Goal: Task Accomplishment & Management: Complete application form

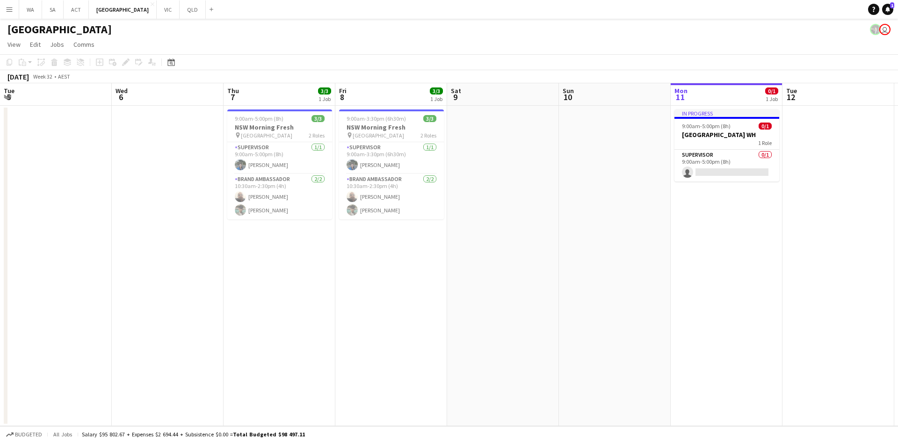
scroll to position [0, 352]
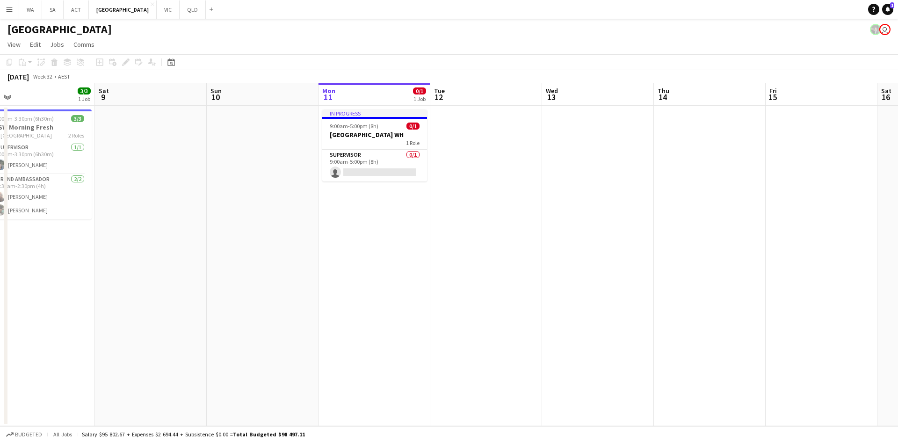
click at [15, 16] on button "Menu" at bounding box center [9, 9] width 19 height 19
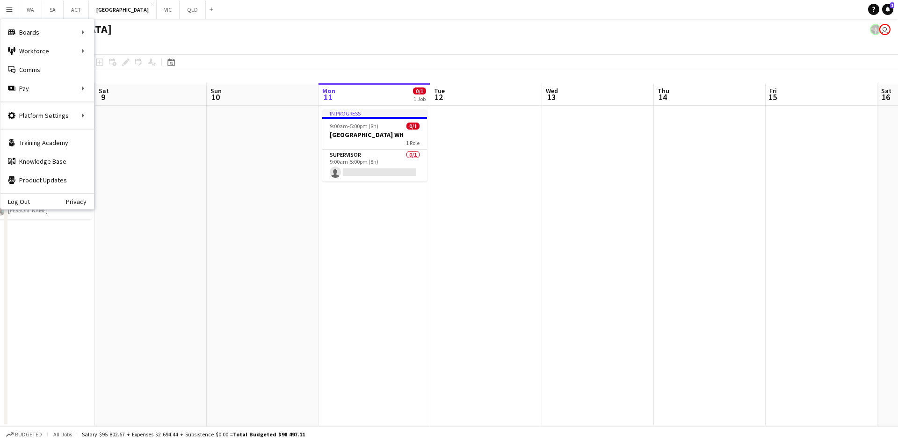
click at [13, 15] on button "Menu" at bounding box center [9, 9] width 19 height 19
click at [36, 57] on div "Workforce Workforce" at bounding box center [47, 51] width 94 height 19
click at [170, 43] on link "My Workforce" at bounding box center [142, 51] width 94 height 19
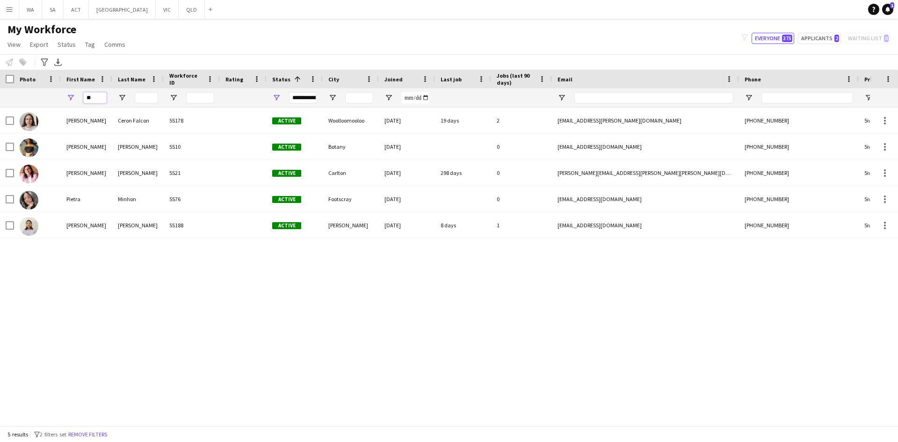
click at [93, 99] on input "**" at bounding box center [94, 97] width 23 height 11
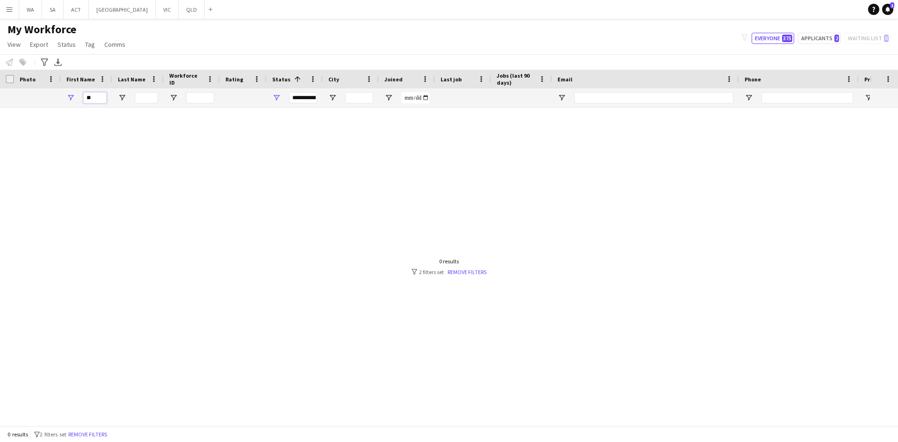
type input "*"
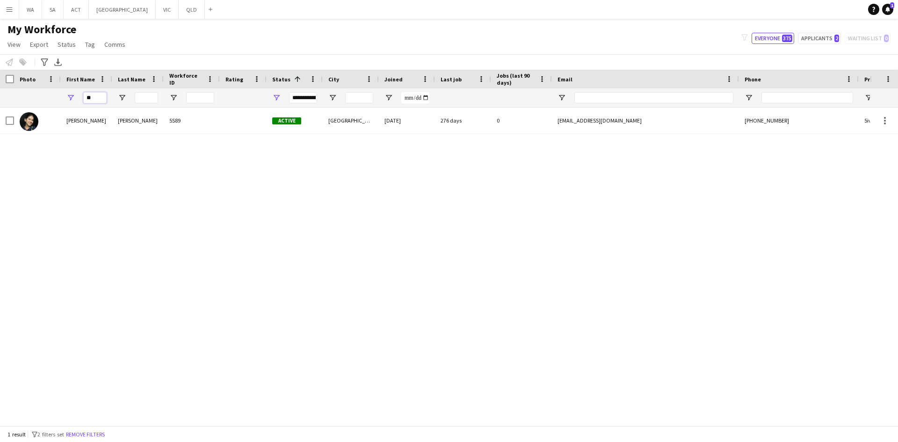
type input "*"
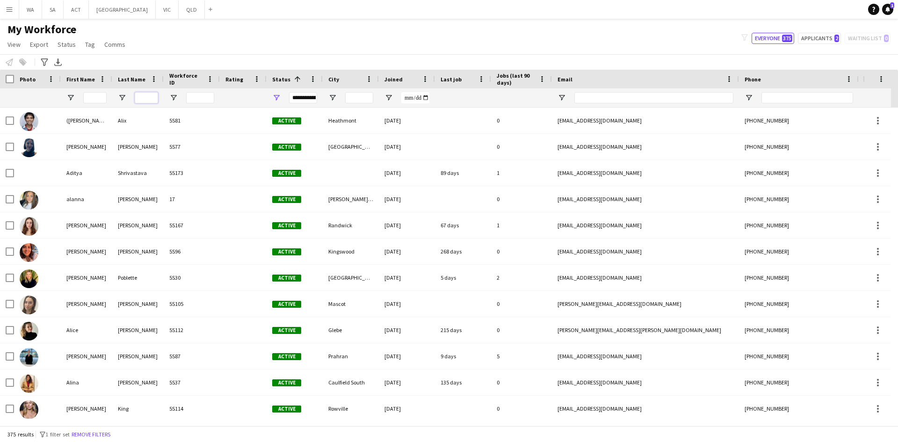
click at [141, 92] on input "Last Name Filter Input" at bounding box center [146, 97] width 23 height 11
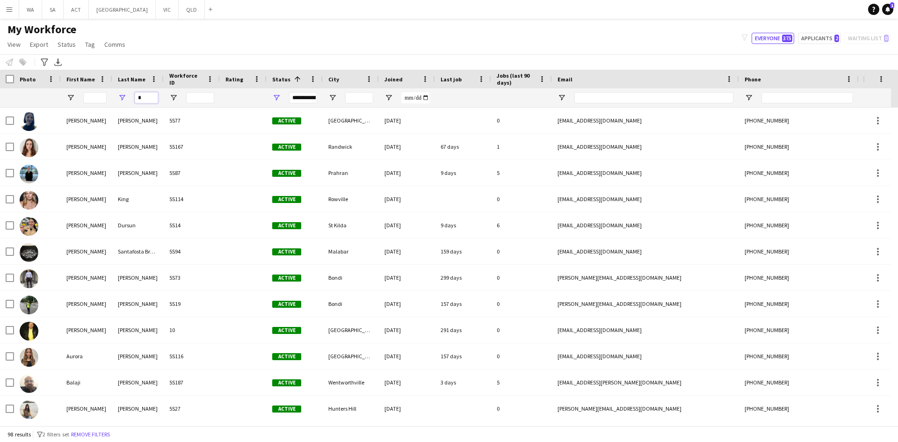
type input "*"
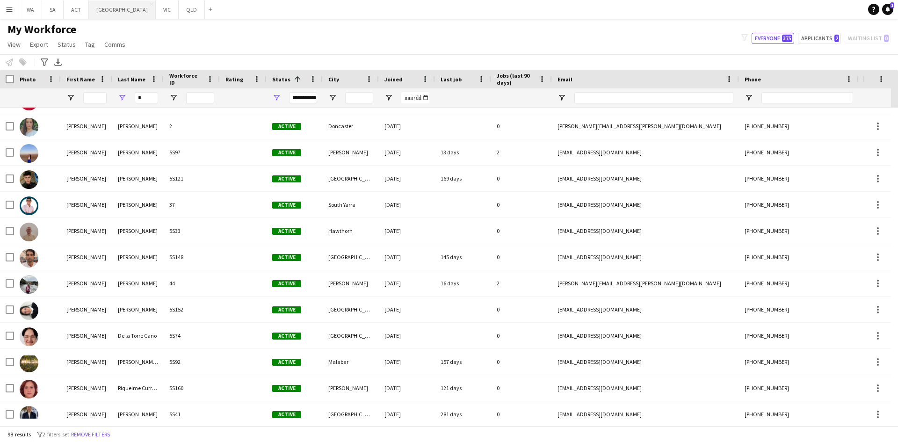
click at [95, 14] on button "NSW Close" at bounding box center [122, 9] width 67 height 18
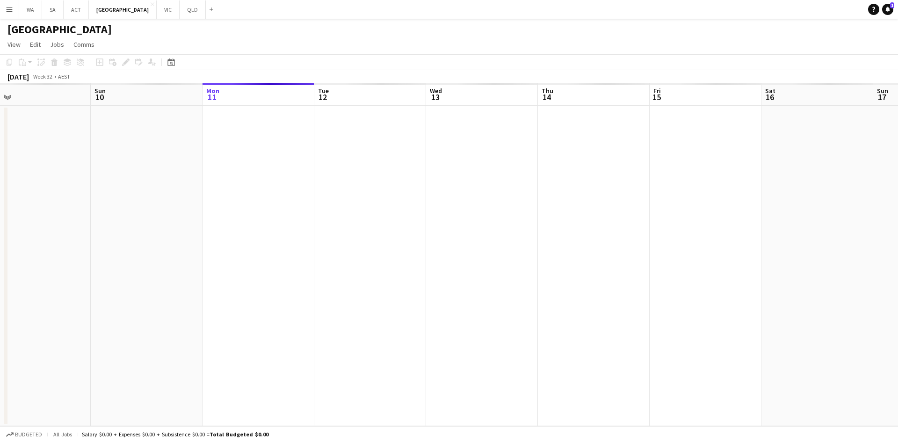
scroll to position [0, 243]
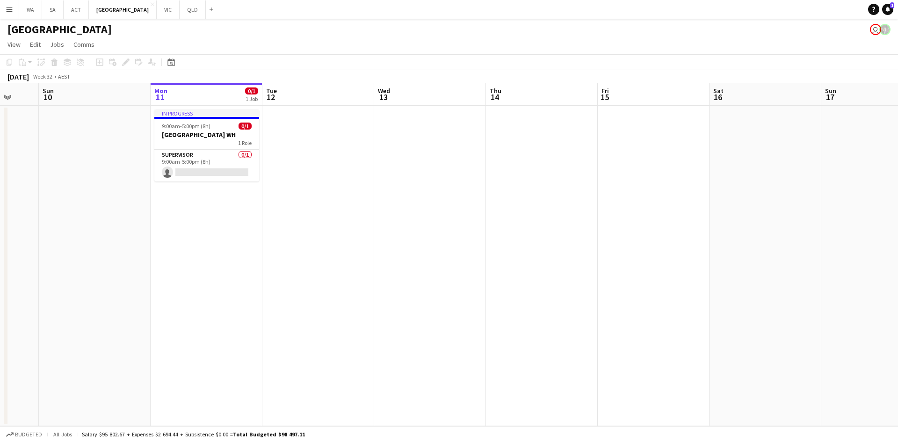
drag, startPoint x: 69, startPoint y: 112, endPoint x: 551, endPoint y: 65, distance: 484.7
click at [551, 65] on app-calendar "Copy Paste Paste Ctrl+V Paste with crew Ctrl+Shift+V Paste linked Job [GEOGRAPH…" at bounding box center [449, 240] width 898 height 372
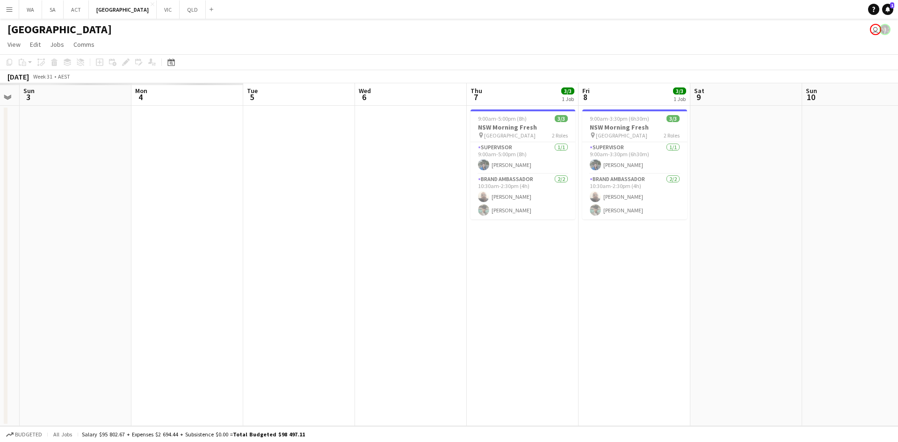
drag, startPoint x: 142, startPoint y: 181, endPoint x: 686, endPoint y: 200, distance: 544.9
click at [686, 200] on app-calendar-viewport "Fri 1 Sat 2 Sun 3 Mon 4 Tue 5 Wed 6 Thu 7 3/3 1 Job Fri 8 3/3 1 Job Sat 9 Sun 1…" at bounding box center [449, 254] width 898 height 343
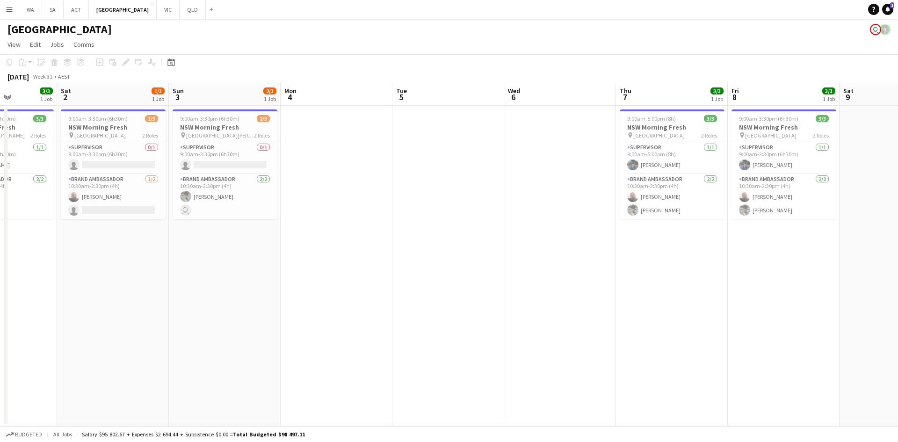
drag, startPoint x: 542, startPoint y: 233, endPoint x: 625, endPoint y: 244, distance: 83.5
click at [738, 240] on app-calendar-viewport "Wed 30 Thu 31 Fri 1 3/3 1 Job Sat 2 1/3 1 Job Sun 3 2/3 1 Job Mon 4 Tue 5 Wed 6…" at bounding box center [449, 254] width 898 height 343
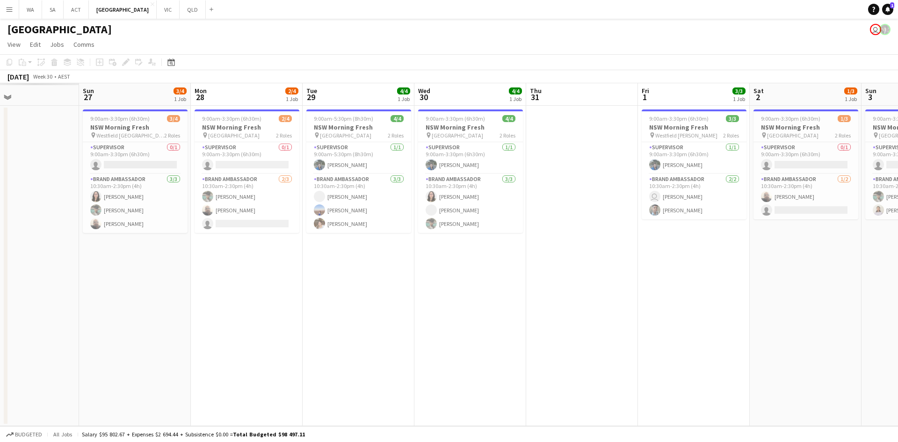
drag, startPoint x: 229, startPoint y: 241, endPoint x: 593, endPoint y: 276, distance: 365.7
click at [593, 276] on app-calendar-viewport "Thu 24 Fri 25 Sat 26 Sun 27 3/4 1 Job Mon 28 2/4 1 Job Tue 29 4/4 1 Job Wed 30 …" at bounding box center [449, 254] width 898 height 343
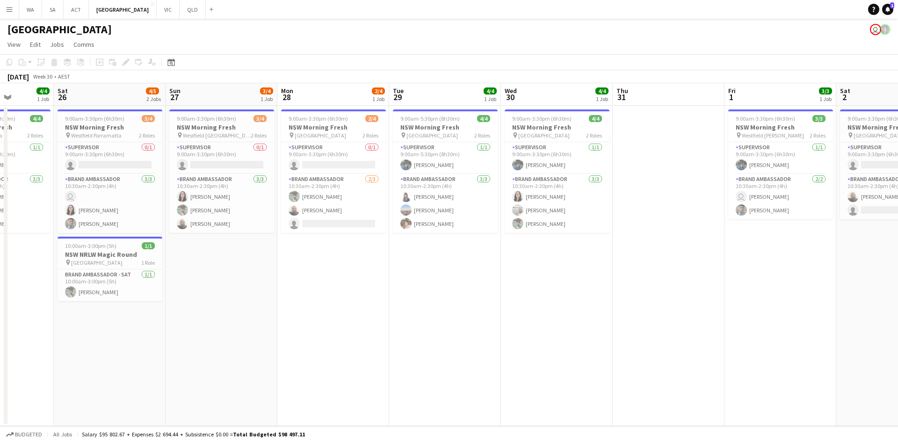
drag, startPoint x: 212, startPoint y: 270, endPoint x: 615, endPoint y: 257, distance: 402.6
click at [615, 257] on app-calendar-viewport "Thu 24 4/4 1 Job Fri 25 4/4 1 Job Sat 26 4/5 2 Jobs Sun 27 3/4 1 Job Mon 28 2/4…" at bounding box center [449, 254] width 898 height 343
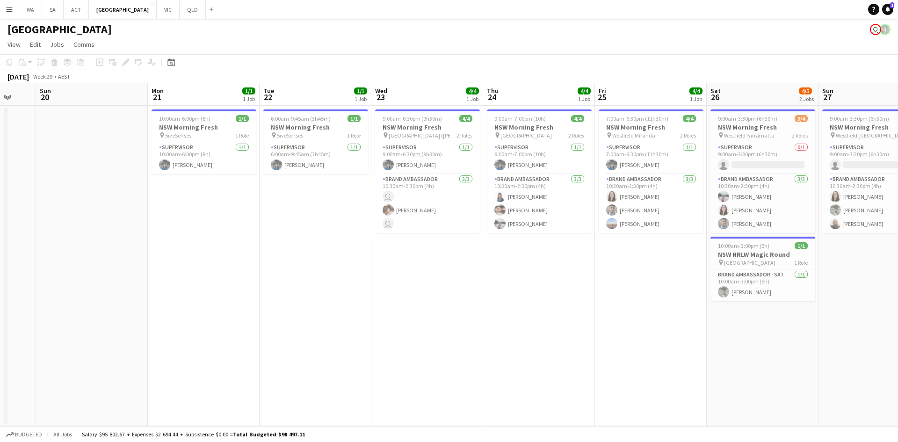
drag, startPoint x: 218, startPoint y: 258, endPoint x: 619, endPoint y: 250, distance: 400.6
click at [619, 250] on app-calendar-viewport "Fri 18 Sat 19 Sun 20 Mon 21 1/1 1 Job Tue 22 1/1 1 Job Wed 23 4/4 1 Job Thu 24 …" at bounding box center [449, 254] width 898 height 343
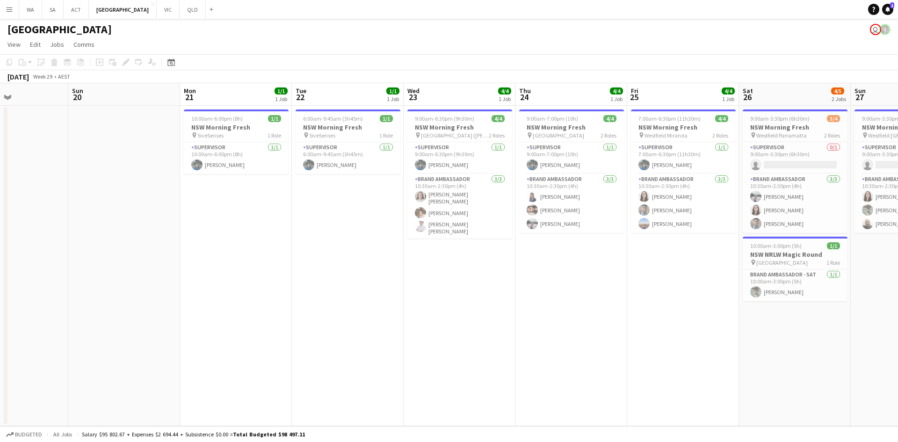
drag, startPoint x: 159, startPoint y: 253, endPoint x: 578, endPoint y: 242, distance: 419.8
click at [573, 244] on app-calendar-viewport "Thu 17 Fri 18 Sat 19 Sun 20 Mon 21 1/1 1 Job Tue 22 1/1 1 Job Wed 23 4/4 1 Job …" at bounding box center [449, 254] width 898 height 343
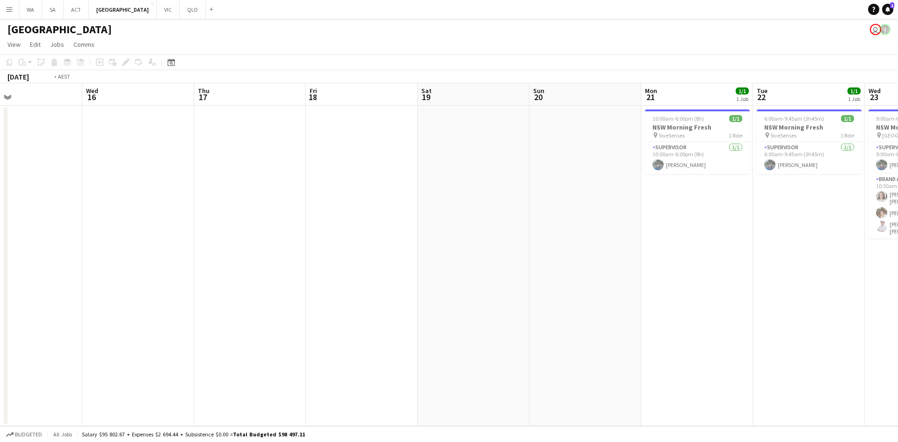
drag, startPoint x: 204, startPoint y: 247, endPoint x: 524, endPoint y: 241, distance: 321.0
click at [522, 243] on app-calendar-viewport "Sun 13 Mon 14 Tue 15 Wed 16 Thu 17 Fri 18 Sat 19 Sun 20 Mon 21 1/1 1 Job Tue 22…" at bounding box center [449, 254] width 898 height 343
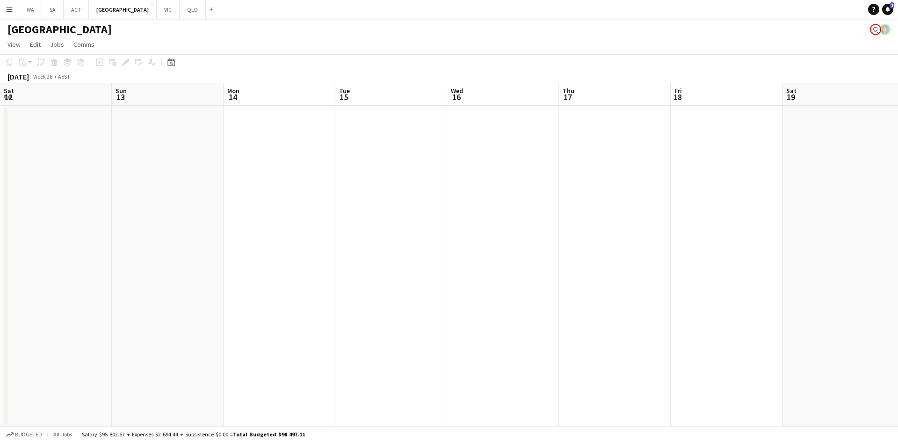
drag, startPoint x: 181, startPoint y: 195, endPoint x: 601, endPoint y: 184, distance: 420.3
click at [681, 178] on app-calendar-viewport "Thu 10 Fri 11 Sat 12 Sun 13 Mon 14 Tue 15 Wed 16 Thu 17 Fri 18 Sat 19 Sun 20 Mo…" at bounding box center [449, 254] width 898 height 343
drag, startPoint x: 100, startPoint y: 217, endPoint x: 332, endPoint y: 204, distance: 232.9
click at [332, 204] on app-calendar-viewport "Thu 3 Fri 4 Sat 5 Sun 6 Mon 7 Tue 8 Wed 9 Thu 10 Fri 11 Sat 12 Sun 13 Mon 14 Tu…" at bounding box center [449, 254] width 898 height 343
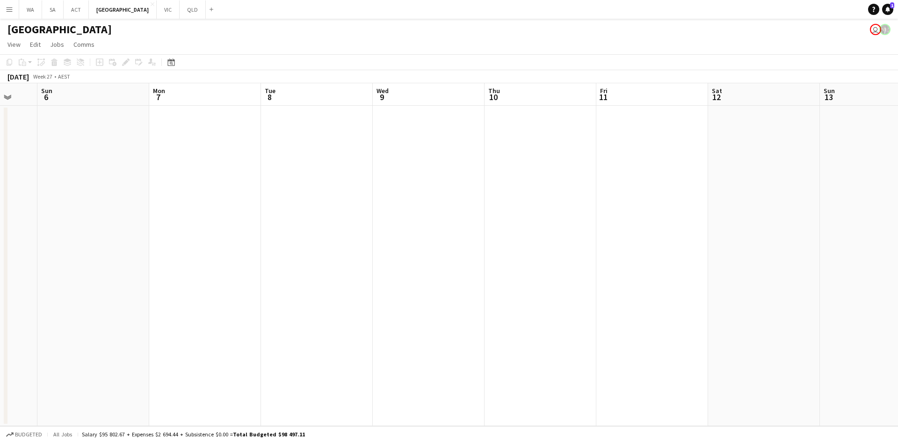
click at [282, 98] on app-board-header-date "Tue 8" at bounding box center [317, 94] width 112 height 22
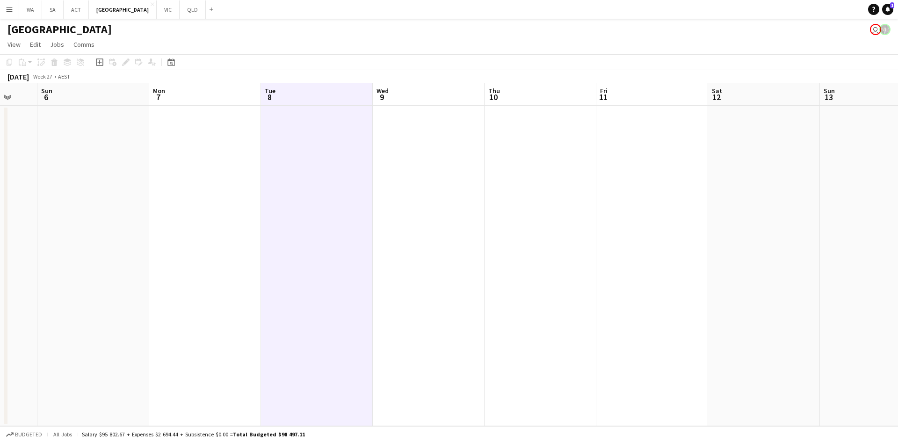
click at [299, 144] on app-date-cell at bounding box center [317, 266] width 112 height 320
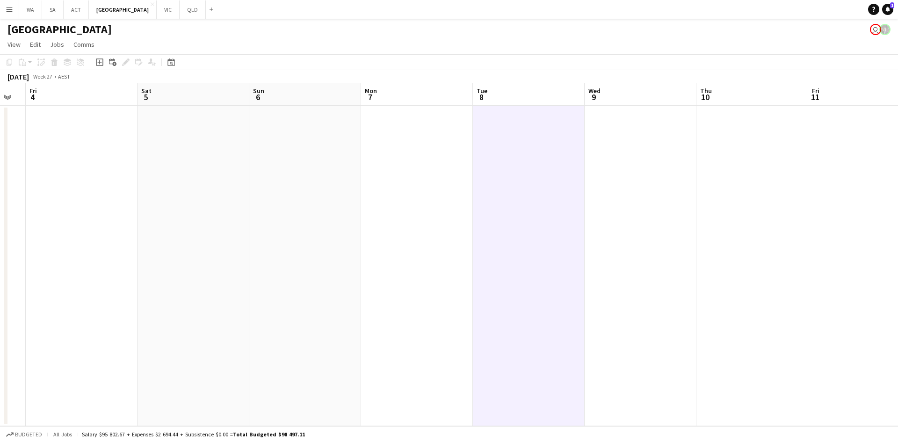
drag, startPoint x: 209, startPoint y: 157, endPoint x: 421, endPoint y: 160, distance: 212.0
click at [421, 160] on app-calendar-viewport "Wed 2 Thu 3 Fri 4 Sat 5 Sun 6 Mon 7 Tue 8 Wed 9 Thu 10 Fri 11 Sat 12 Sun 13 Mon…" at bounding box center [449, 254] width 898 height 343
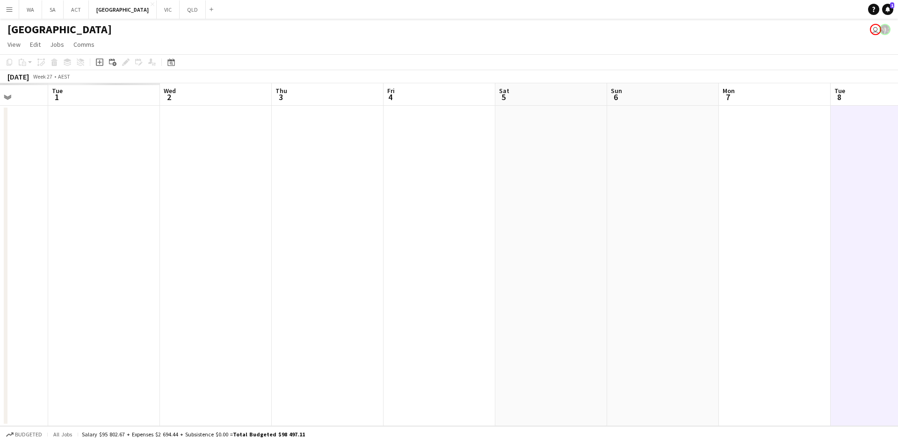
drag, startPoint x: 194, startPoint y: 173, endPoint x: 552, endPoint y: 168, distance: 357.9
click at [552, 168] on app-calendar-viewport "Sat 28 Sun 29 Mon 30 Tue 1 Wed 2 Thu 3 Fri 4 Sat 5 Sun 6 Mon 7 Tue 8 Wed 9 Thu …" at bounding box center [449, 254] width 898 height 343
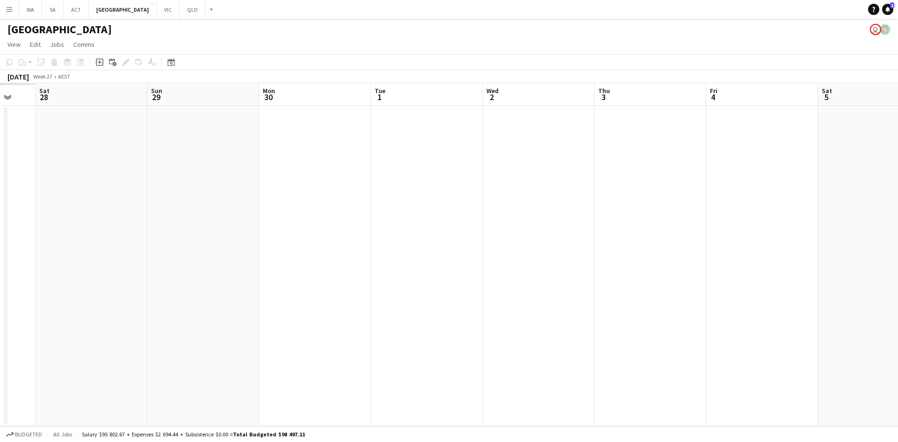
drag, startPoint x: 244, startPoint y: 171, endPoint x: 568, endPoint y: 160, distance: 323.5
click at [568, 160] on app-calendar-viewport "Thu 26 Fri 27 Sat 28 Sun 29 Mon 30 Tue 1 Wed 2 Thu 3 Fri 4 Sat 5 Sun 6 Mon 7 Tu…" at bounding box center [449, 254] width 898 height 343
drag, startPoint x: 623, startPoint y: 157, endPoint x: 375, endPoint y: 166, distance: 247.6
click at [393, 168] on app-calendar-viewport "Fri 27 Sat 28 Sun 29 Mon 30 Tue 1 Wed 2 Thu 3 Fri 4 Sat 5 Sun 6 Mon 7 Tue 8 Wed…" at bounding box center [449, 254] width 898 height 343
drag, startPoint x: 509, startPoint y: 163, endPoint x: 284, endPoint y: 182, distance: 226.3
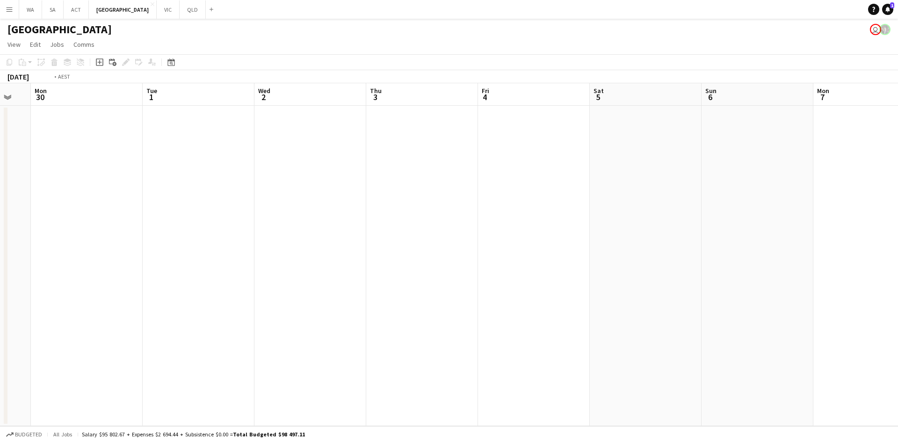
click at [292, 180] on app-calendar-viewport "Fri 27 Sat 28 Sun 29 Mon 30 Tue 1 Wed 2 Thu 3 Fri 4 Sat 5 Sun 6 Mon 7 Tue 8 Wed…" at bounding box center [449, 254] width 898 height 343
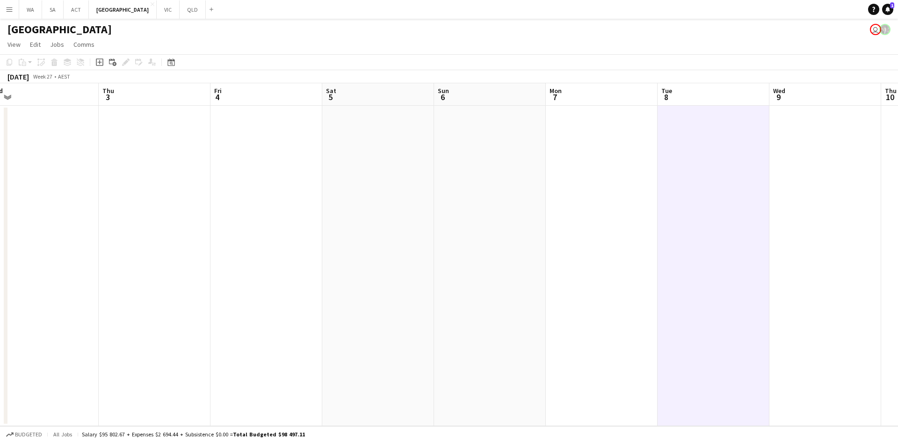
drag, startPoint x: 546, startPoint y: 186, endPoint x: 286, endPoint y: 185, distance: 259.2
click at [287, 185] on app-calendar-viewport "Sun 29 Mon 30 Tue 1 Wed 2 Thu 3 Fri 4 Sat 5 Sun 6 Mon 7 Tue 8 Wed 9 Thu 10 Fri …" at bounding box center [449, 254] width 898 height 343
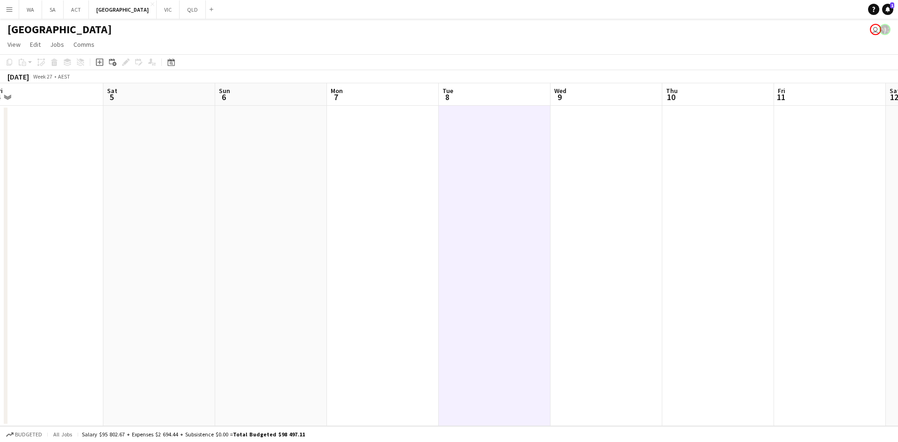
drag, startPoint x: 505, startPoint y: 182, endPoint x: 269, endPoint y: 187, distance: 235.9
click at [269, 187] on app-calendar-viewport "Tue 1 Wed 2 Thu 3 Fri 4 Sat 5 Sun 6 Mon 7 Tue 8 Wed 9 Thu 10 Fri 11 Sat 12 Sun …" at bounding box center [449, 254] width 898 height 343
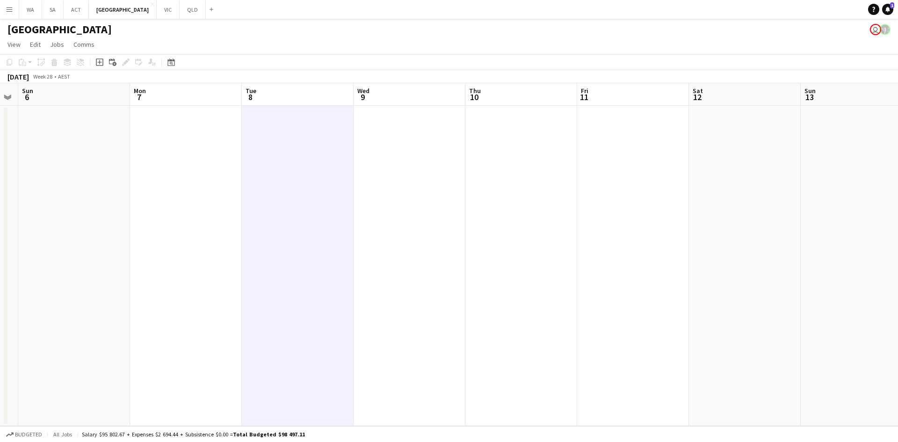
scroll to position [0, 196]
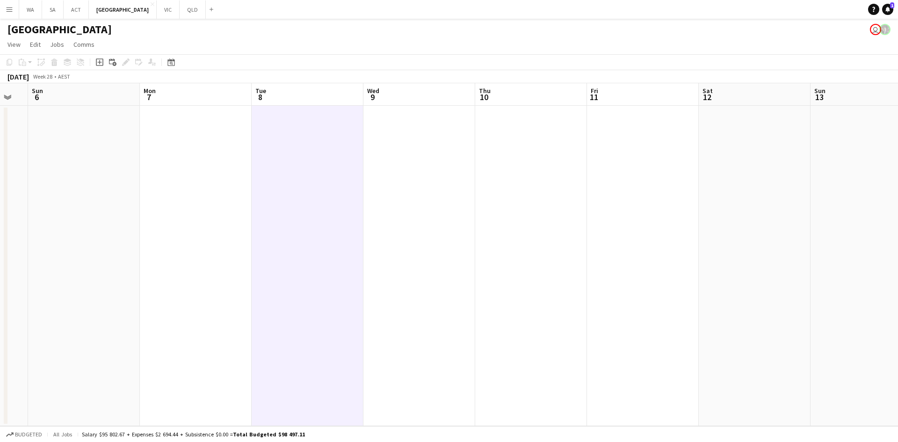
drag, startPoint x: 416, startPoint y: 188, endPoint x: 470, endPoint y: 191, distance: 53.9
click at [470, 191] on app-calendar-viewport "Fri 4 Sat 5 Sun 6 Mon 7 Tue 8 Wed 9 Thu 10 Fri 11 Sat 12 Sun 13 Mon 14 Tue 15 W…" at bounding box center [449, 254] width 898 height 343
click at [291, 146] on app-date-cell at bounding box center [308, 266] width 112 height 320
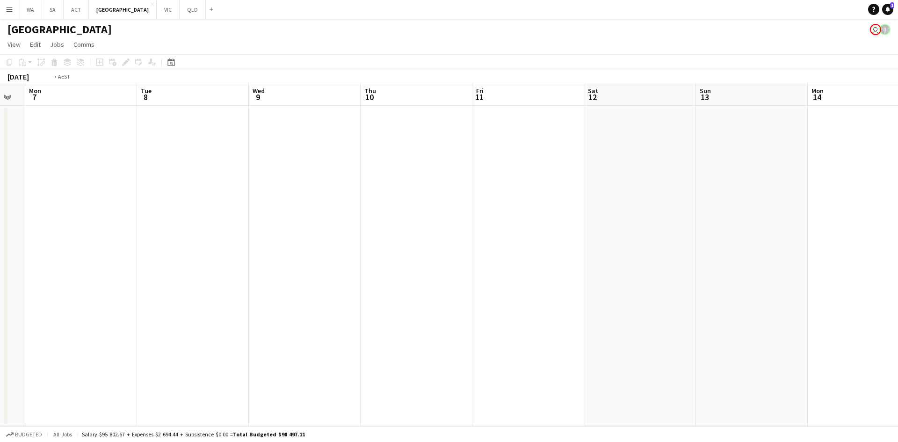
drag, startPoint x: 451, startPoint y: 136, endPoint x: 65, endPoint y: 156, distance: 387.0
click at [61, 157] on app-calendar-viewport "Fri 4 Sat 5 Sun 6 Mon 7 Tue 8 Wed 9 Thu 10 Fri 11 Sat 12 Sun 13 Mon 14 Tue 15 W…" at bounding box center [449, 254] width 898 height 343
drag, startPoint x: 427, startPoint y: 140, endPoint x: 130, endPoint y: 141, distance: 297.1
click at [149, 141] on app-calendar-viewport "Sun 6 Mon 7 Tue 8 Wed 9 Thu 10 Fri 11 Sat 12 Sun 13 Mon 14 Tue 15 Wed 16 Thu 17…" at bounding box center [449, 254] width 898 height 343
drag, startPoint x: 385, startPoint y: 141, endPoint x: 80, endPoint y: 145, distance: 305.5
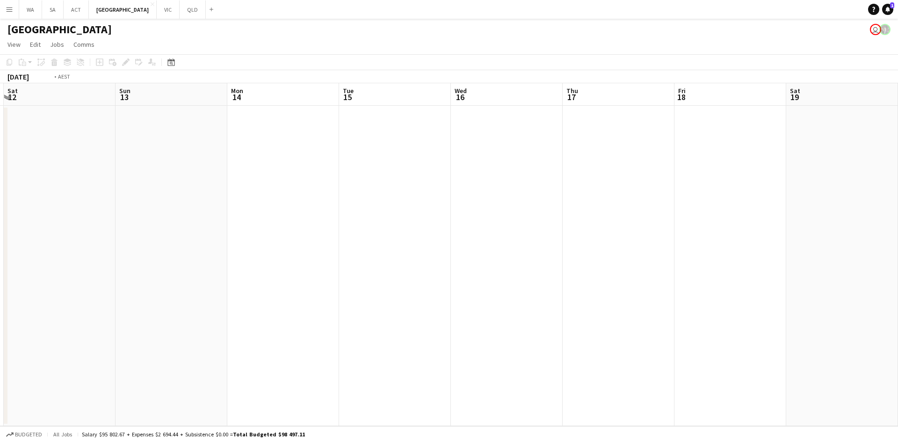
click at [70, 146] on app-calendar-viewport "Wed 9 Thu 10 Fri 11 Sat 12 Sun 13 Mon 14 Tue 15 Wed 16 Thu 17 Fri 18 Sat 19 Sun…" at bounding box center [449, 254] width 898 height 343
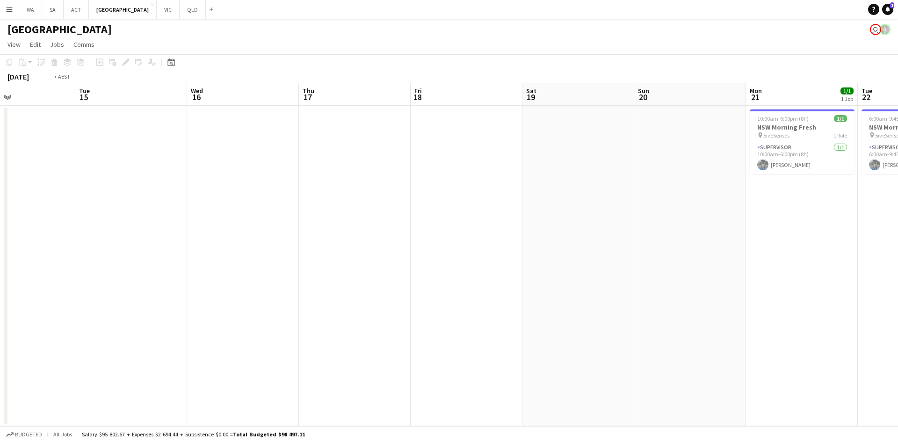
drag, startPoint x: 585, startPoint y: 164, endPoint x: 627, endPoint y: 161, distance: 41.7
click at [639, 165] on app-calendar-viewport "Sat 12 Sun 13 Mon 14 Tue 15 Wed 16 Thu 17 Fri 18 Sat 19 Sun 20 Mon 21 1/1 1 Job…" at bounding box center [449, 254] width 898 height 343
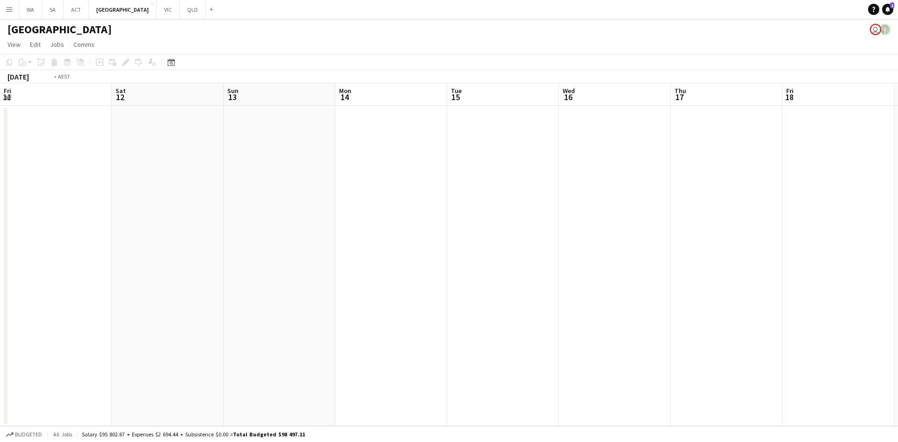
drag, startPoint x: 646, startPoint y: 182, endPoint x: 680, endPoint y: 177, distance: 34.5
click at [680, 177] on app-calendar-viewport "Wed 9 Thu 10 Fri 11 Sat 12 Sun 13 Mon 14 Tue 15 Wed 16 Thu 17 Fri 18 Sat 19 Sun…" at bounding box center [449, 254] width 898 height 343
drag, startPoint x: 80, startPoint y: 185, endPoint x: 758, endPoint y: 167, distance: 678.6
click at [758, 167] on app-calendar-viewport "Sat 28 Sun 29 Mon 30 Tue 1 Wed 2 Thu 3 Fri 4 Sat 5 Sun 6 Mon 7 Tue 8 Wed 9 Thu …" at bounding box center [449, 254] width 898 height 343
drag, startPoint x: 298, startPoint y: 182, endPoint x: 876, endPoint y: 165, distance: 577.6
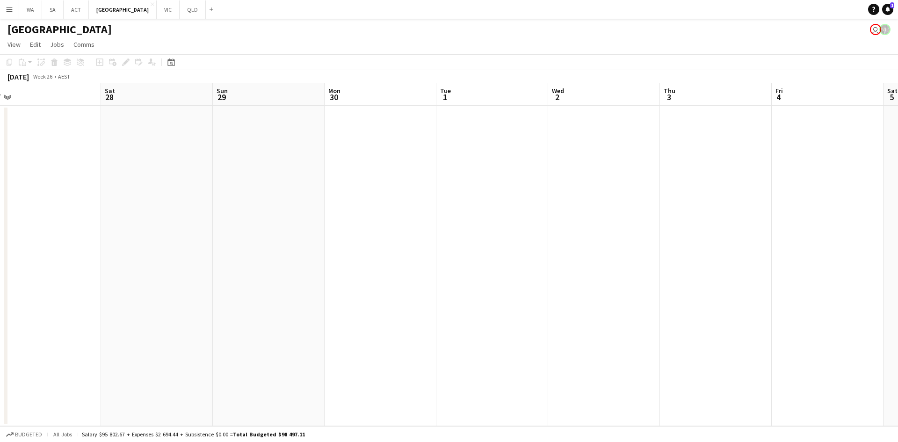
click at [883, 165] on app-calendar-viewport "Wed 25 Thu 26 Fri 27 Sat 28 Sun 29 Mon 30 Tue 1 Wed 2 Thu 3 Fri 4 Sat 5 Sun 6 M…" at bounding box center [449, 254] width 898 height 343
drag, startPoint x: 844, startPoint y: 166, endPoint x: 416, endPoint y: 171, distance: 428.6
click at [353, 179] on app-calendar-viewport "Mon 23 Tue 24 Wed 25 Thu 26 Fri 27 Sat 28 Sun 29 Mon 30 Tue 1 Wed 2 Thu 3 Fri 4…" at bounding box center [449, 254] width 898 height 343
drag, startPoint x: 693, startPoint y: 160, endPoint x: 525, endPoint y: 162, distance: 168.0
click at [518, 164] on app-calendar-viewport "Sat 28 Sun 29 Mon 30 Tue 1 Wed 2 Thu 3 Fri 4 Sat 5 Sun 6 Mon 7 Tue 8 Wed 9 Thu …" at bounding box center [449, 254] width 898 height 343
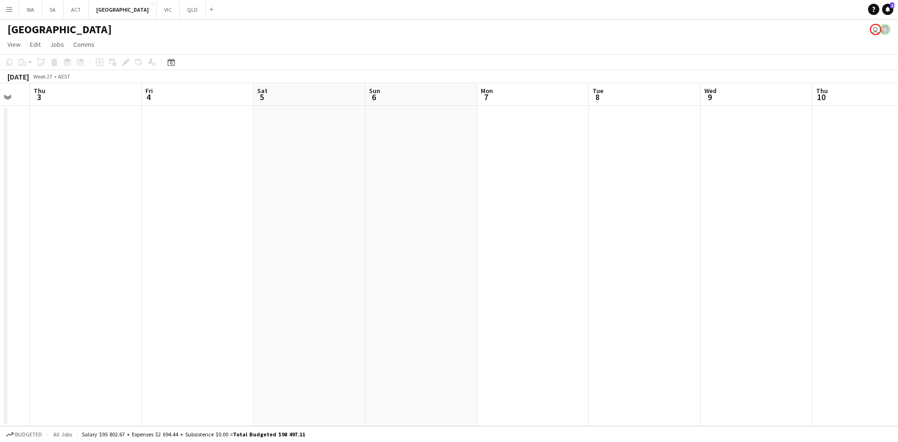
drag, startPoint x: 516, startPoint y: 164, endPoint x: 411, endPoint y: 172, distance: 105.1
click at [386, 175] on app-calendar-viewport "Mon 30 Tue 1 Wed 2 Thu 3 Fri 4 Sat 5 Sun 6 Mon 7 Tue 8 Wed 9 Thu 10 Fri 11 Sat …" at bounding box center [449, 254] width 898 height 343
drag, startPoint x: 612, startPoint y: 162, endPoint x: 493, endPoint y: 178, distance: 120.4
click at [493, 178] on app-calendar-viewport "Tue 1 Wed 2 Thu 3 Fri 4 Sat 5 Sun 6 Mon 7 Tue 8 Wed 9 Thu 10 Fri 11 Sat 12 Sun …" at bounding box center [449, 254] width 898 height 343
click at [438, 148] on app-date-cell at bounding box center [419, 266] width 112 height 320
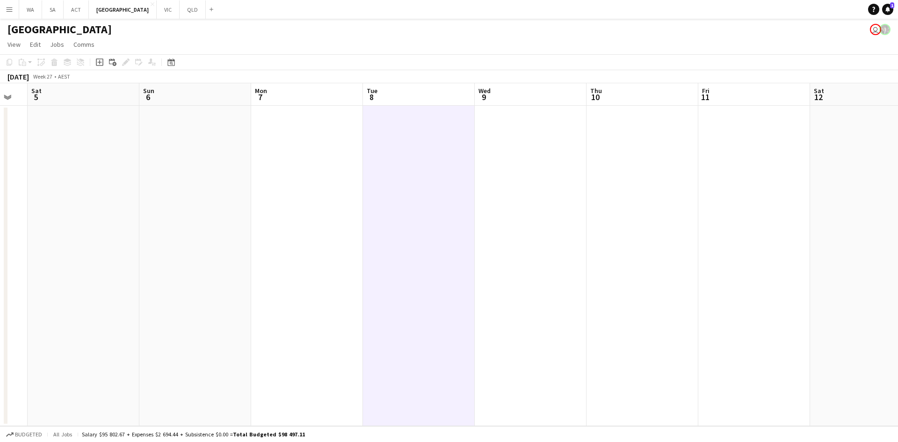
drag, startPoint x: 416, startPoint y: 152, endPoint x: 427, endPoint y: 154, distance: 11.0
click at [419, 152] on app-calendar-viewport "Wed 2 Thu 3 Fri 4 Sat 5 Sun 6 Mon 7 Tue 8 Wed 9 Thu 10 Fri 11 Sat 12 Sun 13 Mon…" at bounding box center [449, 254] width 898 height 343
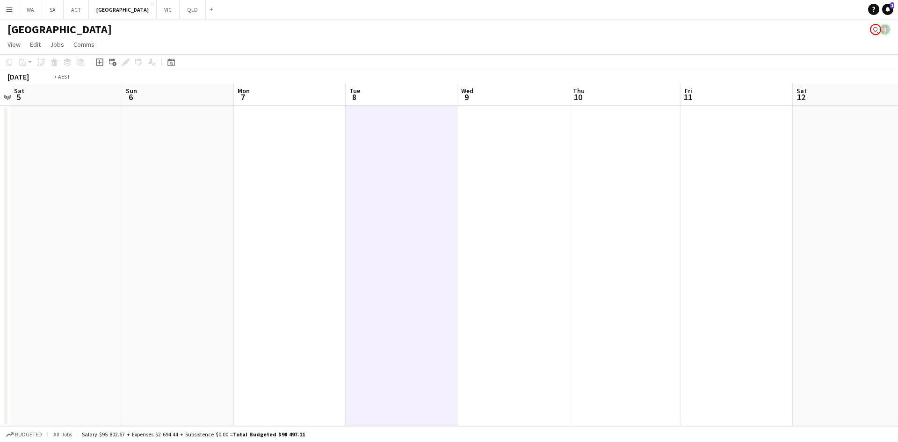
drag
click at [755, 143] on app-calendar-viewport "Wed 2 Thu 3 Fri 4 Sat 5 Sun 6 Mon 7 Tue 8 Wed 9 Thu 10 Fri 11 Sat 12 Sun 13 Mon…" at bounding box center [449, 254] width 898 height 343
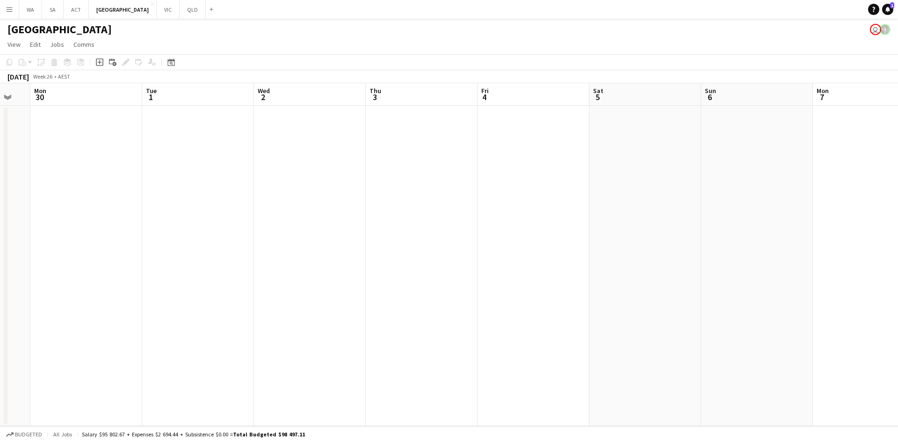
click at [629, 151] on app-calendar-viewport "Sat 28 Sun 29 Mon 30 Tue 1 Wed 2 Thu 3 Fri 4 Sat 5 Sun 6 Mon 7 Tue 8 Wed 9 Thu …" at bounding box center [449, 254] width 898 height 343
click at [757, 135] on app-calendar-viewport "Sun 22 Mon 23 Tue 24 Wed 25 Thu 26 Fri 27 Sat 28 Sun 29 Mon 30 Tue 1 Wed 2 Thu …" at bounding box center [449, 254] width 898 height 343
click at [797, 126] on app-calendar-viewport "Mon 16 Tue 17 Wed 18 Thu 19 Fri 20 Sat 21 Sun 22 Mon 23 Tue 24 Wed 25 Thu 26 Fr…" at bounding box center [449, 254] width 898 height 343
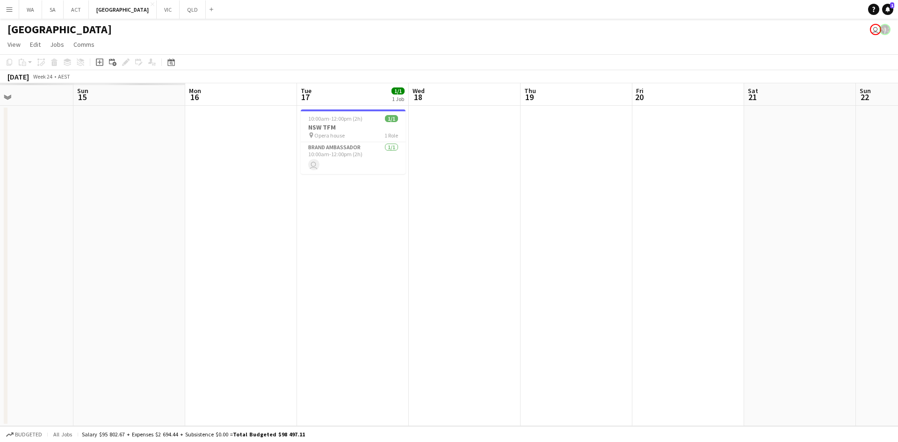
click at [713, 122] on app-calendar-viewport "Thu 12 Fri 13 Sat 14 Sun 15 Mon 16 Tue 17 1/1 1 Job Wed 18 Thu 19 Fri 20 Sat 21…" at bounding box center [449, 254] width 898 height 343
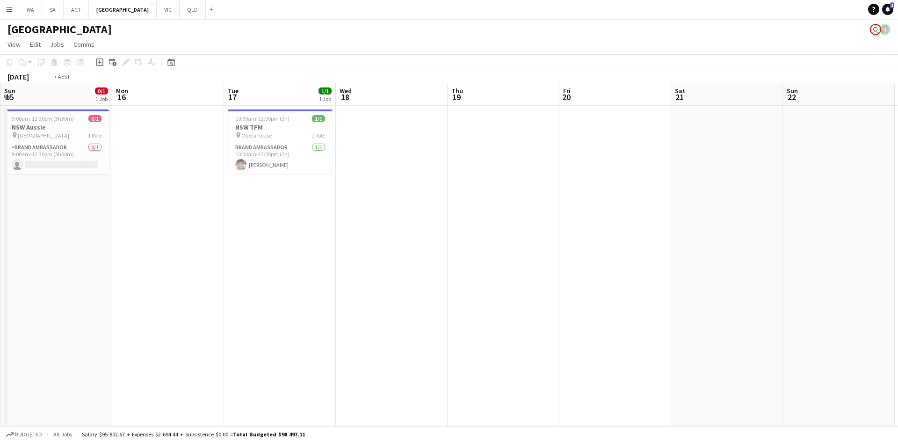
click at [443, 138] on app-calendar-viewport "Thu 12 Fri 13 Sat 14 Sun 15 0/1 1 Job Mon 16 Tue 17 1/1 1 Job Wed 18 Thu 19 Fri…" at bounding box center [449, 254] width 898 height 343
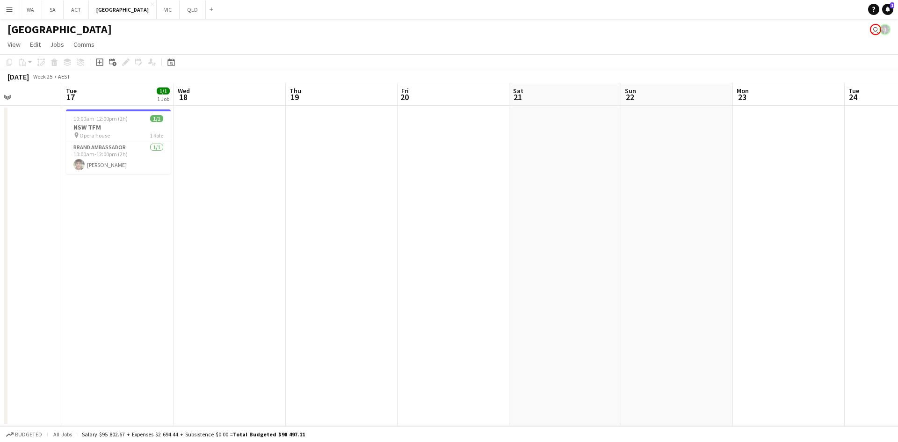
click at [335, 133] on app-calendar-viewport "Sat 14 Sun 15 0/1 1 Job Mon 16 Tue 17 1/1 1 Job Wed 18 Thu 19 Fri 20 Sat 21 Sun…" at bounding box center [449, 254] width 898 height 343
click at [395, 135] on app-calendar-viewport "Wed 18 Thu 19 Fri 20 Sat 21 Sun 22 Mon 23 Tue 24 Wed 25 Thu 26 Fri 27 Sat 28 Su…" at bounding box center [449, 254] width 898 height 343
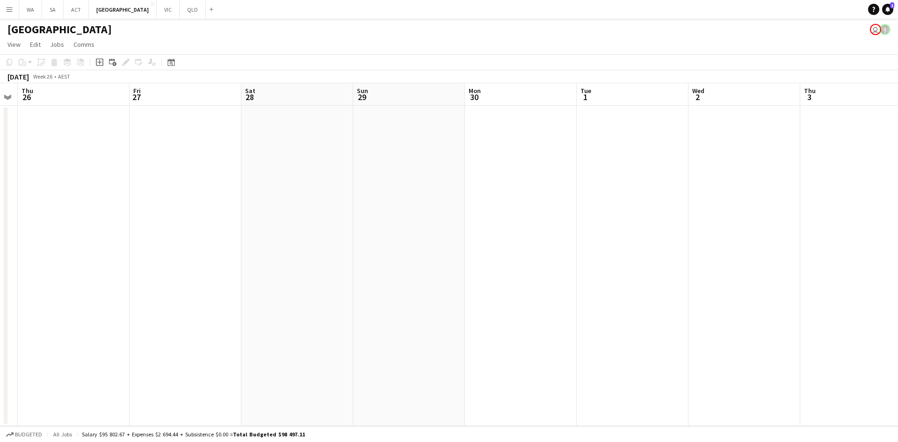
click at [464, 139] on app-calendar-viewport "Mon 23 Tue 24 Wed 25 Thu 26 Fri 27 Sat 28 Sun 29 Mon 30 Tue 1 Wed 2 Thu 3 Fri 4…" at bounding box center [449, 254] width 898 height 343
click at [451, 171] on app-calendar-viewport "Tue 24 Wed 25 Thu 26 Fri 27 Sat 28 Sun 29 Mon 30 Tue 1 Wed 2 Thu 3 Fri 4 Sat 5 …" at bounding box center [449, 254] width 898 height 343
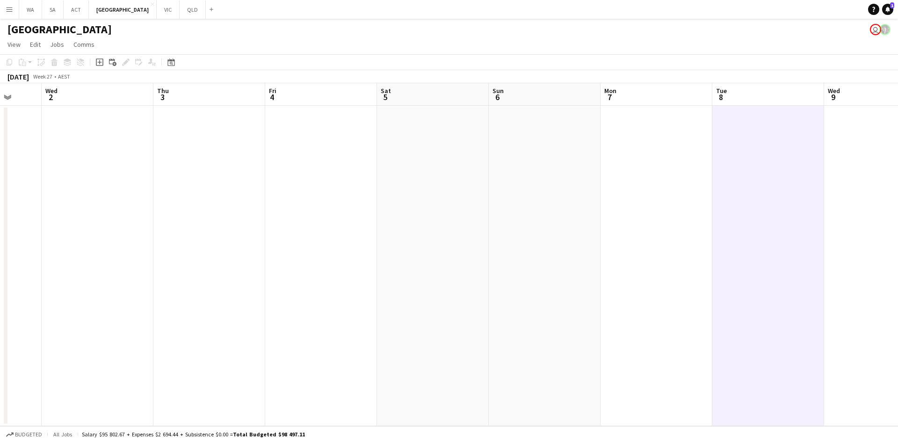
click at [465, 180] on app-calendar-viewport "Sun 29 Mon 30 Tue 1 Wed 2 Thu 3 Fri 4 Sat 5 Sun 6 Mon 7 Tue 8 Wed 9 Thu 10 Fri …" at bounding box center [449, 254] width 898 height 343
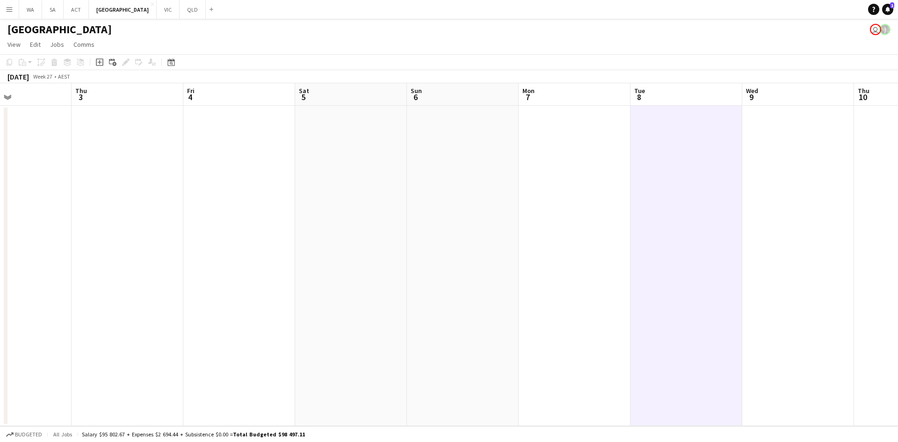
scroll to position [0, 353]
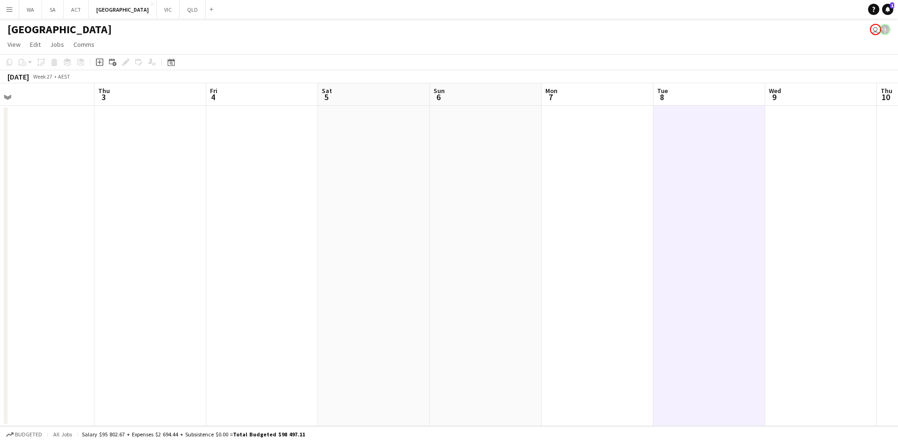
click at [568, 144] on app-calendar-viewport "Sun 29 Mon 30 Tue 1 Wed 2 Thu 3 Fri 4 Sat 5 Sun 6 Mon 7 Tue 8 Wed 9 Thu 10 Fri …" at bounding box center [449, 254] width 898 height 343
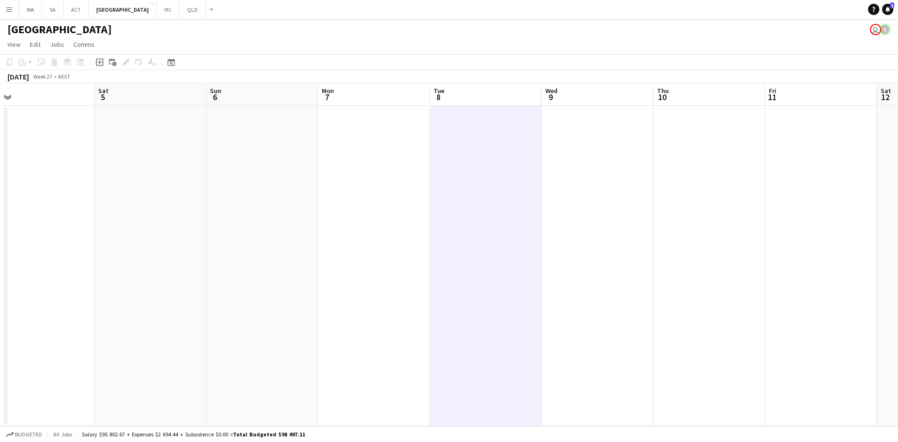
click at [529, 146] on app-date-cell at bounding box center [486, 266] width 112 height 320
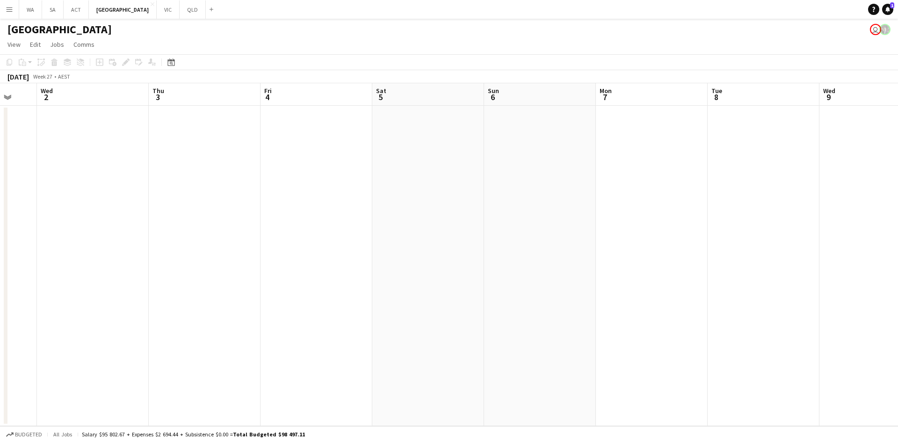
drag, startPoint x: 291, startPoint y: 209, endPoint x: 580, endPoint y: 207, distance: 288.7
click at [580, 207] on app-calendar-viewport "Sun 29 Mon 30 Tue 1 Wed 2 Thu 3 Fri 4 Sat 5 Sun 6 Mon 7 Tue 8 Wed 9 Thu 10 Fri …" at bounding box center [449, 254] width 898 height 343
drag, startPoint x: 308, startPoint y: 190, endPoint x: 590, endPoint y: 185, distance: 282.2
click at [590, 185] on app-calendar-viewport "Thu 26 Fri 27 Sat 28 Sun 29 Mon 30 Tue 1 Wed 2 Thu 3 Fri 4 Sat 5 Sun 6 Mon 7 Tu…" at bounding box center [449, 254] width 898 height 343
drag, startPoint x: 468, startPoint y: 195, endPoint x: 505, endPoint y: 195, distance: 37.0
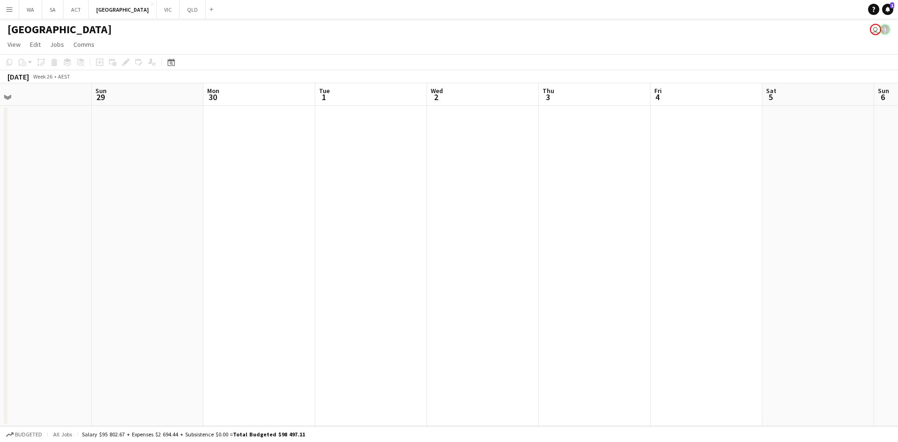
click at [505, 195] on app-calendar-viewport "Thu 26 Fri 27 Sat 28 Sun 29 Mon 30 Tue 1 Wed 2 Thu 3 Fri 4 Sat 5 Sun 6 Mon 7 Tu…" at bounding box center [449, 254] width 898 height 343
drag, startPoint x: 194, startPoint y: 197, endPoint x: 520, endPoint y: 189, distance: 326.7
click at [520, 189] on app-calendar-viewport "Tue 24 Wed 25 Thu 26 Fri 27 Sat 28 Sun 29 Mon 30 Tue 1 Wed 2 Thu 3 Fri 4 Sat 5 …" at bounding box center [449, 254] width 898 height 343
drag, startPoint x: 189, startPoint y: 202, endPoint x: 411, endPoint y: 205, distance: 221.8
click at [411, 205] on app-calendar-viewport "Thu 19 Fri 20 Sat 21 Sun 22 Mon 23 Tue 24 Wed 25 Thu 26 Fri 27 Sat 28 Sun 29 Mo…" at bounding box center [449, 254] width 898 height 343
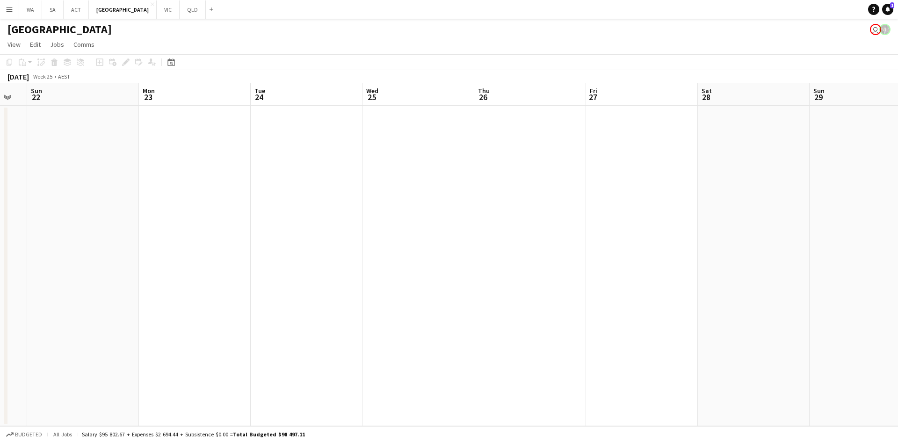
drag, startPoint x: 457, startPoint y: 215, endPoint x: 514, endPoint y: 214, distance: 57.6
click at [515, 215] on app-calendar-viewport "Thu 19 Fri 20 Sat 21 Sun 22 Mon 23 Tue 24 Wed 25 Thu 26 Fri 27 Sat 28 Sun 29 Mo…" at bounding box center [449, 254] width 898 height 343
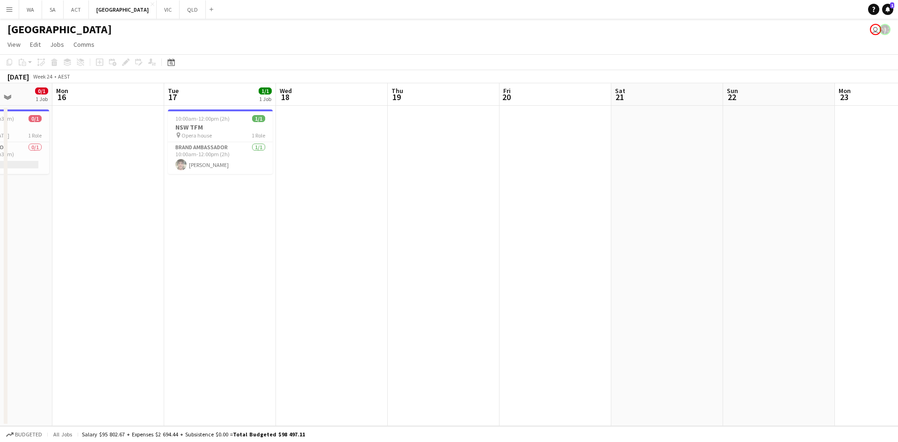
drag, startPoint x: 299, startPoint y: 206, endPoint x: 534, endPoint y: 188, distance: 235.1
click at [534, 188] on app-calendar-viewport "Fri 13 Sat 14 Sun 15 0/1 1 Job Mon 16 Tue 17 1/1 1 Job Wed 18 Thu 19 Fri 20 Sat…" at bounding box center [449, 254] width 898 height 343
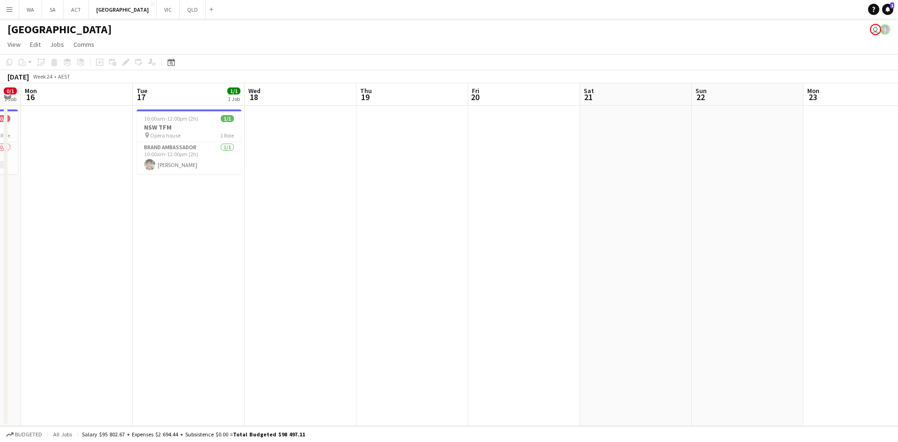
drag, startPoint x: 325, startPoint y: 195, endPoint x: 576, endPoint y: 196, distance: 251.7
click at [184, 204] on app-calendar-viewport "Fri 13 Sat 14 Sun 15 0/1 1 Job Mon 16 Tue 17 1/1 1 Job Wed 18 Thu 19 Fri 20 Sat…" at bounding box center [449, 254] width 898 height 343
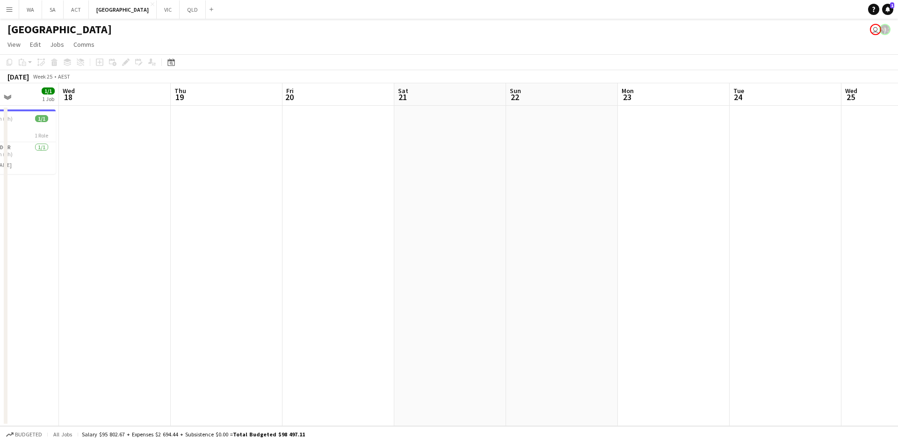
drag, startPoint x: 608, startPoint y: 192, endPoint x: 333, endPoint y: 211, distance: 276.2
click at [332, 210] on app-calendar-viewport "Sun 15 0/1 1 Job Mon 16 Tue 17 1/1 1 Job Wed 18 Thu 19 Fri 20 Sat 21 Sun 22 Mon…" at bounding box center [449, 254] width 898 height 343
drag, startPoint x: 477, startPoint y: 211, endPoint x: 233, endPoint y: 230, distance: 245.4
click at [226, 231] on app-calendar-viewport "Mon 16 Tue 17 1/1 1 Job Wed 18 Thu 19 Fri 20 Sat 21 Sun 22 Mon 23 Tue 24 Wed 25…" at bounding box center [449, 254] width 898 height 343
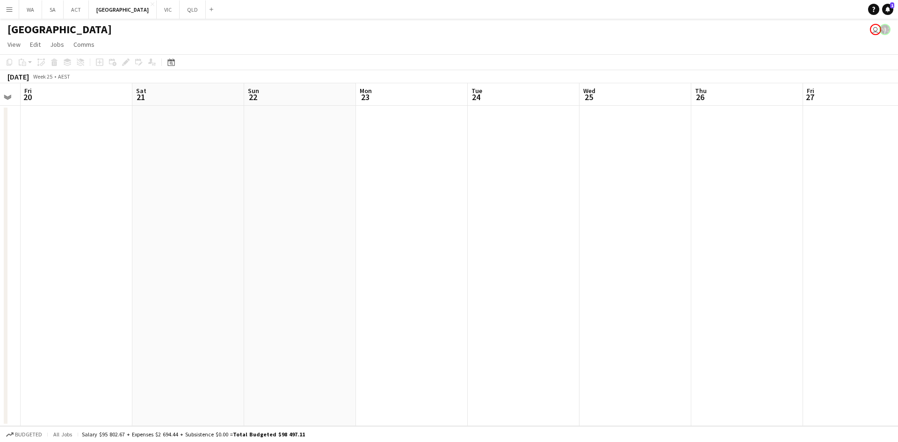
drag, startPoint x: 276, startPoint y: 226, endPoint x: 30, endPoint y: 242, distance: 246.1
click at [26, 247] on app-calendar-viewport "Tue 17 1/1 1 Job Wed 18 Thu 19 Fri 20 Sat 21 Sun 22 Mon 23 Tue 24 Wed 25 Thu 26…" at bounding box center [449, 254] width 898 height 343
drag, startPoint x: 468, startPoint y: 219, endPoint x: 233, endPoint y: 255, distance: 238.1
click at [70, 273] on app-calendar-viewport "Fri 20 Sat 21 Sun 22 Mon 23 Tue 24 Wed 25 Thu 26 Fri 27 Sat 28 Sun 29 Mon 30 Tu…" at bounding box center [449, 254] width 898 height 343
drag, startPoint x: 599, startPoint y: 241, endPoint x: 112, endPoint y: 299, distance: 490.5
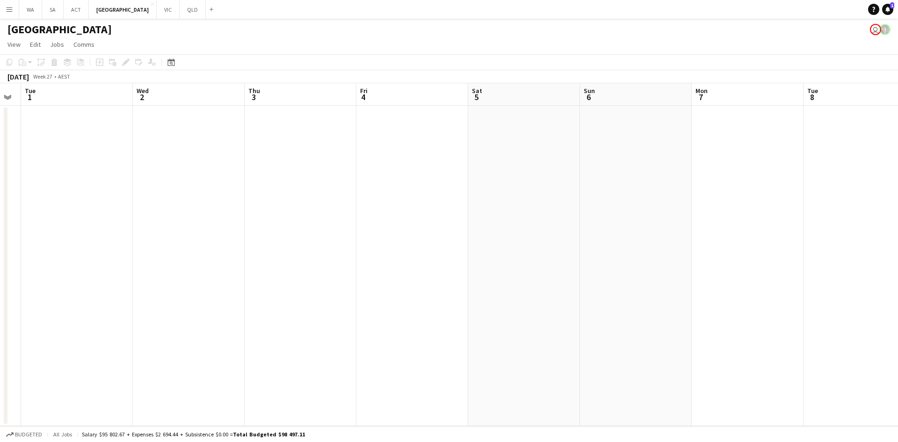
click at [112, 299] on app-calendar-viewport "Sat 28 Sun 29 Mon 30 Tue 1 Wed 2 Thu 3 Fri 4 Sat 5 Sun 6 Mon 7 Tue 8 Wed 9 Thu …" at bounding box center [449, 254] width 898 height 343
drag, startPoint x: 582, startPoint y: 254, endPoint x: 189, endPoint y: 288, distance: 394.0
click at [189, 288] on app-calendar-viewport "Sat 28 Sun 29 Mon 30 Tue 1 Wed 2 Thu 3 Fri 4 Sat 5 Sun 6 Mon 7 Tue 8 Wed 9 Thu …" at bounding box center [449, 254] width 898 height 343
drag, startPoint x: 630, startPoint y: 239, endPoint x: 465, endPoint y: 292, distance: 174.0
click at [175, 296] on app-calendar-viewport "Wed 2 Thu 3 Fri 4 Sat 5 Sun 6 Mon 7 Tue 8 Wed 9 Thu 10 Fri 11 Sat 12 Sun 13 Mon…" at bounding box center [449, 254] width 898 height 343
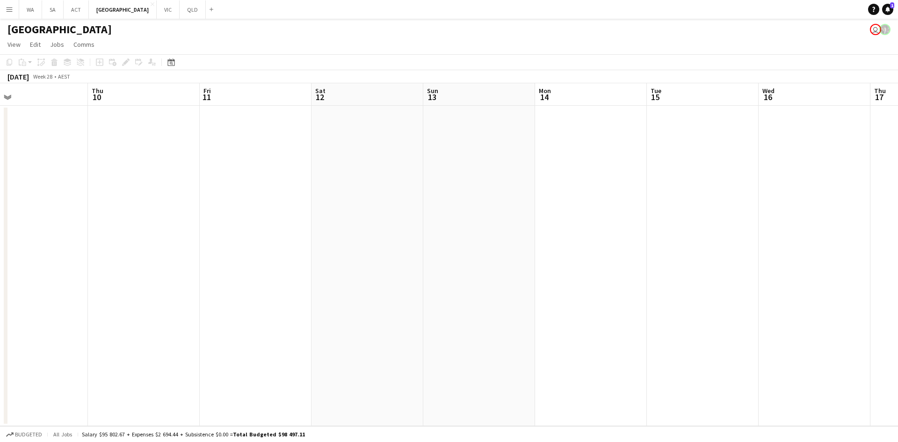
drag, startPoint x: 642, startPoint y: 255, endPoint x: 261, endPoint y: 317, distance: 385.8
click at [216, 304] on app-calendar-viewport "Sun 6 Mon 7 Tue 8 Wed 9 Thu 10 Fri 11 Sat 12 Sun 13 Mon 14 Tue 15 Wed 16 Thu 17…" at bounding box center [449, 254] width 898 height 343
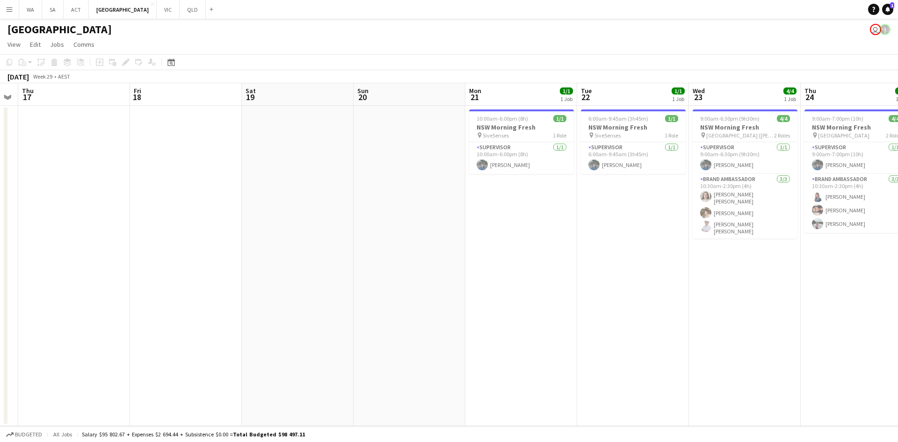
drag, startPoint x: 165, startPoint y: 290, endPoint x: 296, endPoint y: 270, distance: 132.0
click at [151, 292] on app-calendar-viewport "Mon 14 Tue 15 Wed 16 Thu 17 Fri 18 Sat 19 Sun 20 Mon 21 1/1 1 Job Tue 22 1/1 1 …" at bounding box center [449, 254] width 898 height 343
click at [619, 134] on span "5iveSenses" at bounding box center [608, 135] width 26 height 7
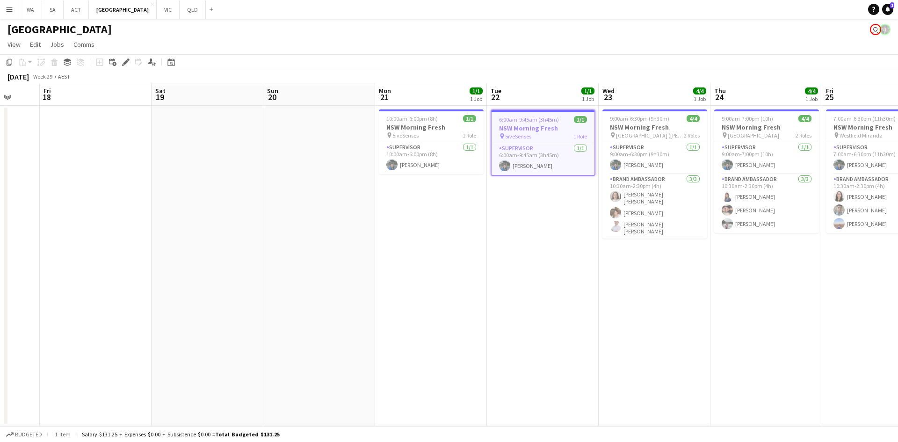
scroll to position [0, 337]
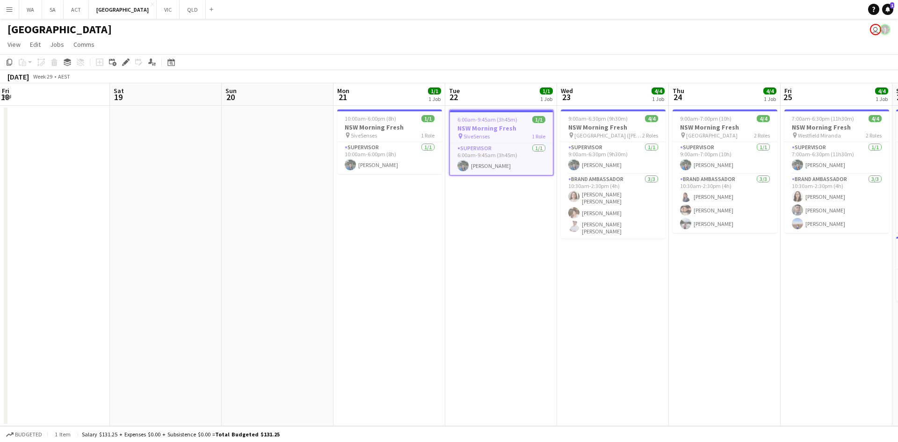
drag, startPoint x: 652, startPoint y: 225, endPoint x: 520, endPoint y: 222, distance: 132.4
click at [520, 222] on app-calendar-viewport "Tue 15 Wed 16 Thu 17 Fri 18 Sat 19 Sun 20 Mon 21 1/1 1 Job Tue 22 1/1 1 Job Wed…" at bounding box center [449, 254] width 898 height 343
click at [496, 138] on div "pin 5iveSenses 1 Role" at bounding box center [501, 135] width 103 height 7
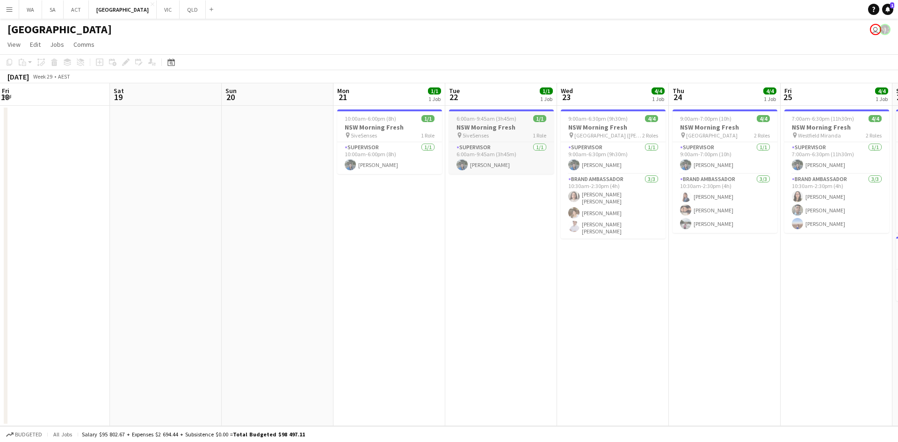
click at [496, 138] on div "pin 5iveSenses 1 Role" at bounding box center [501, 134] width 105 height 7
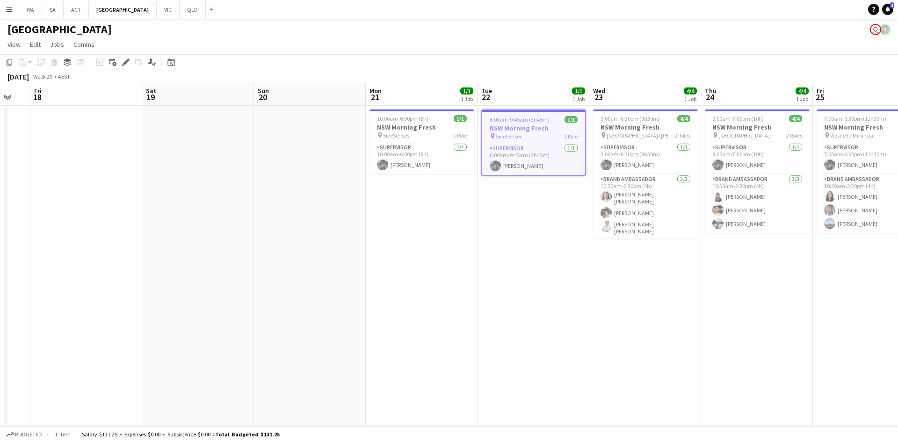
scroll to position [0, 373]
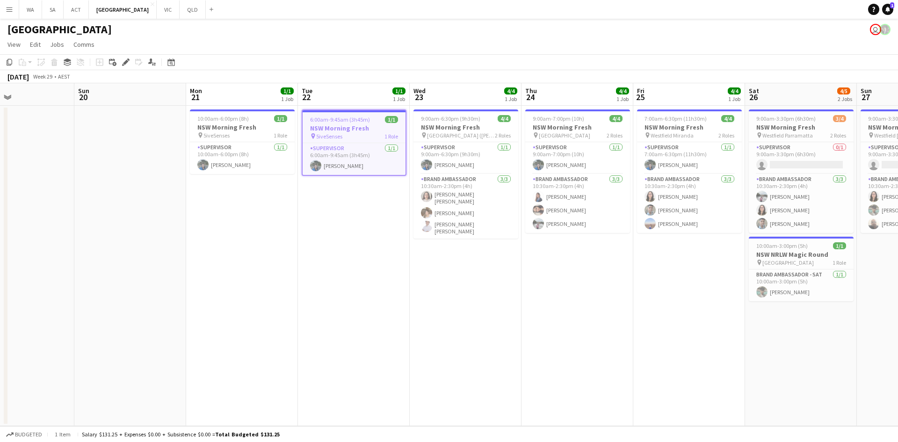
drag, startPoint x: 489, startPoint y: 144, endPoint x: 351, endPoint y: 172, distance: 141.3
click at [351, 172] on app-calendar-viewport "Wed 16 Thu 17 Fri 18 Sat 19 Sun 20 Mon 21 1/1 1 Job Tue 22 1/1 1 Job Wed 23 4/4…" at bounding box center [449, 254] width 898 height 343
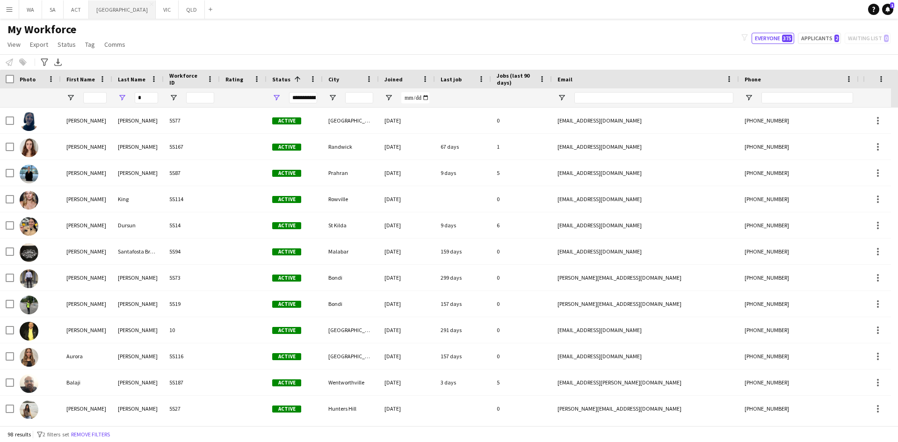
click at [89, 15] on button "NSW Close" at bounding box center [122, 9] width 67 height 18
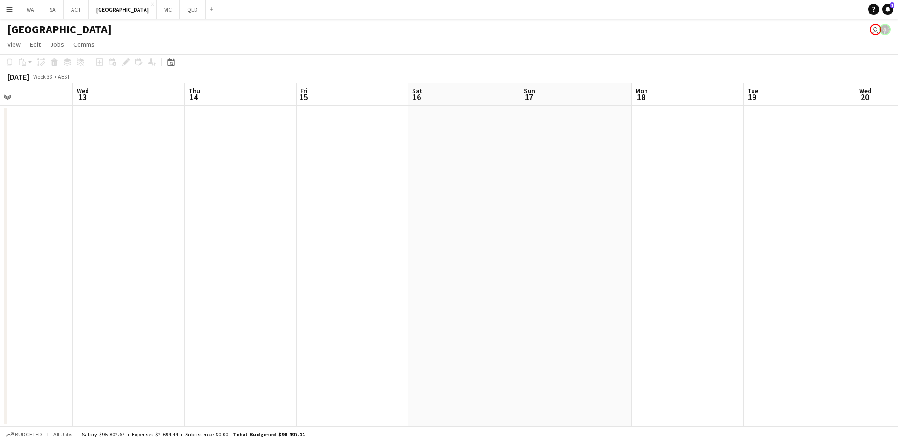
scroll to position [0, 270]
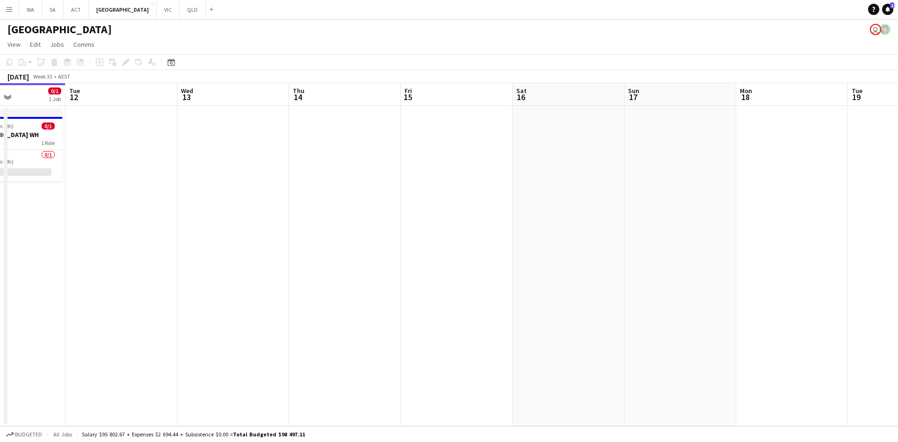
click at [93, 145] on app-calendar-viewport "Sat 9 Sun 10 Mon 11 0/1 1 Job Tue 12 Wed 13 Thu 14 Fri 15 Sat 16 Sun 17 Mon 18 …" at bounding box center [449, 254] width 898 height 343
click at [221, 127] on app-date-cell at bounding box center [233, 266] width 112 height 320
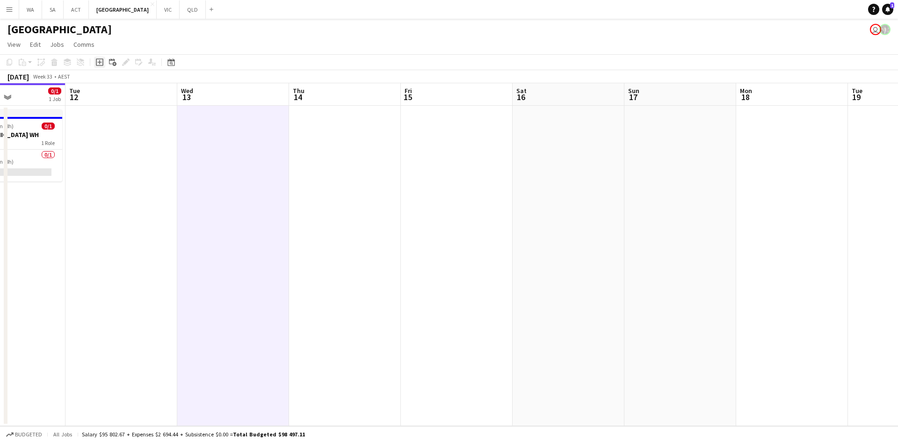
click at [102, 59] on icon at bounding box center [99, 61] width 7 height 7
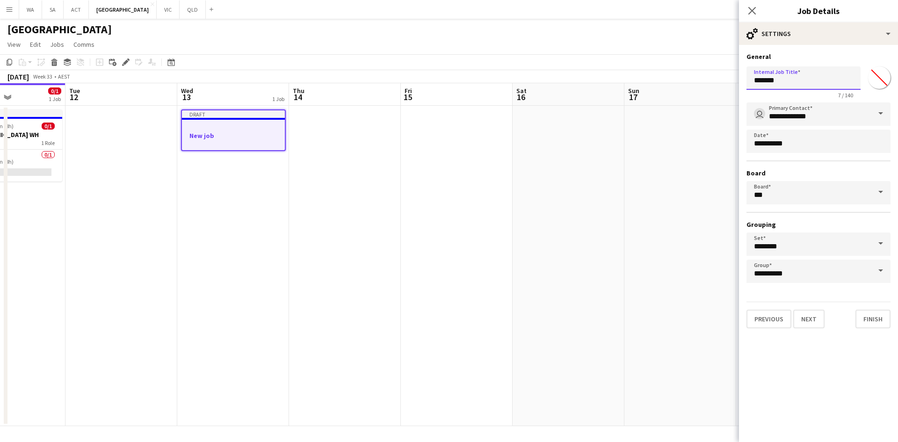
click at [775, 78] on input "*******" at bounding box center [804, 77] width 114 height 23
type input "**********"
click at [813, 319] on button "Next" at bounding box center [808, 319] width 31 height 19
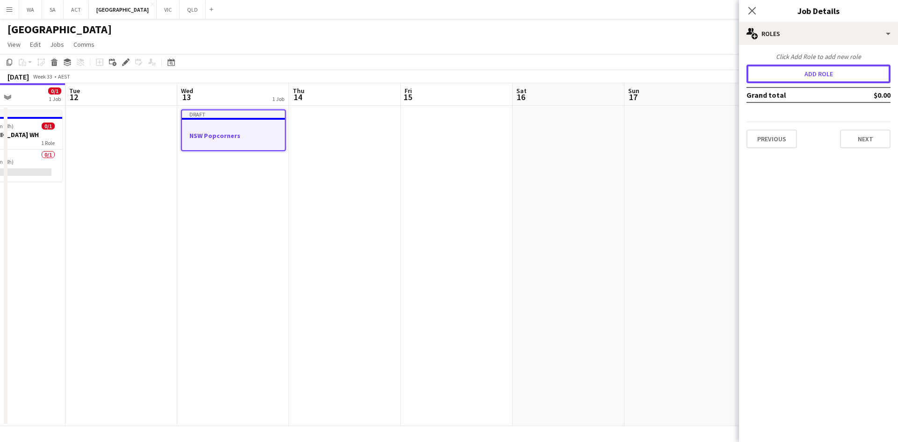
click at [800, 81] on button "Add role" at bounding box center [819, 74] width 144 height 19
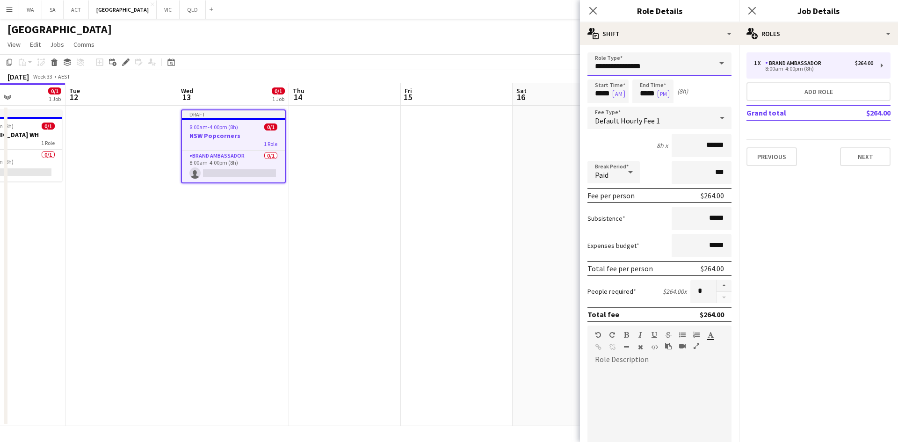
click at [670, 64] on input "**********" at bounding box center [660, 63] width 144 height 23
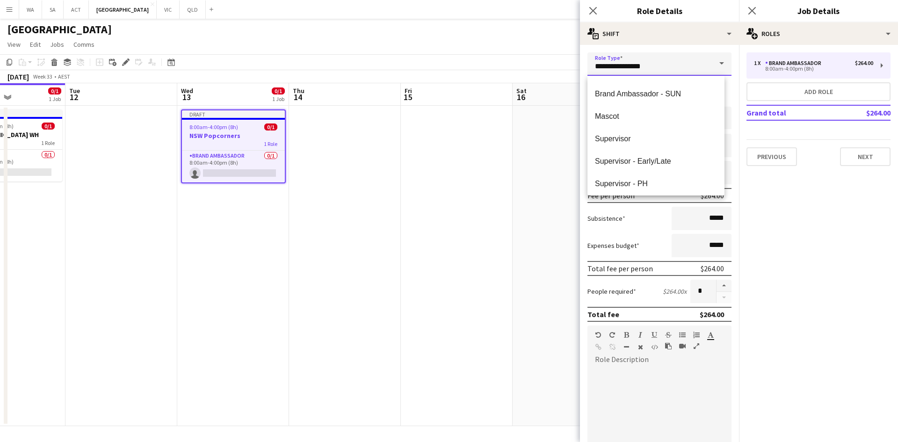
scroll to position [94, 0]
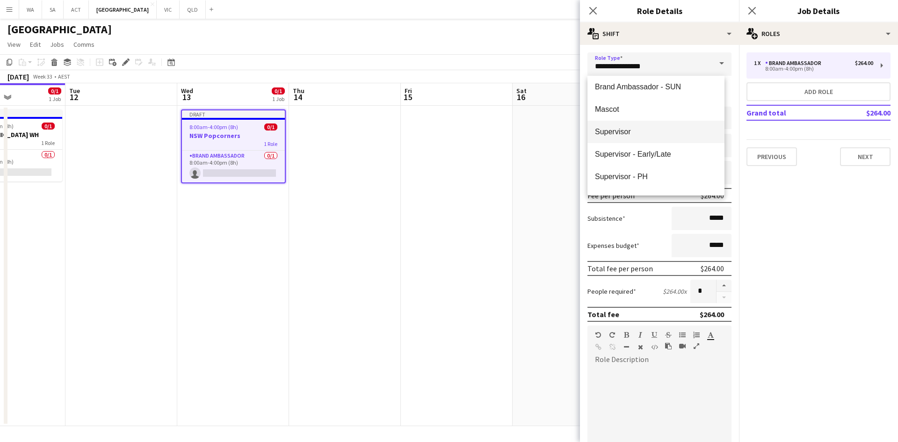
click at [642, 133] on span "Supervisor" at bounding box center [656, 131] width 122 height 9
type input "**********"
type input "******"
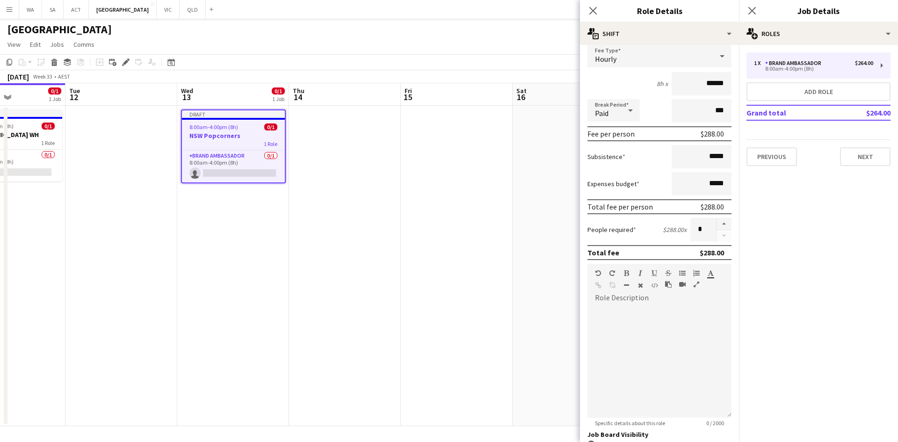
scroll to position [192, 0]
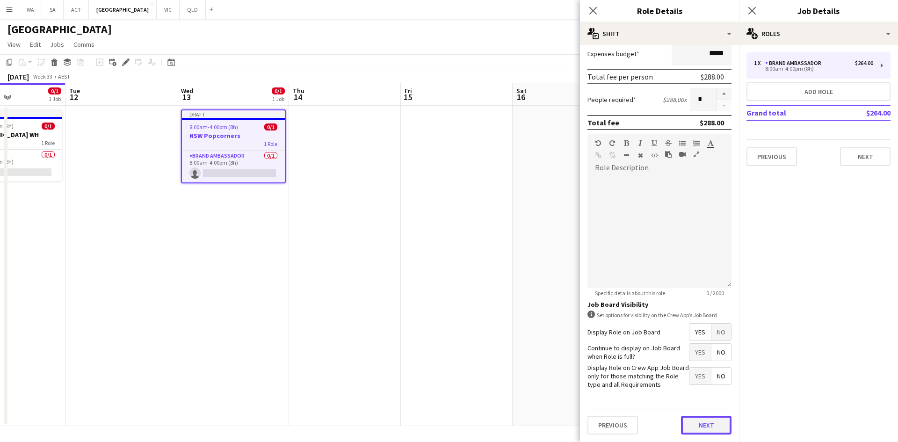
click at [685, 431] on button "Next" at bounding box center [706, 425] width 51 height 19
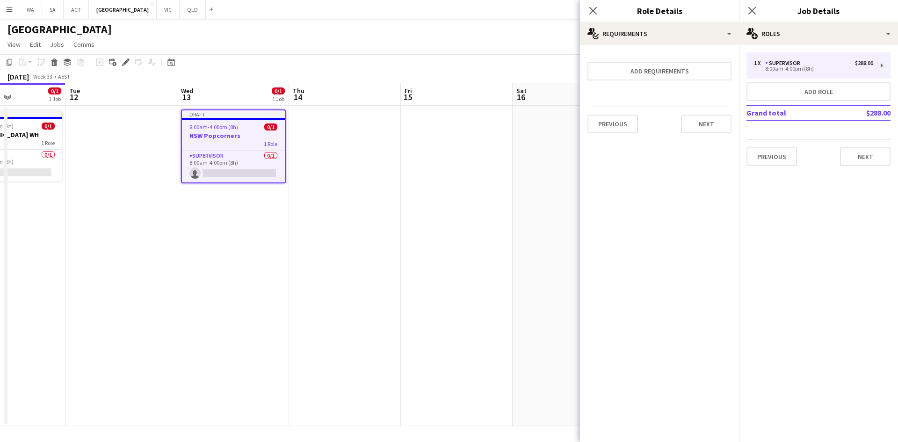
scroll to position [0, 0]
click at [809, 84] on button "Add role" at bounding box center [819, 91] width 144 height 19
type input "**********"
type input "******"
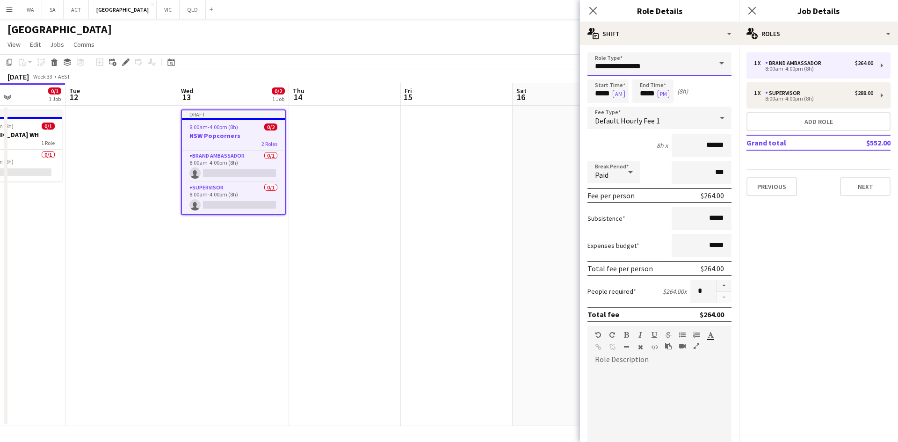
click at [685, 61] on input "**********" at bounding box center [660, 63] width 144 height 23
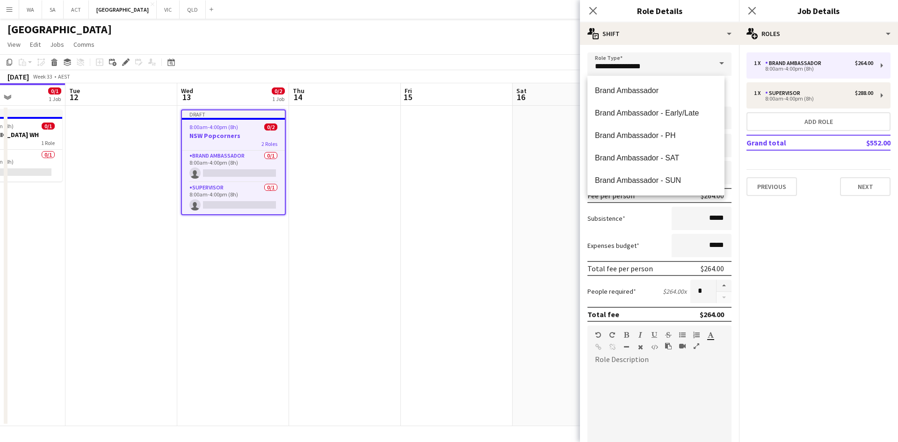
click at [151, 87] on app-board-header-date "Tue 12" at bounding box center [121, 94] width 112 height 22
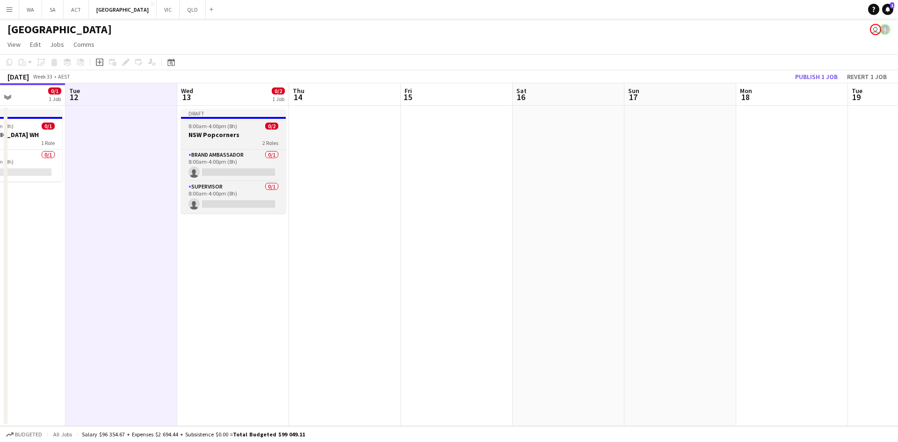
click at [195, 129] on span "8:00am-4:00pm (8h)" at bounding box center [213, 126] width 49 height 7
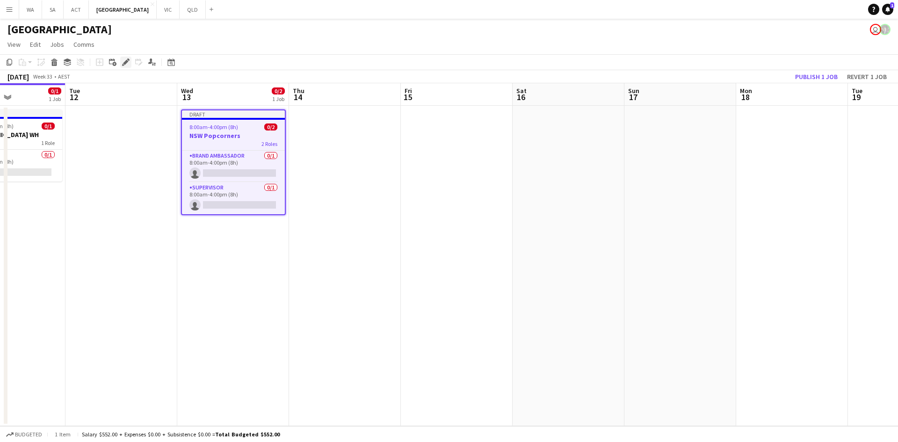
click at [130, 58] on div "Edit" at bounding box center [125, 62] width 11 height 11
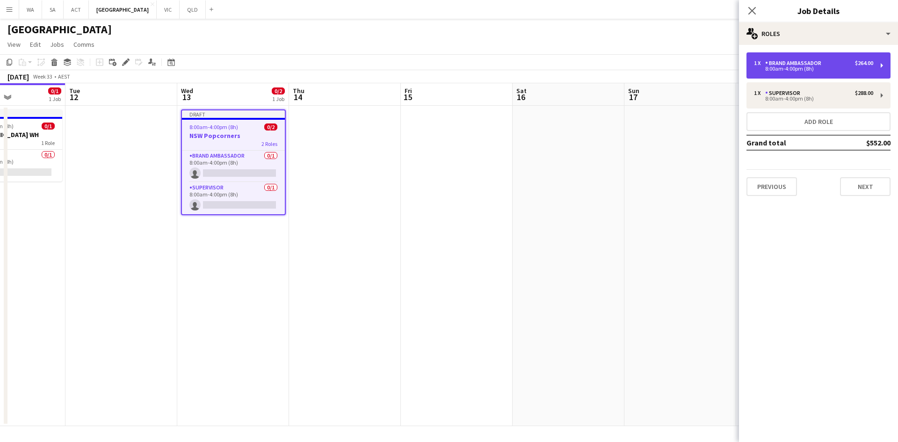
click at [758, 74] on div "1 x Brand Ambassador $264.00 8:00am-4:00pm (8h)" at bounding box center [819, 65] width 144 height 26
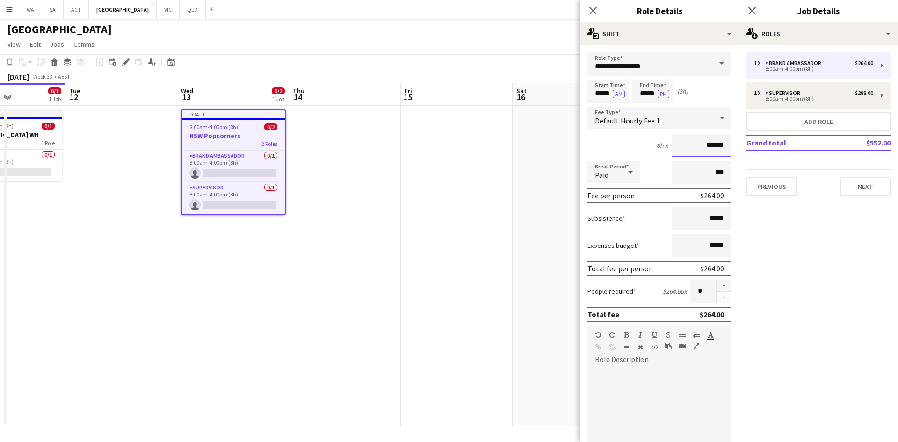
click at [695, 140] on input "******" at bounding box center [702, 145] width 60 height 23
click at [707, 146] on input "******" at bounding box center [702, 145] width 60 height 23
type input "******"
click at [859, 189] on button "Next" at bounding box center [865, 186] width 51 height 19
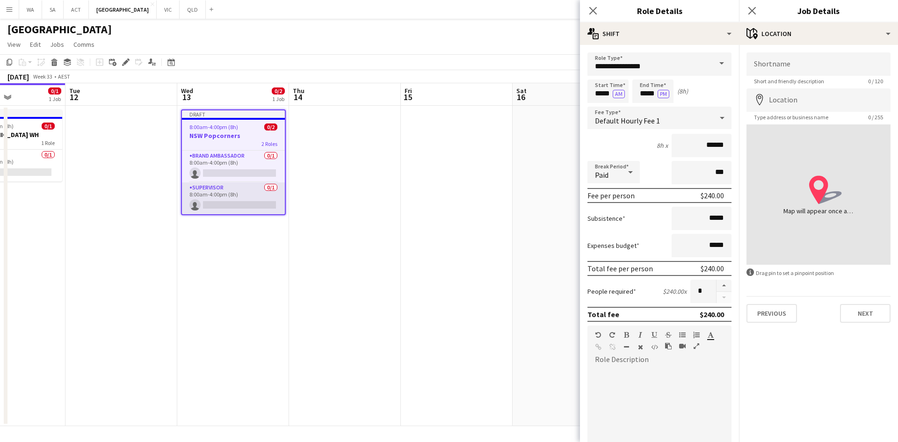
click at [217, 195] on app-card-role "Supervisor 0/1 8:00am-4:00pm (8h) single-neutral-actions" at bounding box center [233, 198] width 103 height 32
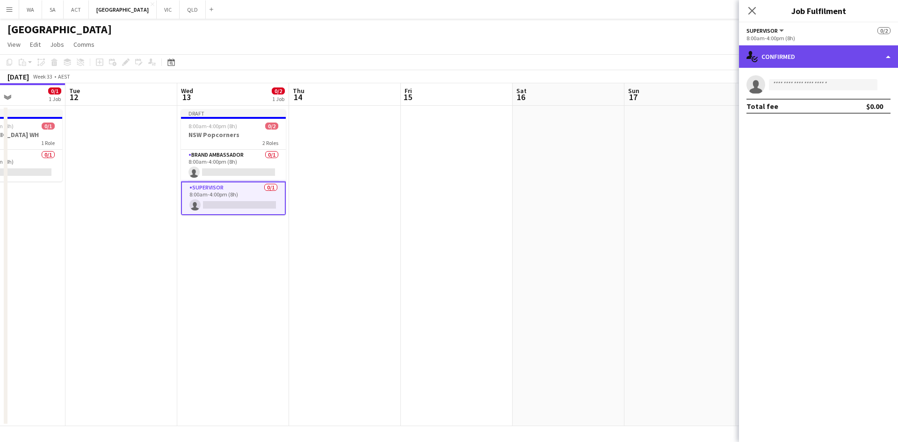
click at [789, 65] on div "single-neutral-actions-check-2 Confirmed" at bounding box center [818, 56] width 159 height 22
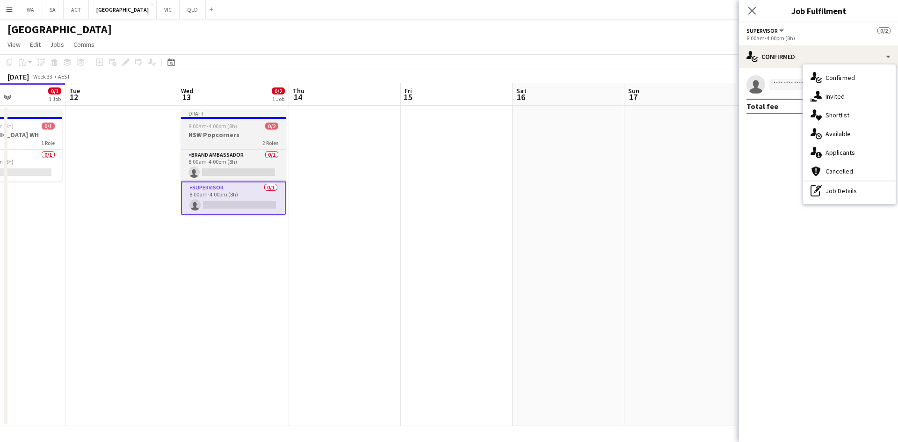
click at [231, 118] on div at bounding box center [233, 118] width 105 height 2
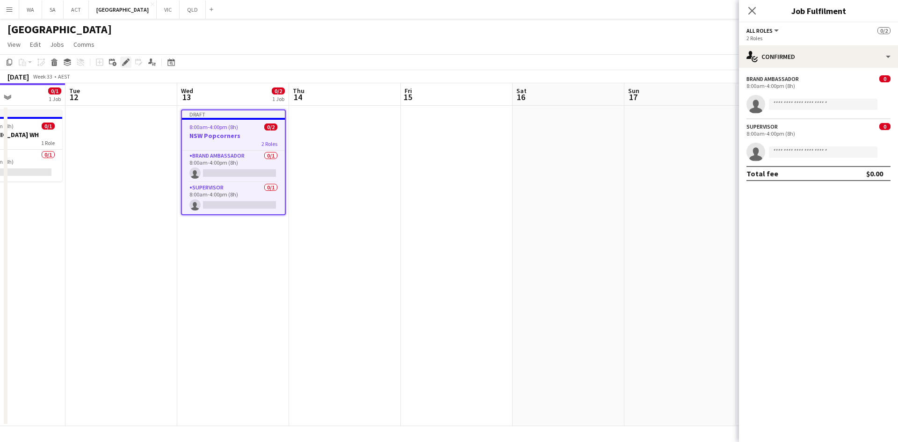
click at [123, 59] on icon "Edit" at bounding box center [125, 61] width 7 height 7
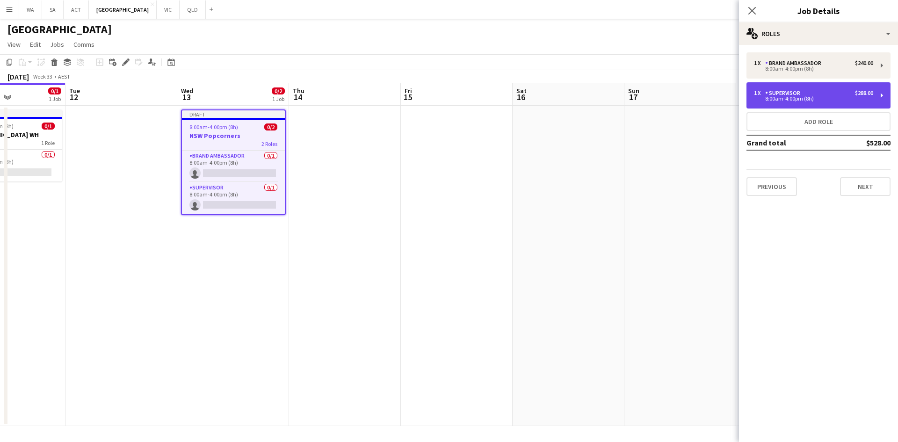
click at [773, 95] on div "Supervisor" at bounding box center [784, 93] width 39 height 7
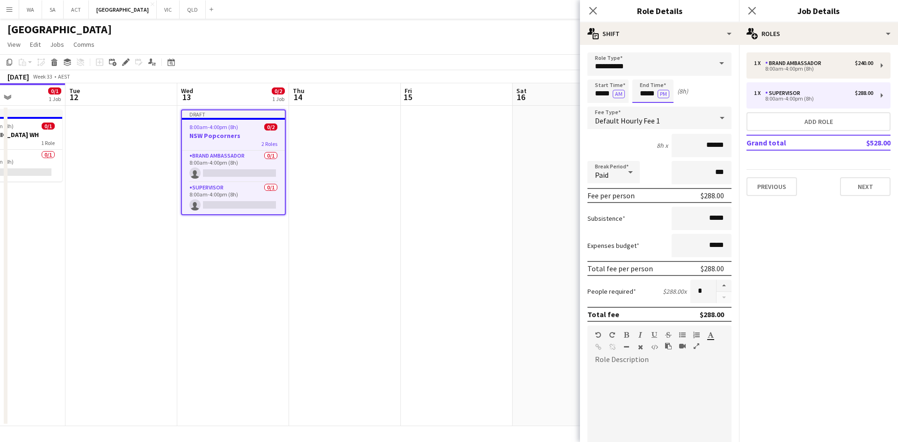
click at [634, 91] on input "*****" at bounding box center [653, 91] width 41 height 23
click at [706, 145] on input "******" at bounding box center [702, 145] width 60 height 23
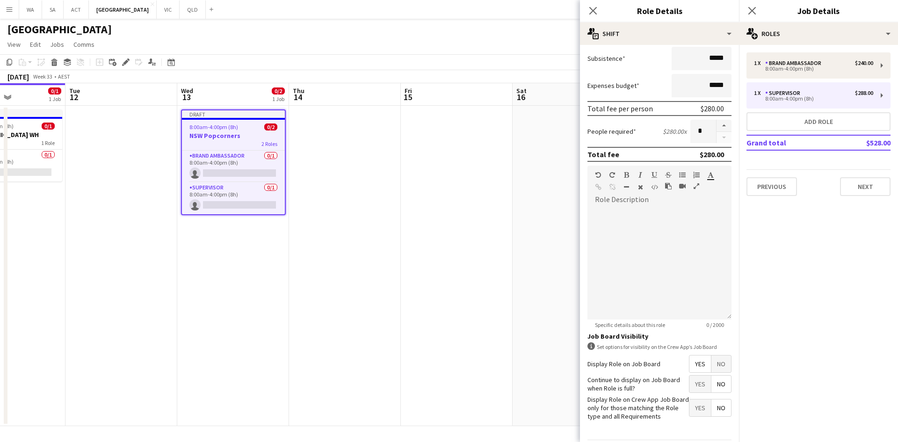
scroll to position [192, 0]
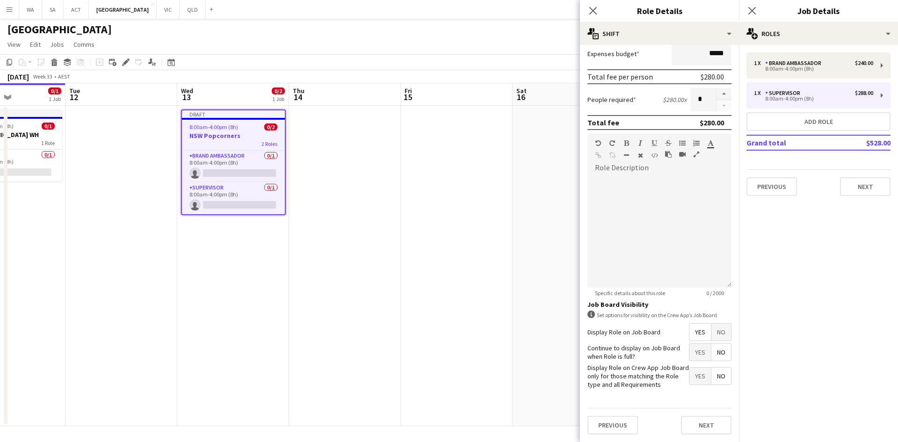
type input "******"
drag, startPoint x: 720, startPoint y: 409, endPoint x: 717, endPoint y: 422, distance: 12.5
click at [720, 410] on div "Previous Next" at bounding box center [660, 425] width 144 height 34
click at [715, 425] on button "Next" at bounding box center [706, 425] width 51 height 19
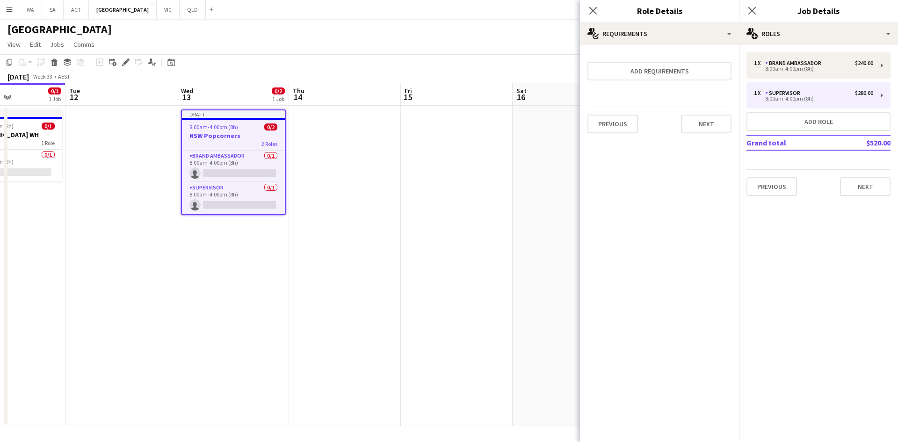
scroll to position [0, 0]
click at [386, 285] on app-date-cell at bounding box center [345, 266] width 112 height 320
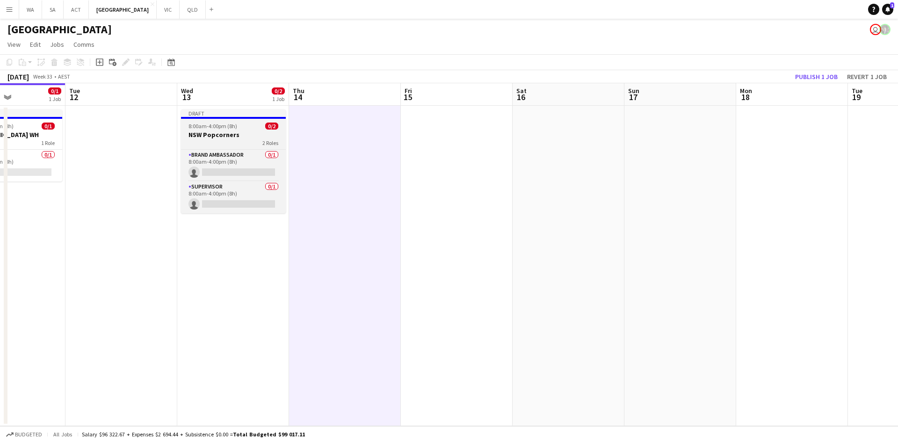
click at [210, 115] on div "Draft" at bounding box center [233, 112] width 105 height 7
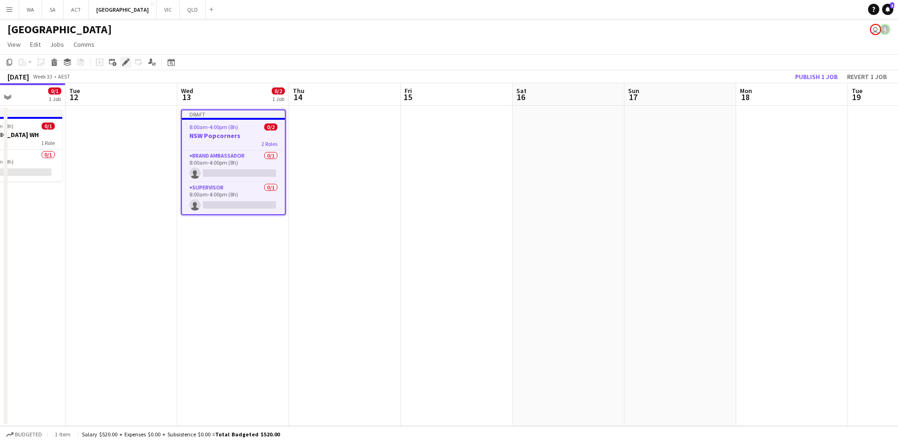
click at [128, 62] on icon "Edit" at bounding box center [125, 61] width 7 height 7
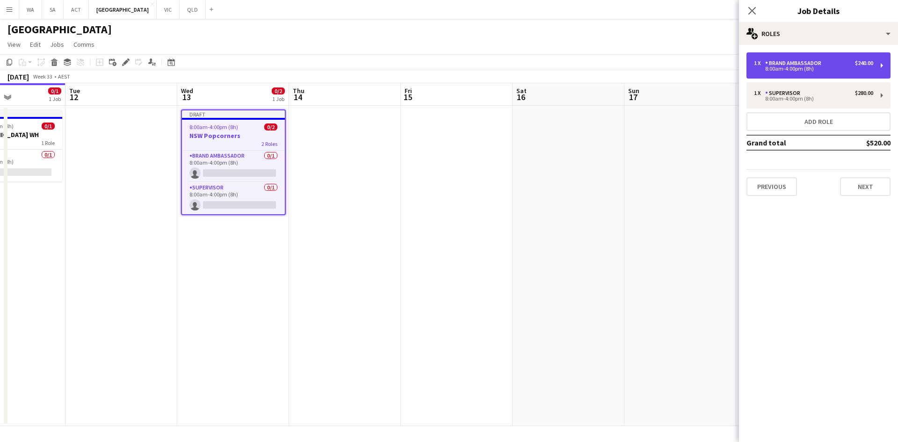
click at [867, 72] on div "1 x Brand Ambassador $240.00 8:00am-4:00pm (8h)" at bounding box center [819, 65] width 144 height 26
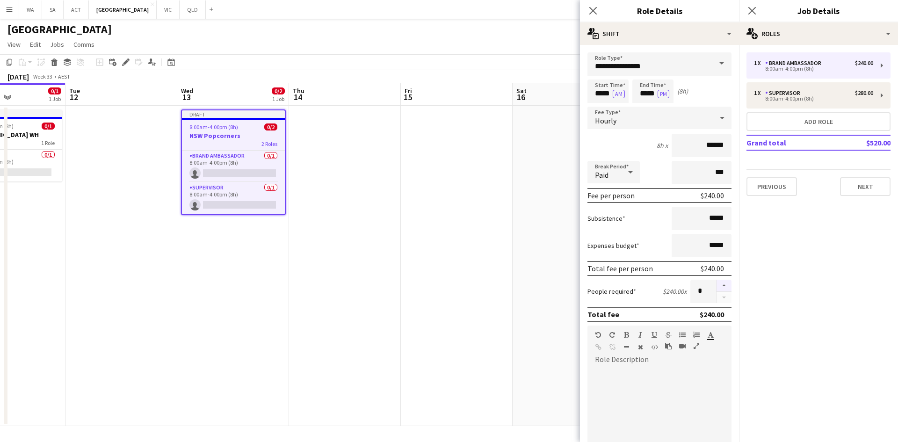
click at [720, 281] on button "button" at bounding box center [724, 286] width 15 height 12
type input "*"
click at [447, 204] on app-date-cell at bounding box center [457, 266] width 112 height 320
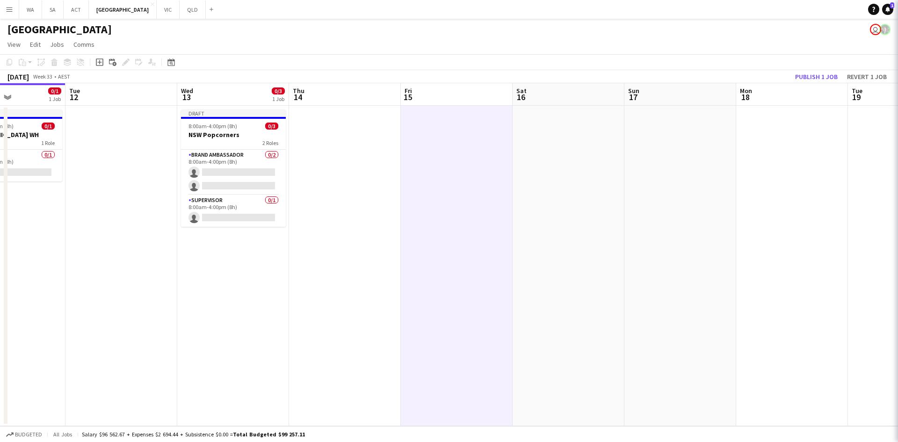
scroll to position [0, 270]
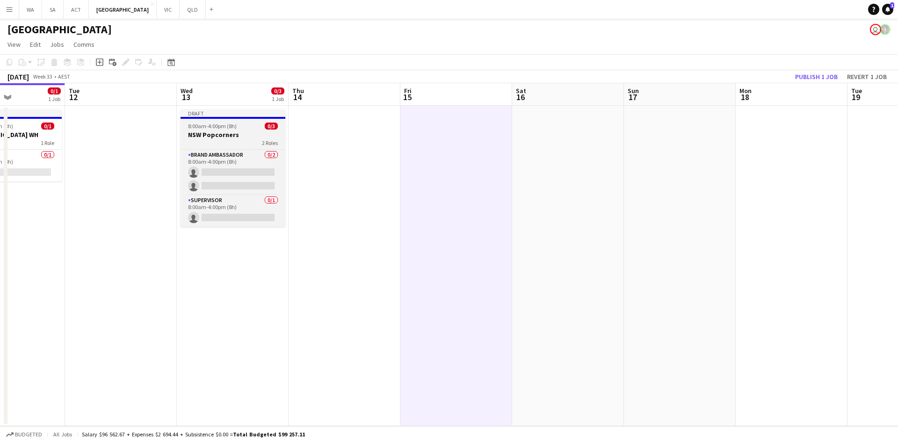
click at [246, 118] on div at bounding box center [233, 118] width 105 height 2
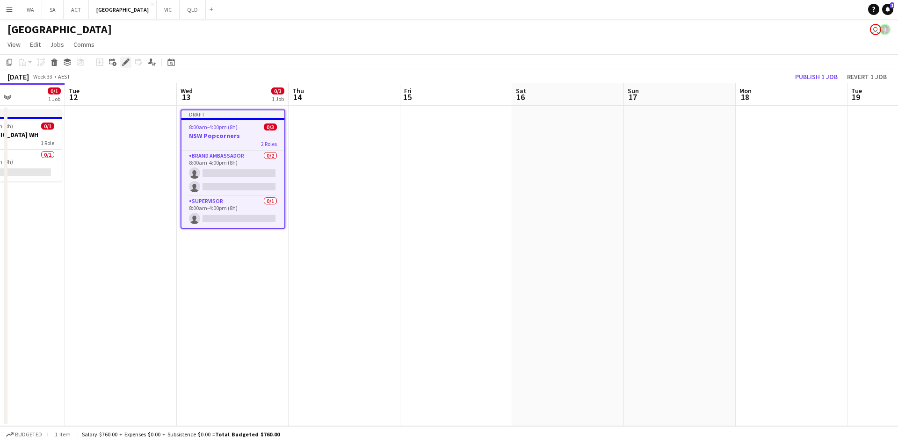
click at [127, 63] on icon at bounding box center [125, 62] width 5 height 5
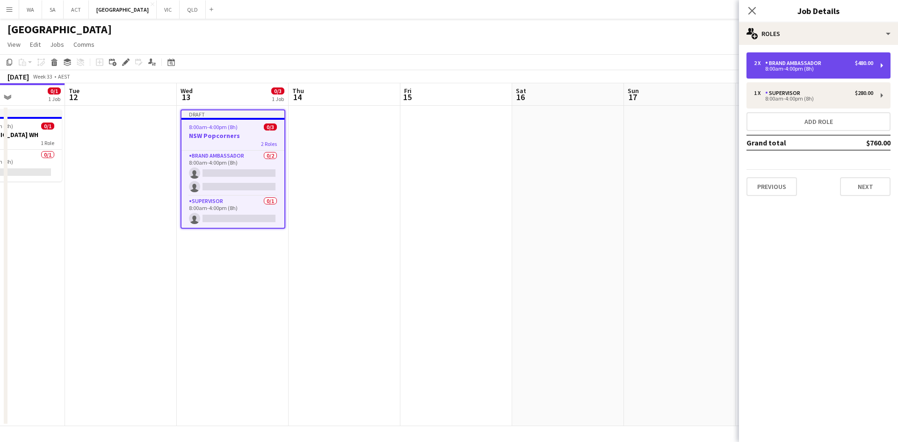
click at [857, 62] on div "$480.00" at bounding box center [864, 63] width 18 height 7
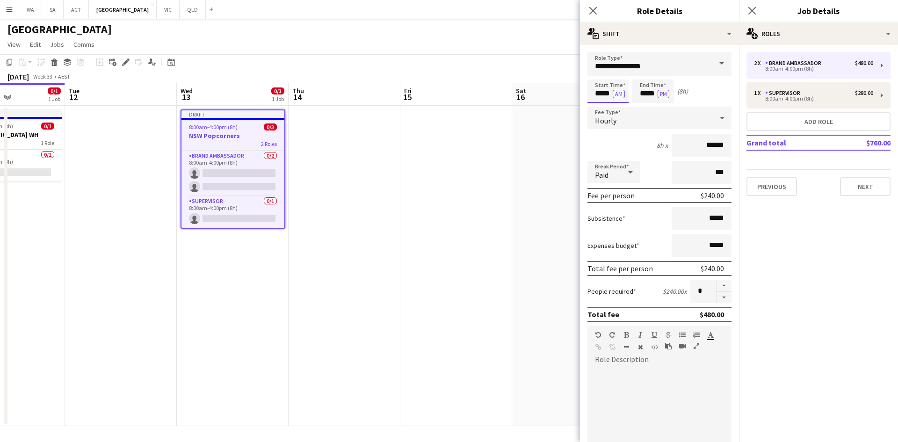
click at [599, 90] on input "*****" at bounding box center [608, 91] width 41 height 23
click at [600, 76] on div at bounding box center [598, 74] width 19 height 9
type input "*****"
click at [600, 75] on div at bounding box center [598, 74] width 19 height 9
click at [659, 94] on button "PM" at bounding box center [664, 94] width 12 height 8
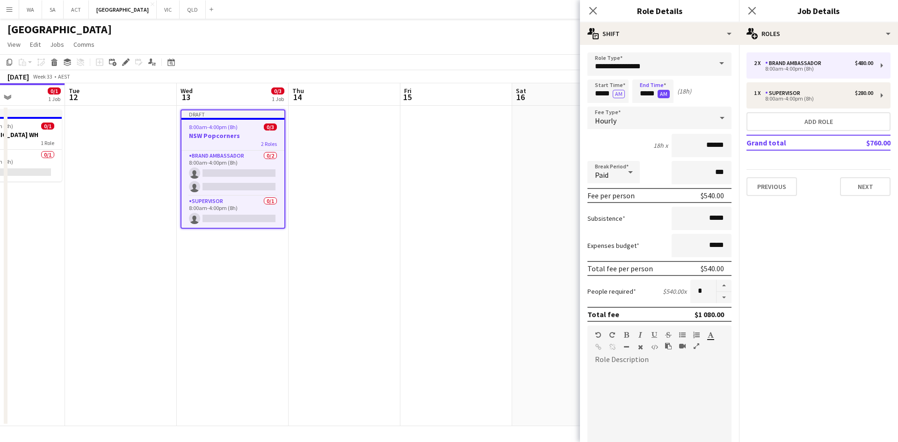
click at [667, 93] on button "AM" at bounding box center [664, 94] width 12 height 8
click at [648, 90] on input "*****" at bounding box center [653, 91] width 41 height 23
click at [647, 103] on div at bounding box center [643, 107] width 19 height 9
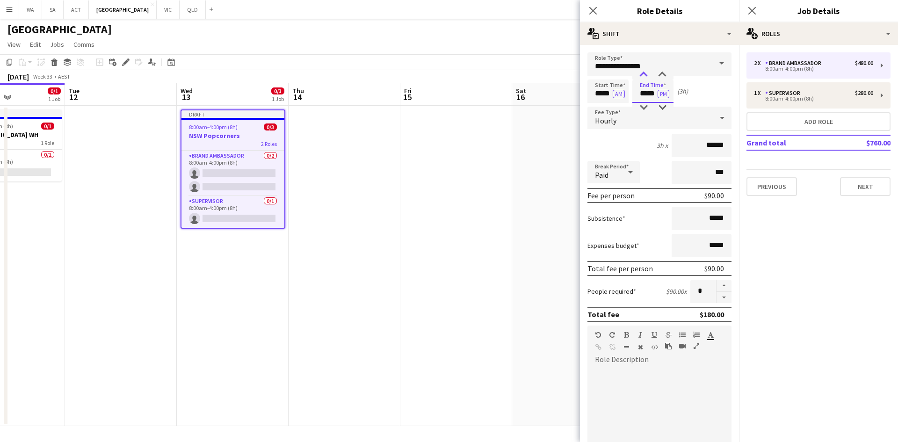
click at [645, 74] on div at bounding box center [643, 74] width 19 height 9
click at [648, 106] on div at bounding box center [643, 107] width 19 height 9
type input "*****"
click at [648, 106] on div at bounding box center [643, 107] width 19 height 9
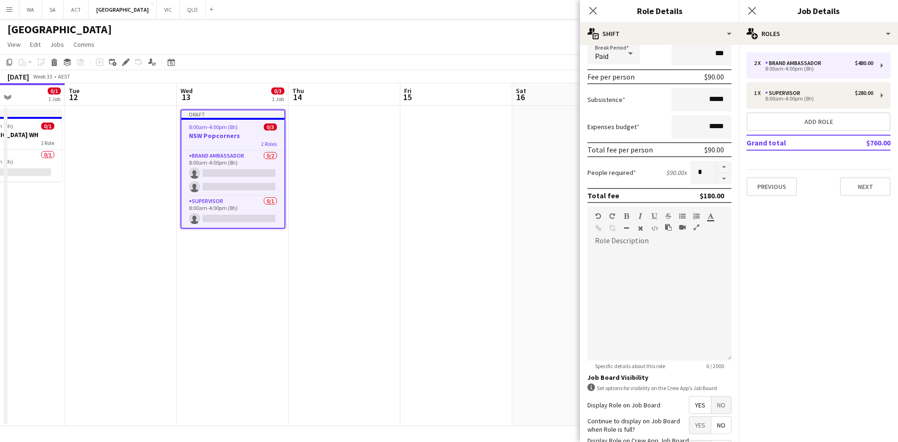
scroll to position [192, 0]
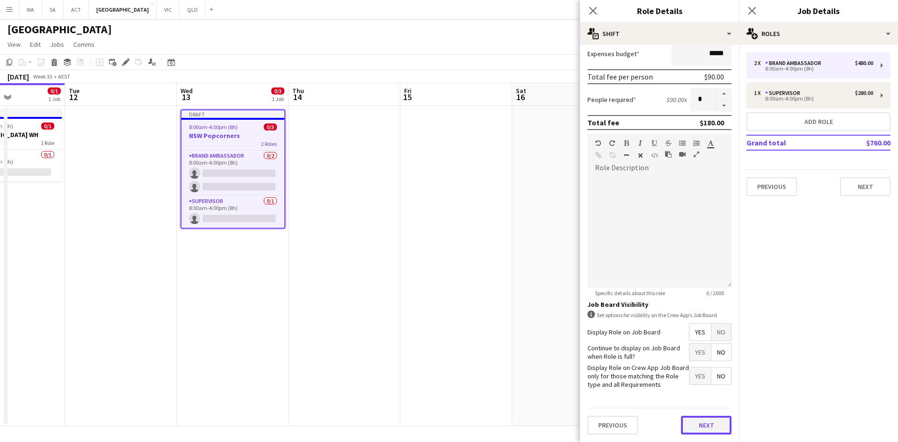
click at [693, 423] on button "Next" at bounding box center [706, 425] width 51 height 19
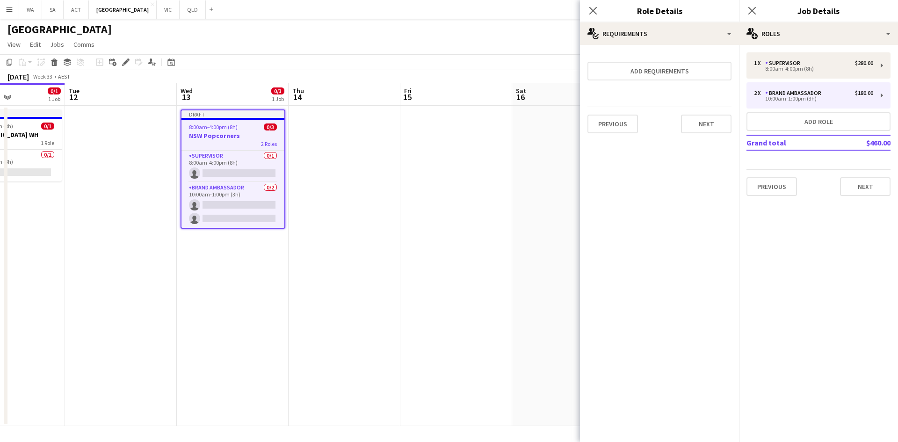
click at [440, 215] on app-date-cell at bounding box center [456, 266] width 112 height 320
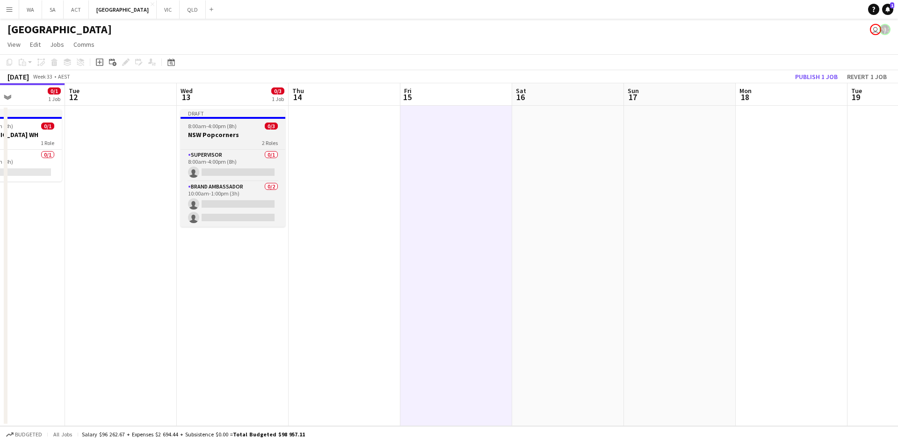
click at [238, 134] on h3 "NSW Popcorners" at bounding box center [233, 135] width 105 height 8
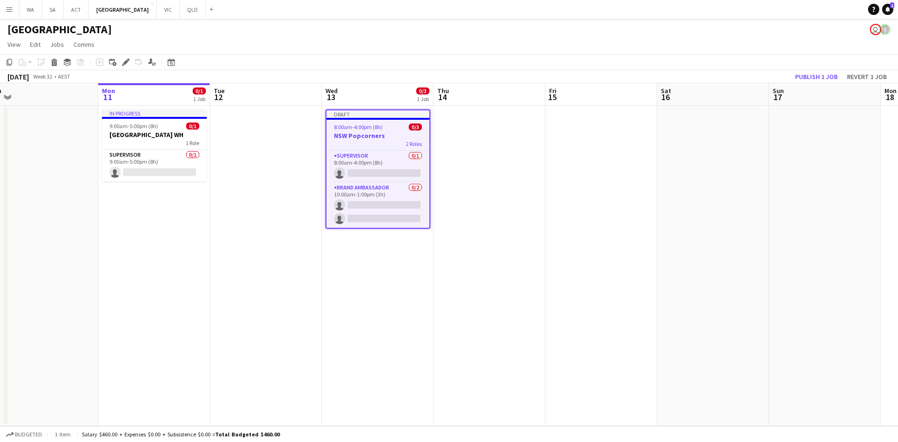
scroll to position [0, 237]
drag, startPoint x: 126, startPoint y: 148, endPoint x: 270, endPoint y: 150, distance: 144.1
click at [270, 150] on app-calendar-viewport "Fri 8 3/3 1 Job Sat 9 Sun 10 Mon 11 0/1 1 Job Tue 12 Wed 13 0/3 1 Job Thu 14 Fr…" at bounding box center [449, 254] width 898 height 343
click at [366, 136] on h3 "NSW Popcorners" at bounding box center [378, 135] width 103 height 8
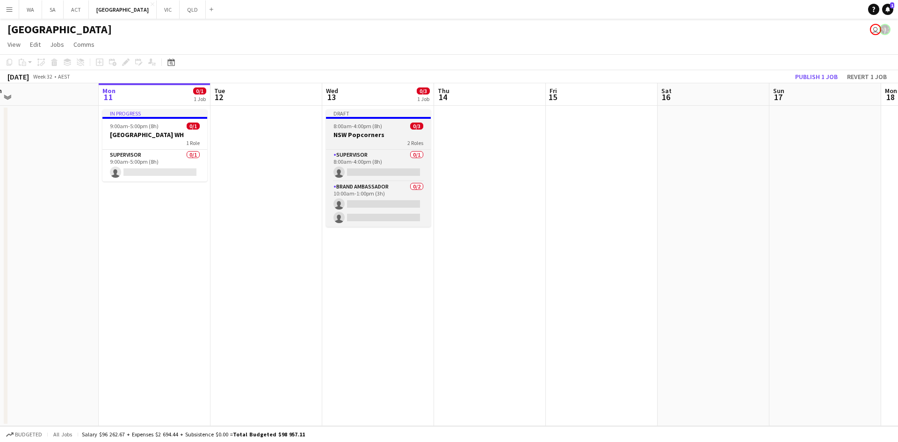
drag, startPoint x: 366, startPoint y: 136, endPoint x: 367, endPoint y: 144, distance: 7.6
click at [367, 140] on app-job-card "Draft 8:00am-4:00pm (8h) 0/3 NSW Popcorners 2 Roles Supervisor 0/1 8:00am-4:00p…" at bounding box center [378, 167] width 105 height 117
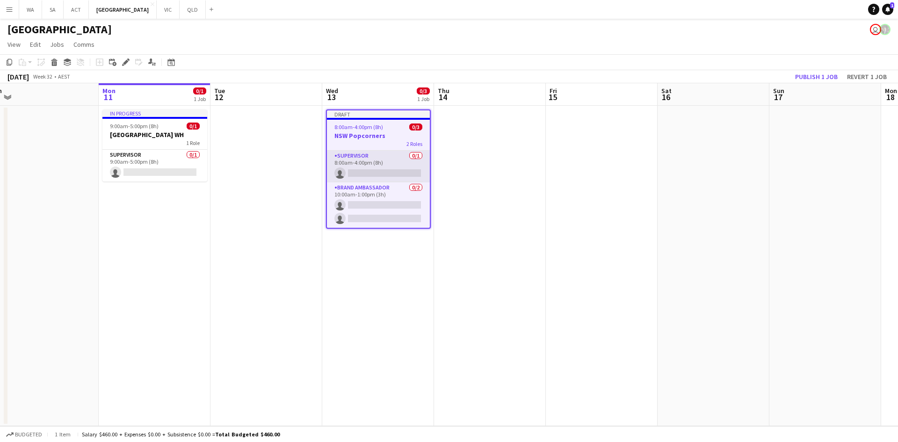
scroll to position [0, 236]
click at [285, 177] on app-date-cell at bounding box center [267, 266] width 112 height 320
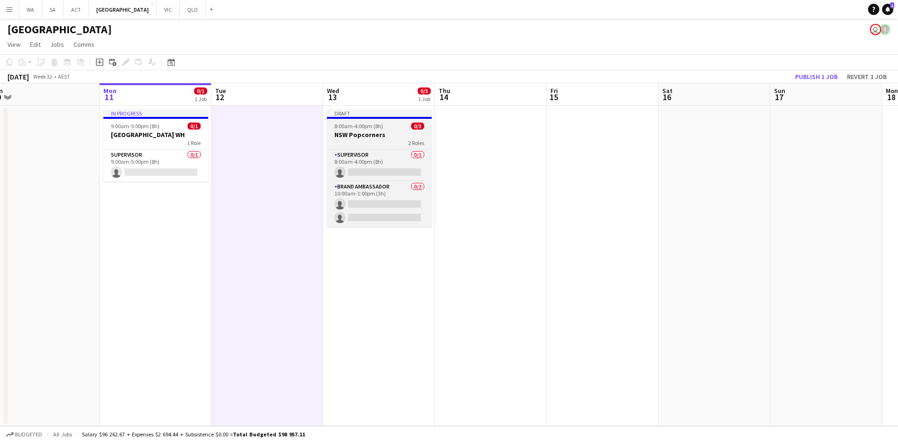
click at [373, 138] on h3 "NSW Popcorners" at bounding box center [379, 135] width 105 height 8
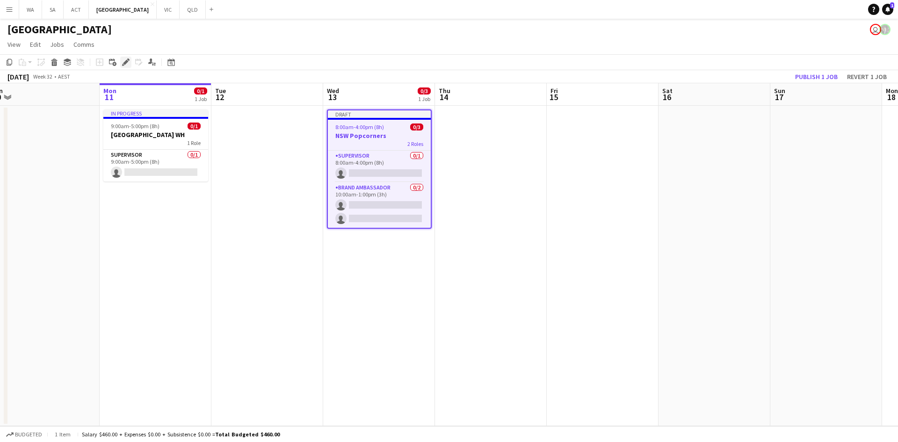
click at [130, 57] on div "Edit" at bounding box center [125, 62] width 11 height 11
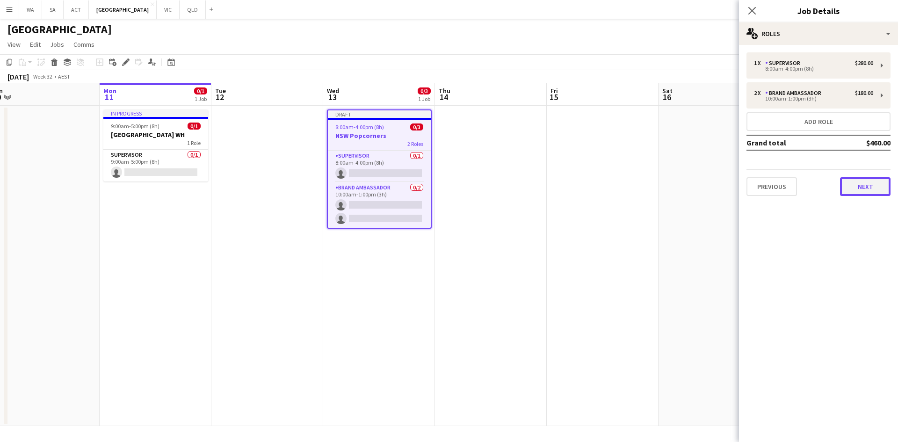
click at [867, 177] on button "Next" at bounding box center [865, 186] width 51 height 19
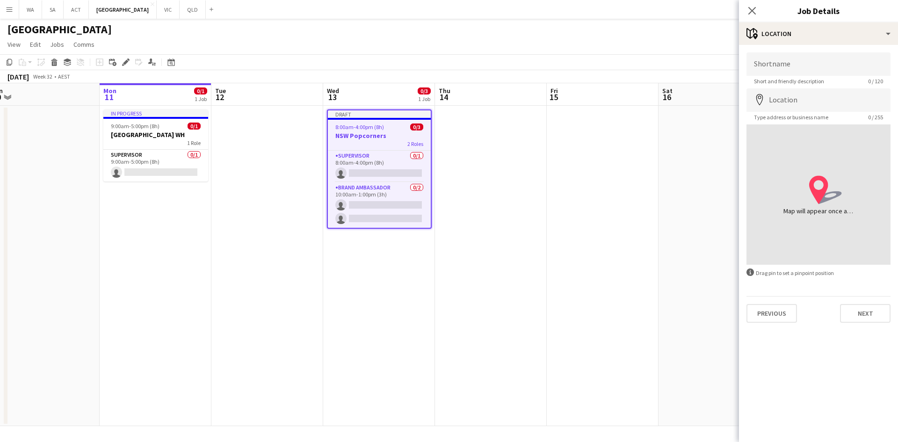
click at [802, 51] on div "Shortname Short and friendly description 0 / 120 Location map-marker Type addre…" at bounding box center [818, 187] width 159 height 285
click at [815, 74] on input "Shortname" at bounding box center [819, 63] width 144 height 23
type input "**********"
click at [793, 68] on input "**********" at bounding box center [819, 63] width 144 height 23
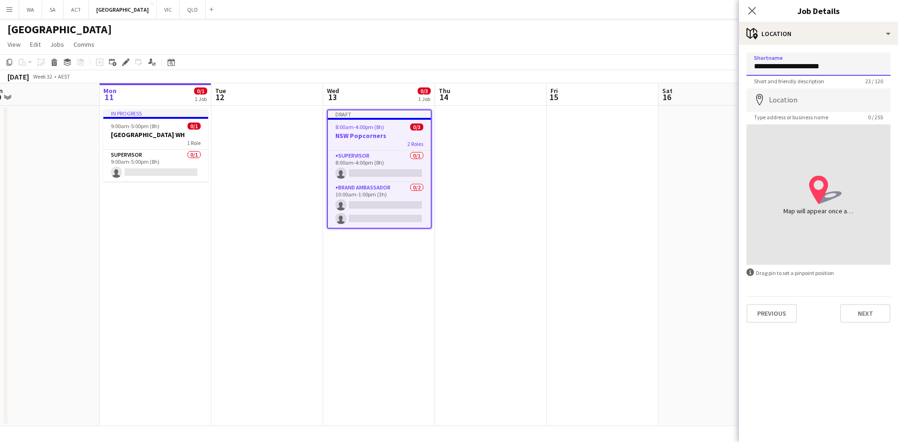
click at [793, 68] on input "**********" at bounding box center [819, 63] width 144 height 23
click at [784, 111] on input "Location" at bounding box center [819, 99] width 144 height 23
paste input "**********"
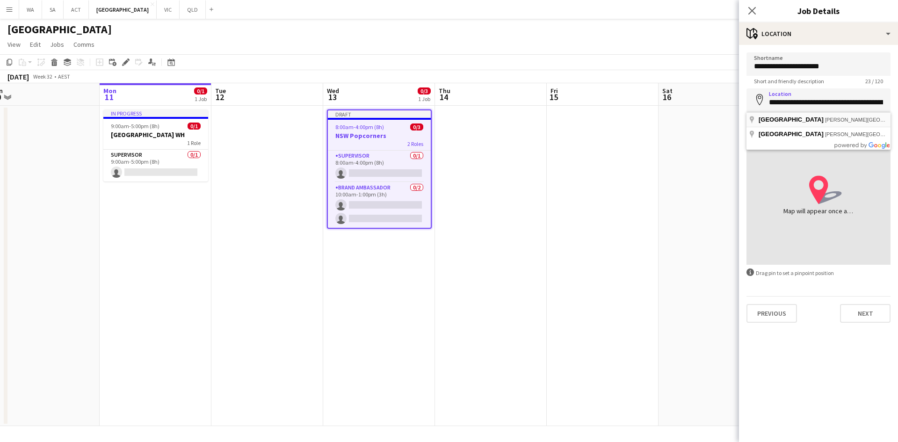
type input "**********"
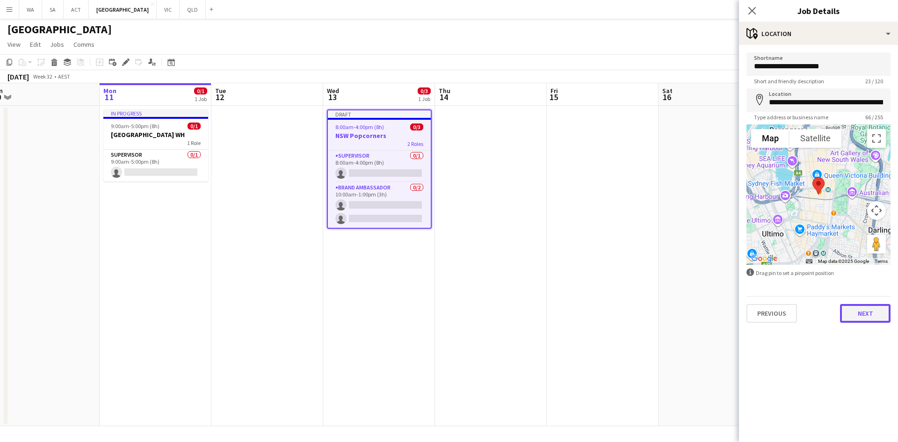
click at [848, 306] on button "Next" at bounding box center [865, 313] width 51 height 19
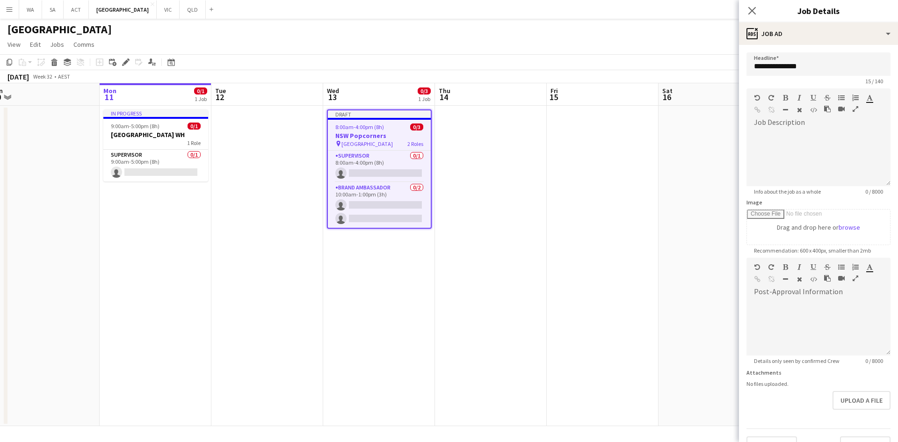
click at [631, 232] on app-date-cell at bounding box center [603, 266] width 112 height 320
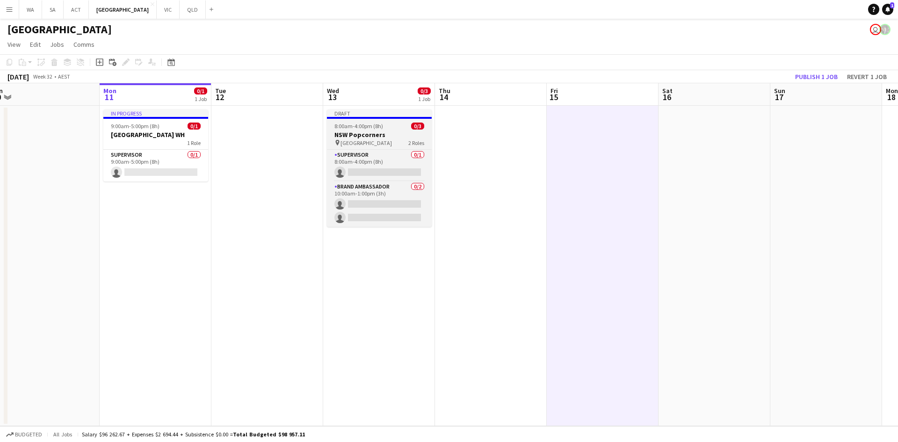
click at [378, 143] on span "[GEOGRAPHIC_DATA]" at bounding box center [366, 142] width 51 height 7
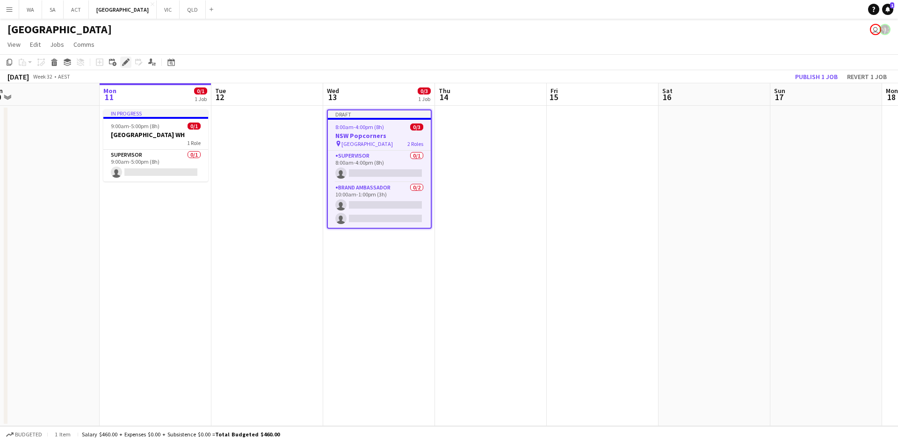
click at [127, 64] on icon "Edit" at bounding box center [125, 61] width 7 height 7
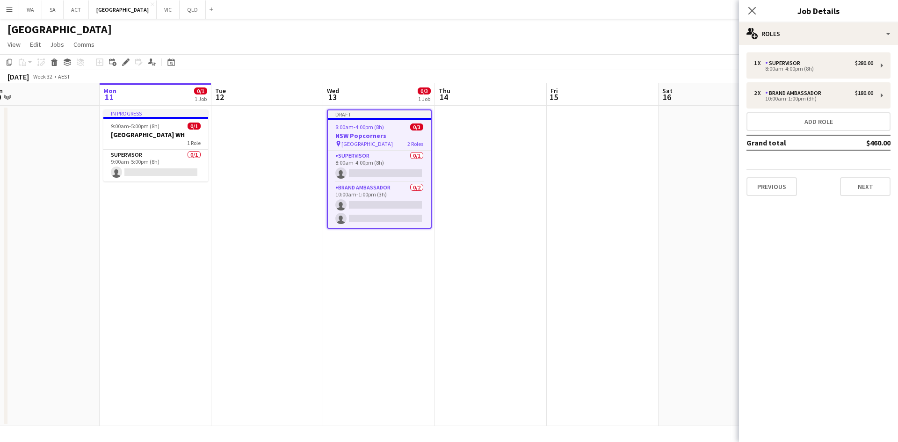
click at [568, 192] on app-date-cell at bounding box center [603, 266] width 112 height 320
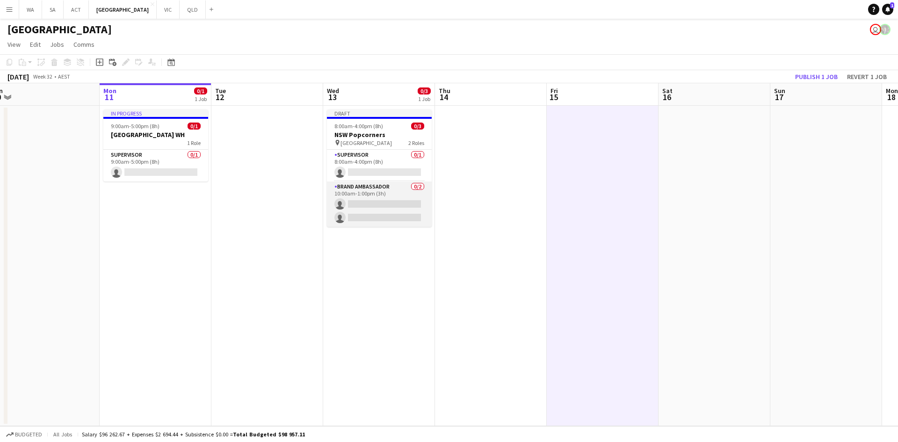
click at [394, 205] on app-card-role "Brand Ambassador 0/2 10:00am-1:00pm (3h) single-neutral-actions single-neutral-…" at bounding box center [379, 204] width 105 height 45
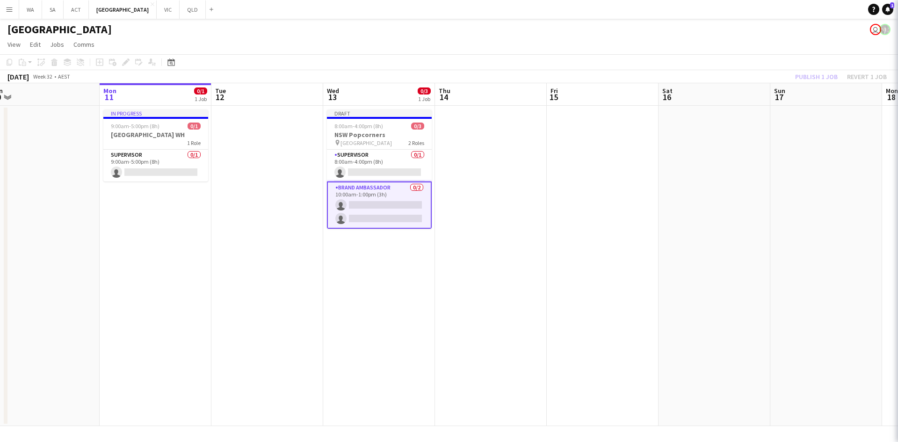
click at [366, 143] on span "[GEOGRAPHIC_DATA]" at bounding box center [366, 142] width 51 height 7
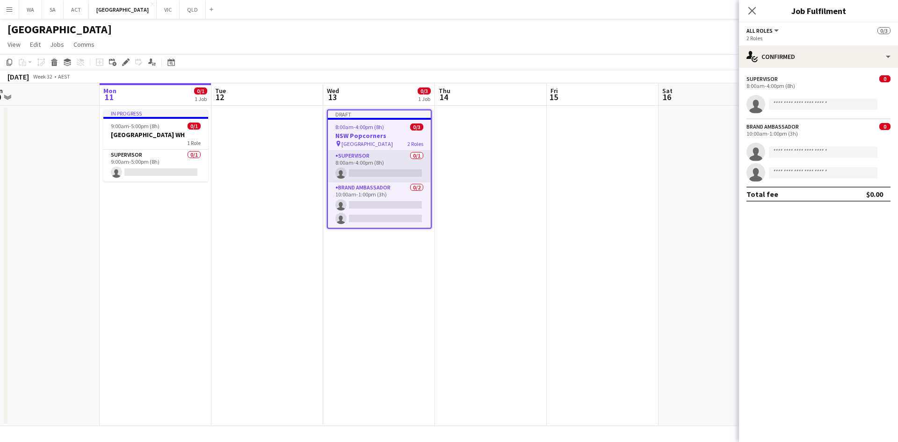
click at [363, 161] on app-card-role "Supervisor 0/1 8:00am-4:00pm (8h) single-neutral-actions" at bounding box center [379, 167] width 103 height 32
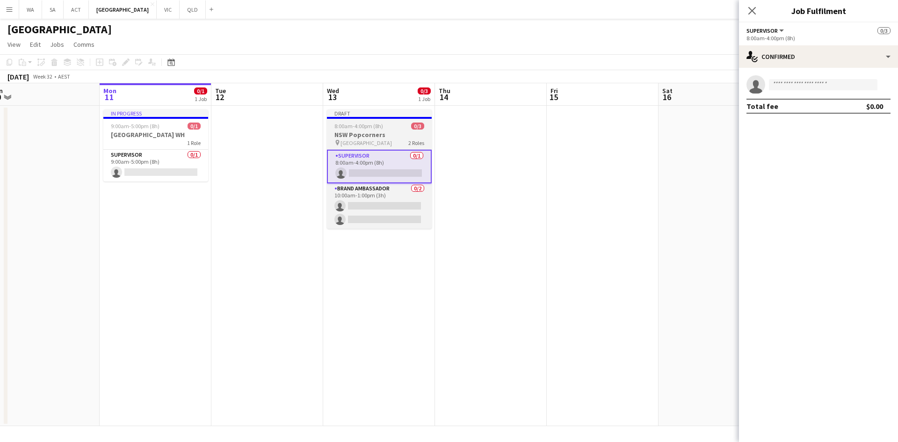
click at [361, 138] on h3 "NSW Popcorners" at bounding box center [379, 135] width 105 height 8
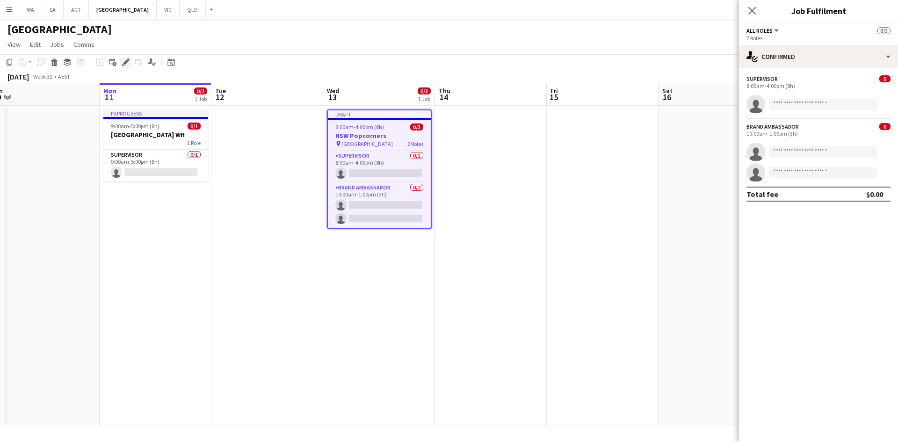
click at [124, 63] on icon at bounding box center [125, 62] width 5 height 5
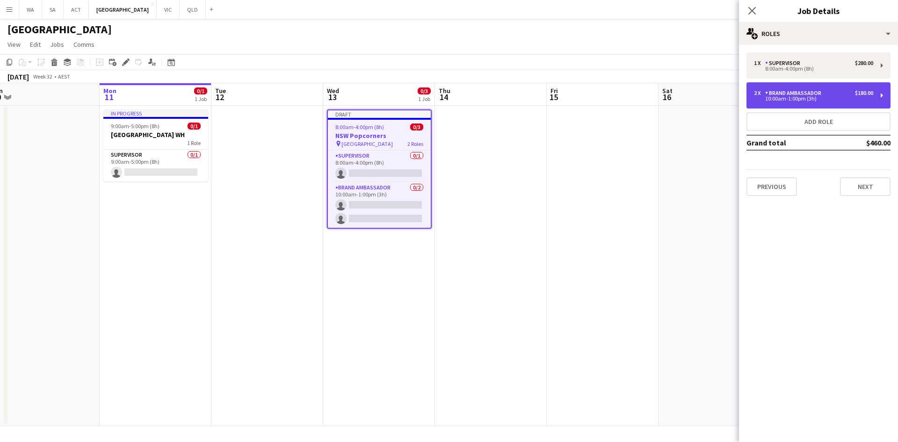
click at [810, 88] on div "2 x Brand Ambassador $180.00 10:00am-1:00pm (3h)" at bounding box center [819, 95] width 144 height 26
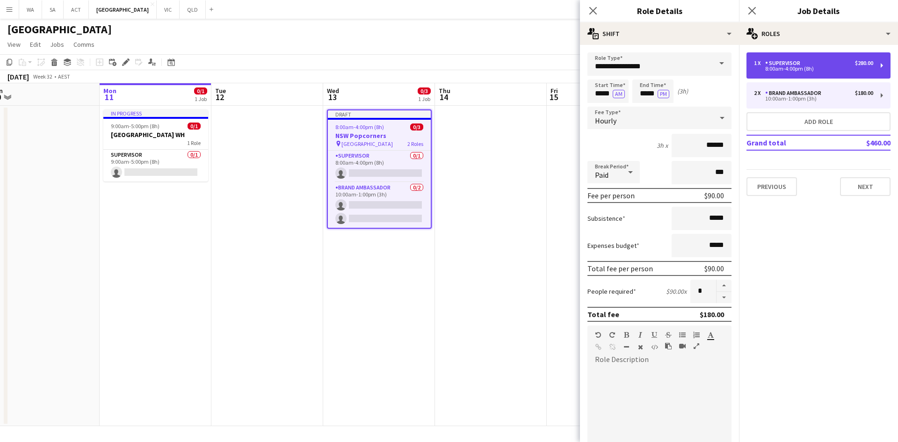
click at [797, 67] on div "8:00am-4:00pm (8h)" at bounding box center [813, 68] width 119 height 5
type input "**********"
type input "*****"
type input "******"
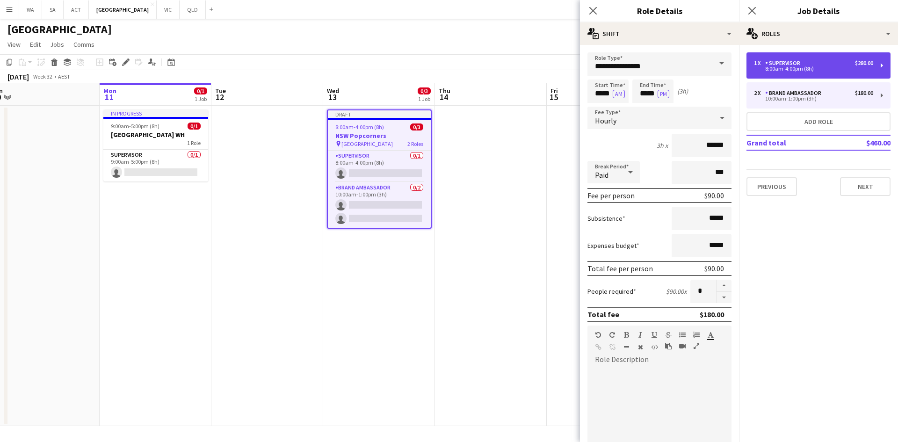
type input "*"
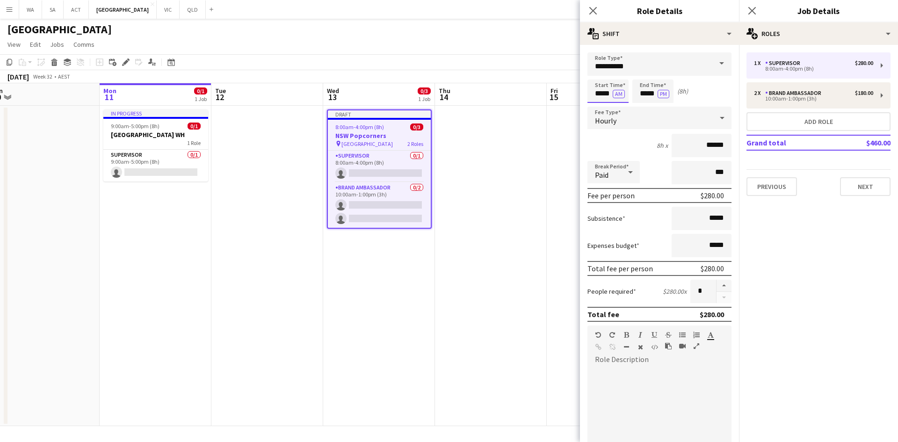
click at [604, 91] on input "*****" at bounding box center [608, 91] width 41 height 23
click at [601, 78] on div at bounding box center [598, 74] width 19 height 9
click at [597, 108] on div at bounding box center [598, 107] width 19 height 9
click at [620, 75] on div at bounding box center [617, 74] width 19 height 9
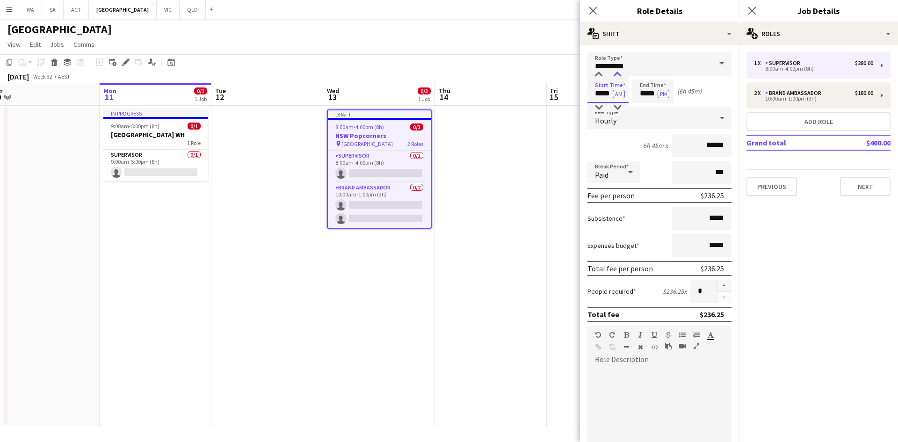
type input "*****"
click at [620, 75] on div at bounding box center [617, 74] width 19 height 9
click at [640, 90] on input "*****" at bounding box center [653, 91] width 41 height 23
click at [646, 104] on div at bounding box center [643, 107] width 19 height 9
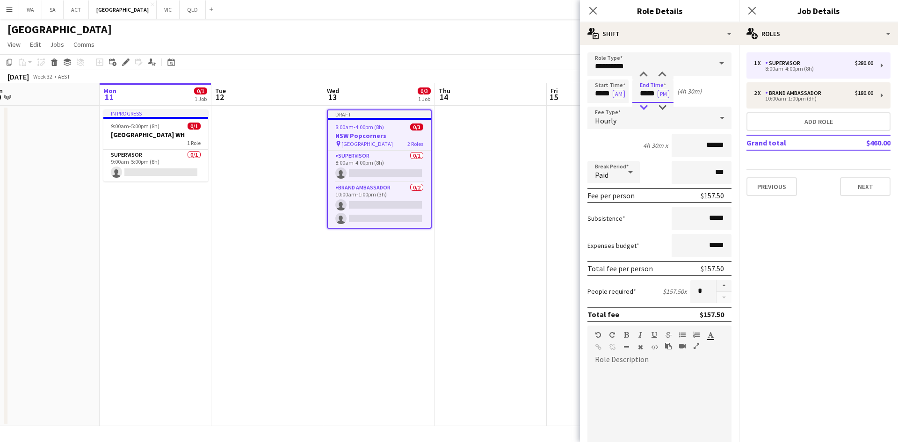
click at [646, 104] on div at bounding box center [643, 107] width 19 height 9
click at [660, 77] on div at bounding box center [662, 74] width 19 height 9
type input "*****"
click at [660, 77] on div at bounding box center [662, 74] width 19 height 9
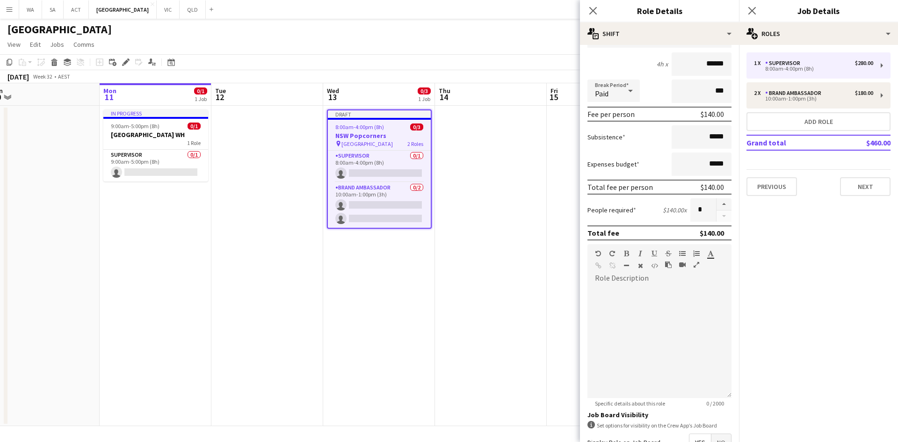
scroll to position [192, 0]
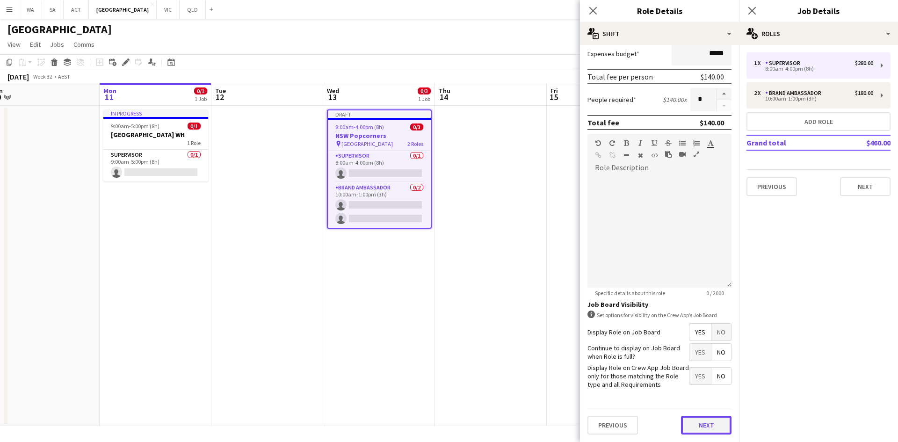
click at [705, 429] on button "Next" at bounding box center [706, 425] width 51 height 19
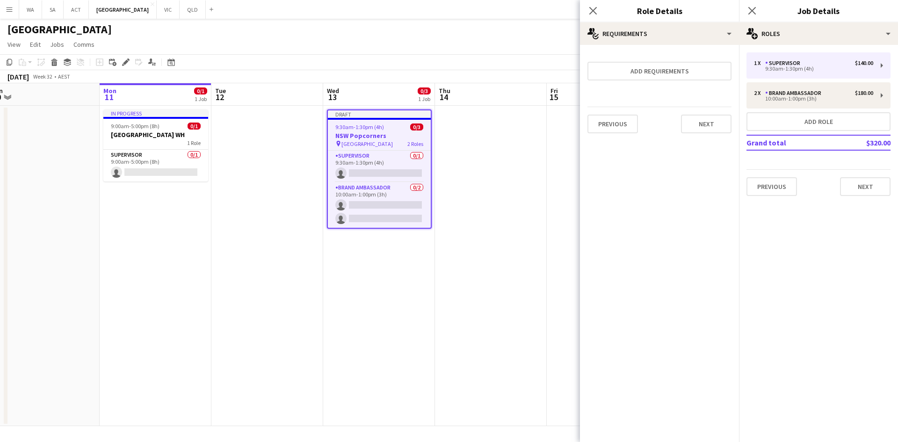
scroll to position [0, 0]
click at [489, 282] on app-date-cell at bounding box center [491, 266] width 112 height 320
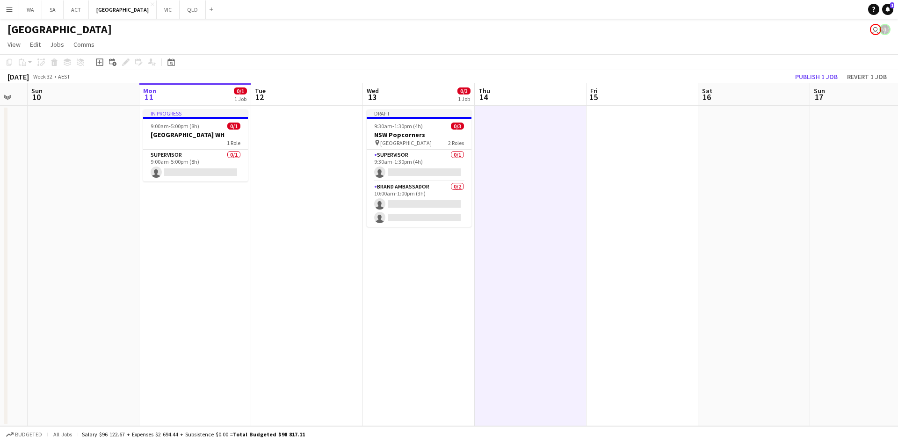
scroll to position [0, 283]
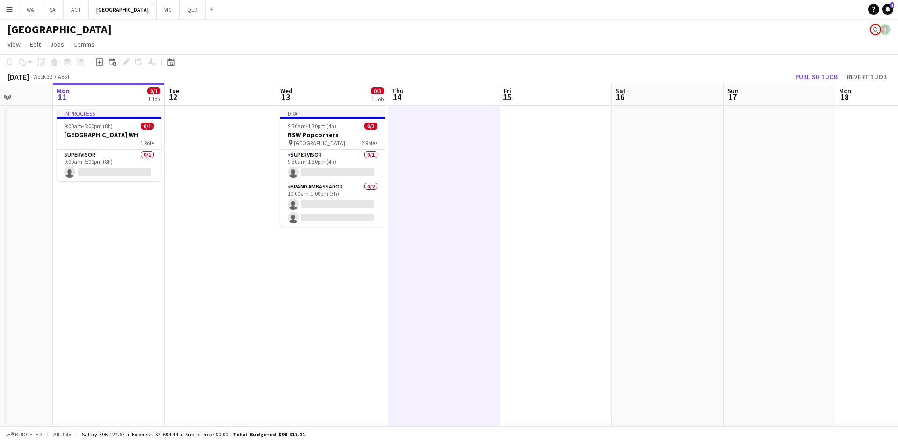
drag, startPoint x: 179, startPoint y: 199, endPoint x: 236, endPoint y: 200, distance: 57.1
click at [236, 200] on app-calendar-viewport "Fri 8 3/3 1 Job Sat 9 Sun 10 Mon 11 0/1 1 Job Tue 12 Wed 13 0/3 1 Job Thu 14 Fr…" at bounding box center [449, 254] width 898 height 343
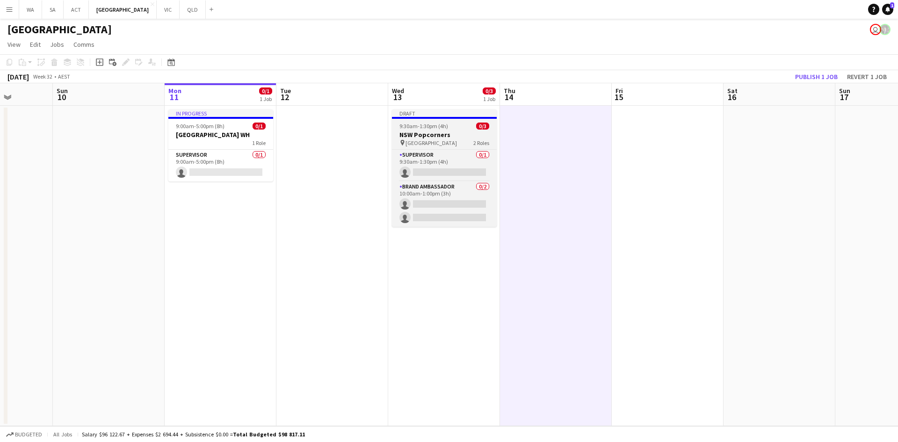
click at [450, 139] on span "[GEOGRAPHIC_DATA]" at bounding box center [431, 142] width 51 height 7
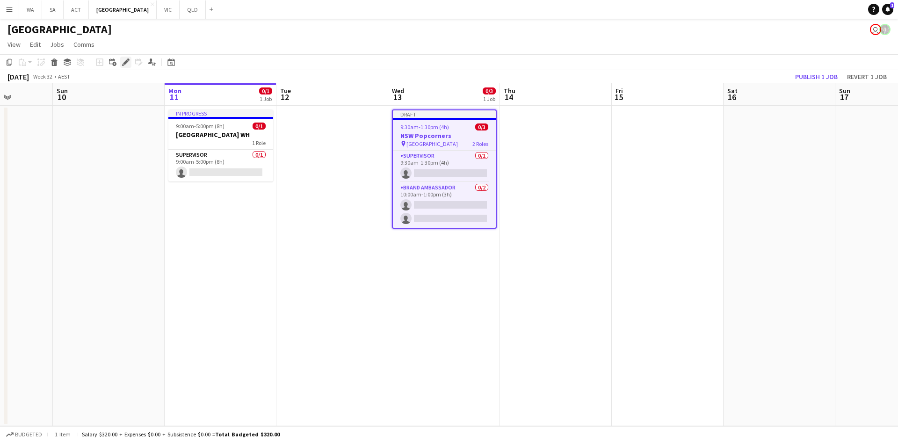
click at [129, 62] on icon "Edit" at bounding box center [125, 61] width 7 height 7
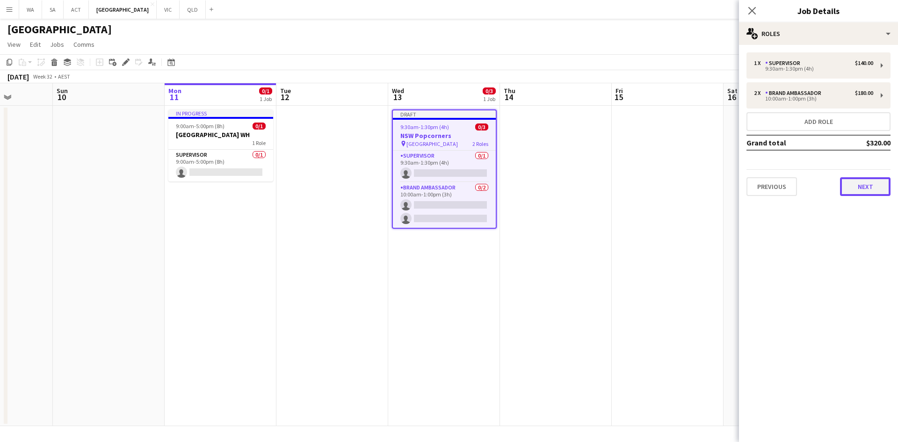
click at [851, 192] on button "Next" at bounding box center [865, 186] width 51 height 19
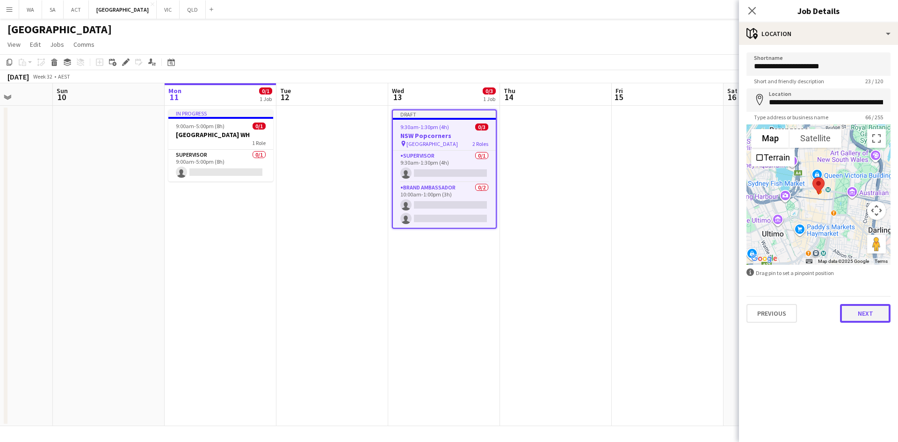
click at [852, 308] on button "Next" at bounding box center [865, 313] width 51 height 19
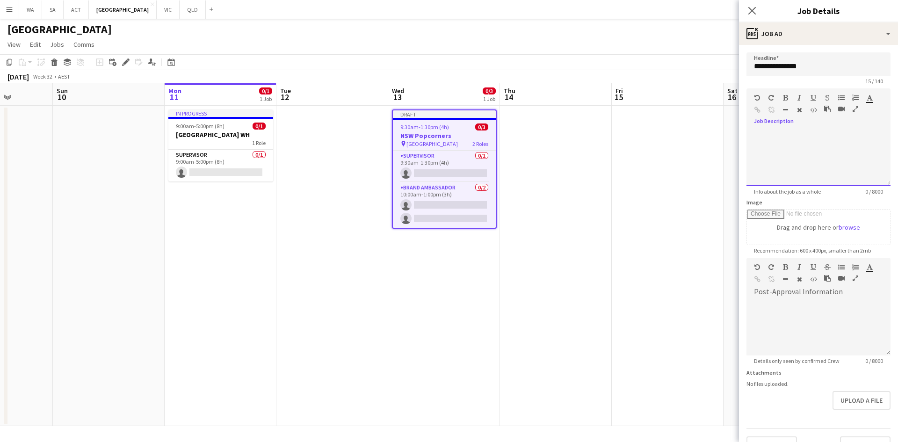
click at [776, 128] on div at bounding box center [819, 155] width 144 height 63
click at [787, 295] on div at bounding box center [819, 324] width 144 height 63
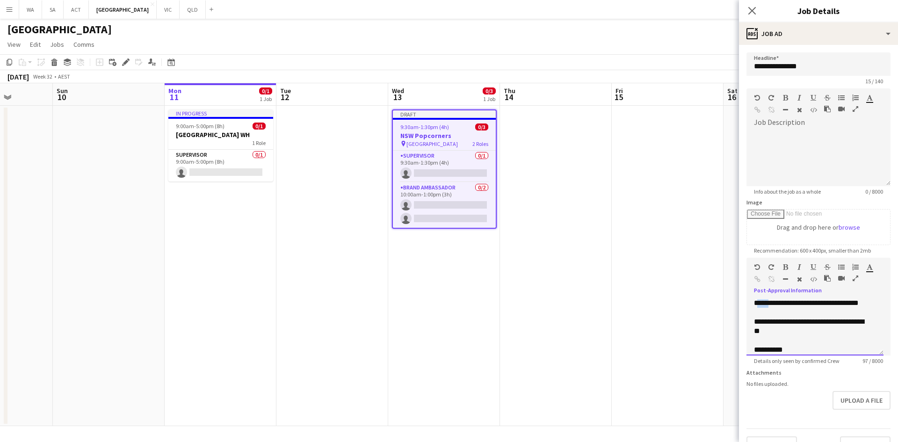
scroll to position [0, 0]
drag, startPoint x: 768, startPoint y: 300, endPoint x: 749, endPoint y: 303, distance: 19.5
click at [749, 303] on div "**********" at bounding box center [815, 327] width 137 height 56
click at [840, 302] on div "**********" at bounding box center [815, 327] width 137 height 56
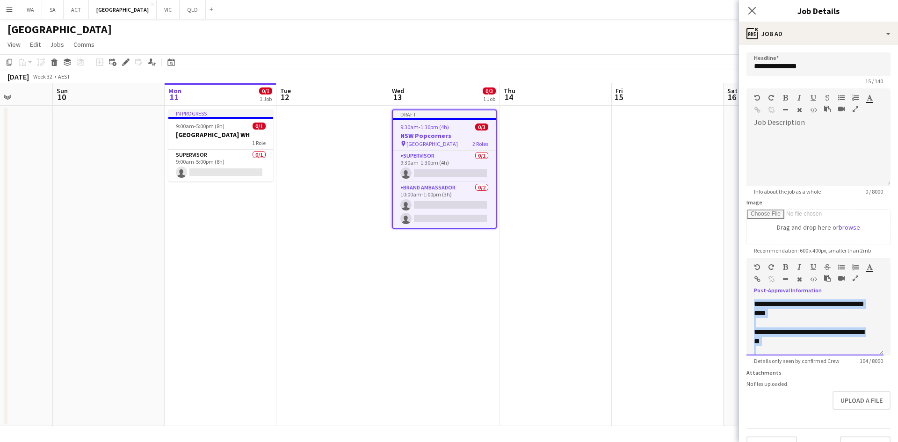
drag, startPoint x: 796, startPoint y: 348, endPoint x: 743, endPoint y: 287, distance: 80.5
click at [743, 287] on form "**********" at bounding box center [818, 253] width 159 height 403
click at [797, 123] on div "default Heading 1 Heading 2 Heading 3 Heading 4 Heading 5 Heading 6 Heading 7 P…" at bounding box center [819, 105] width 144 height 35
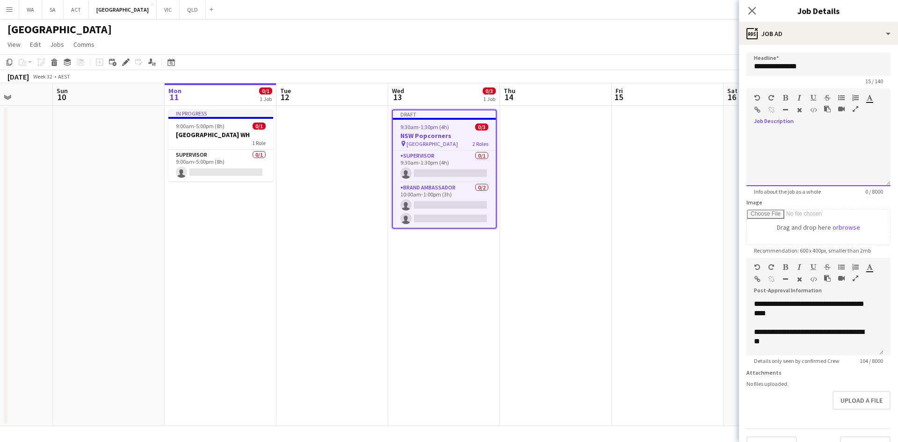
click at [773, 143] on div at bounding box center [819, 158] width 144 height 56
click at [800, 164] on div "**********" at bounding box center [815, 162] width 122 height 9
click at [804, 160] on div "**********" at bounding box center [815, 162] width 122 height 9
click at [851, 171] on div "**********" at bounding box center [815, 158] width 137 height 56
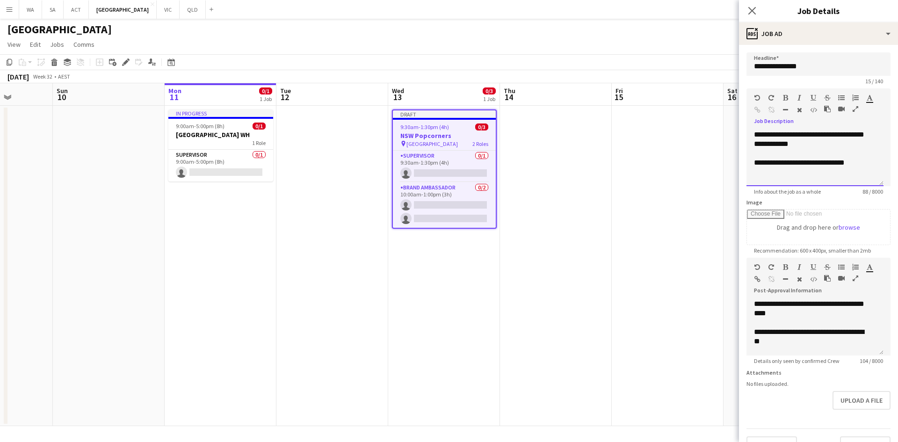
click at [838, 138] on div "**********" at bounding box center [815, 158] width 137 height 56
click at [837, 149] on div at bounding box center [815, 153] width 122 height 9
click at [756, 134] on div "**********" at bounding box center [815, 158] width 137 height 56
click at [780, 145] on div "**********" at bounding box center [815, 158] width 137 height 56
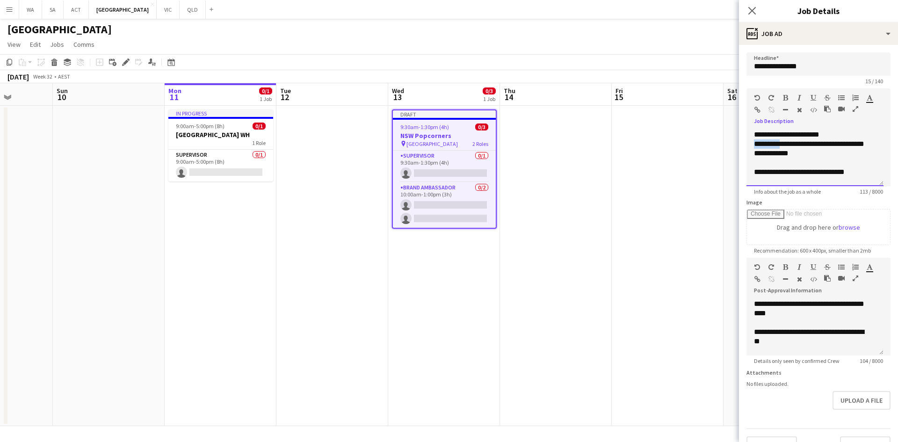
click at [761, 145] on div "**********" at bounding box center [815, 158] width 137 height 56
click at [760, 145] on div "**********" at bounding box center [815, 158] width 137 height 56
click at [759, 145] on div "**********" at bounding box center [815, 158] width 137 height 56
click at [837, 132] on div "**********" at bounding box center [815, 134] width 122 height 9
click at [832, 133] on div "**********" at bounding box center [815, 134] width 122 height 9
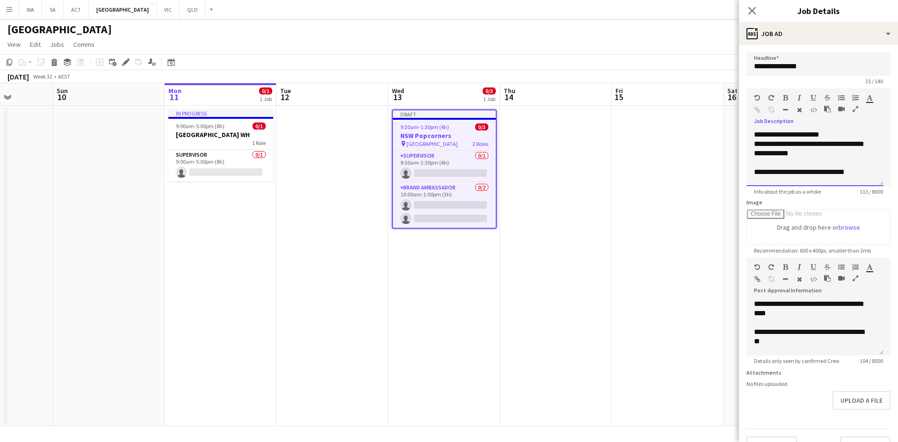
click at [784, 134] on div "**********" at bounding box center [815, 134] width 122 height 9
click at [786, 134] on div "**********" at bounding box center [815, 134] width 122 height 9
click at [754, 136] on div "**********" at bounding box center [815, 134] width 122 height 9
click at [782, 144] on div "**********" at bounding box center [815, 158] width 137 height 56
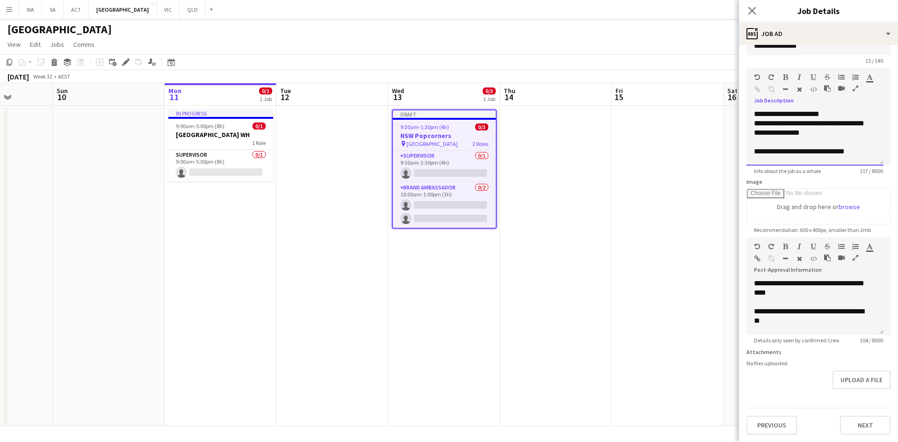
click at [854, 147] on div "**********" at bounding box center [815, 151] width 122 height 9
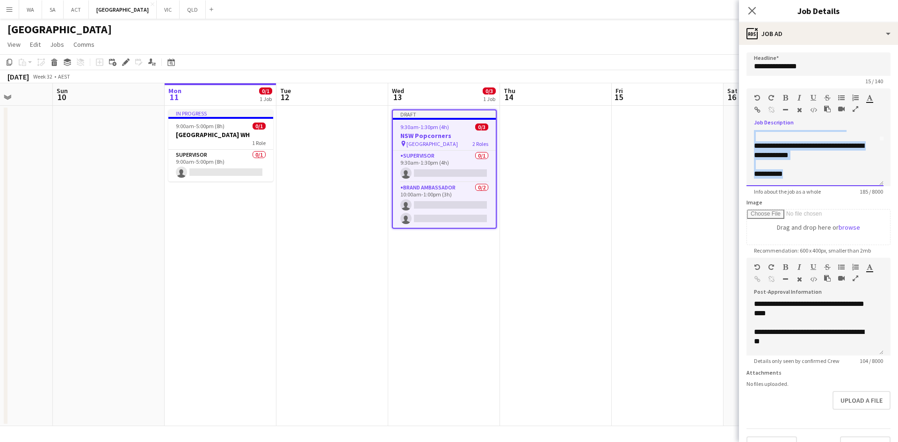
scroll to position [0, 0]
drag, startPoint x: 808, startPoint y: 180, endPoint x: 731, endPoint y: 121, distance: 97.0
click at [731, 121] on body "Menu Boards Boards Boards All jobs Status Workforce Workforce My Workforce Recr…" at bounding box center [449, 221] width 898 height 442
copy div "**********"
click at [794, 154] on div "**********" at bounding box center [815, 158] width 137 height 56
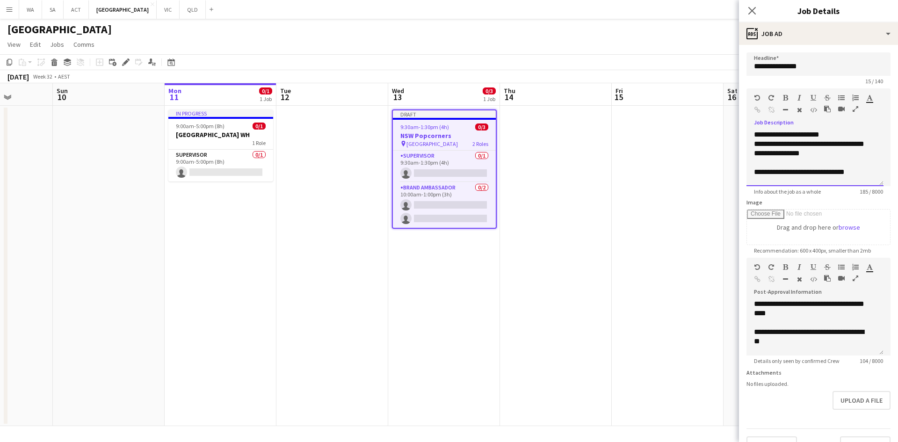
click at [758, 132] on div "**********" at bounding box center [811, 134] width 115 height 9
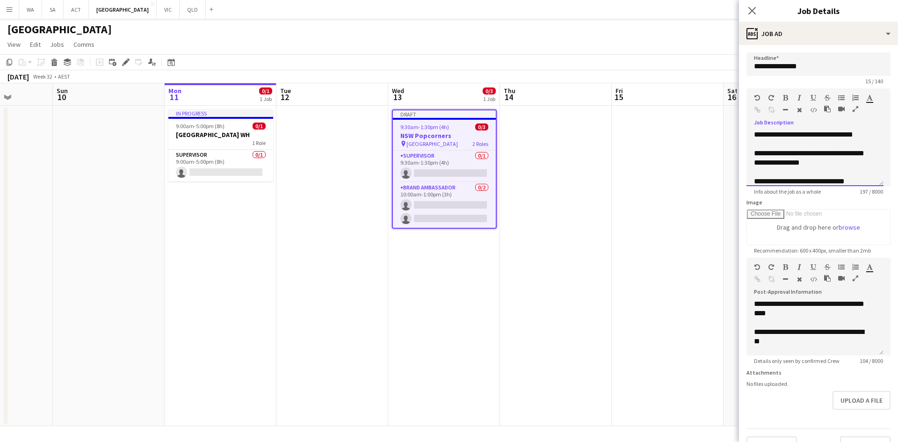
click at [793, 149] on div "**********" at bounding box center [815, 158] width 137 height 56
click at [764, 149] on div "**********" at bounding box center [815, 158] width 137 height 56
click at [762, 144] on div "**********" at bounding box center [811, 139] width 115 height 19
click at [756, 157] on div "**********" at bounding box center [815, 158] width 137 height 56
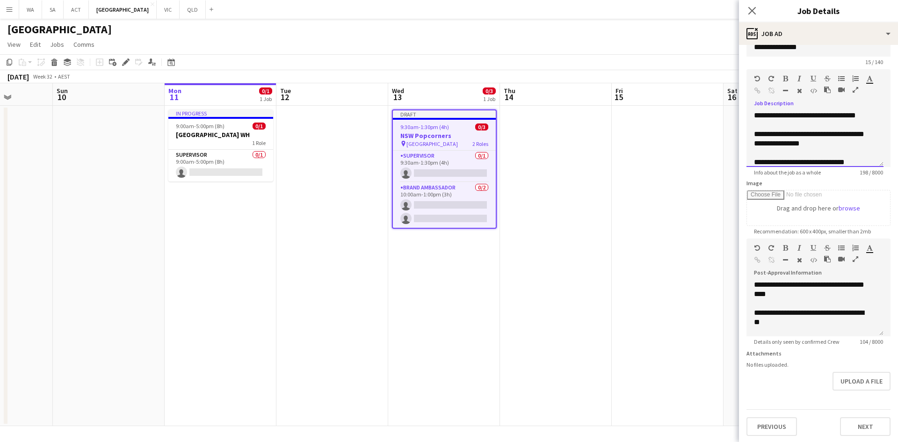
scroll to position [28, 0]
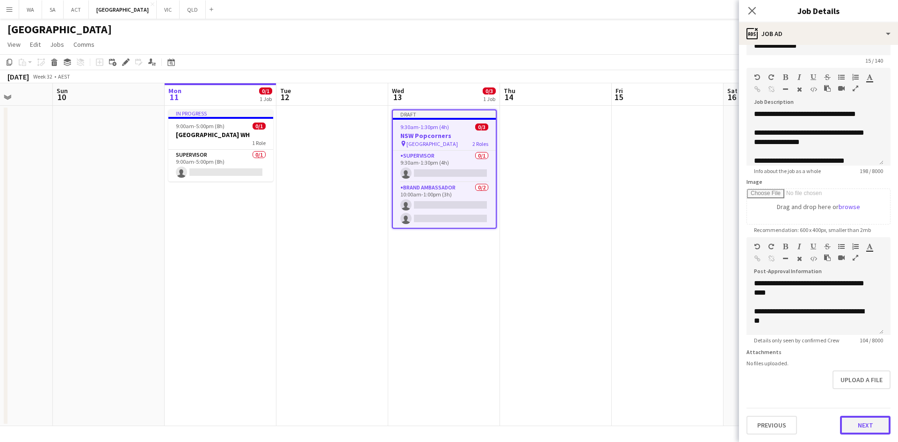
click at [851, 429] on button "Next" at bounding box center [865, 425] width 51 height 19
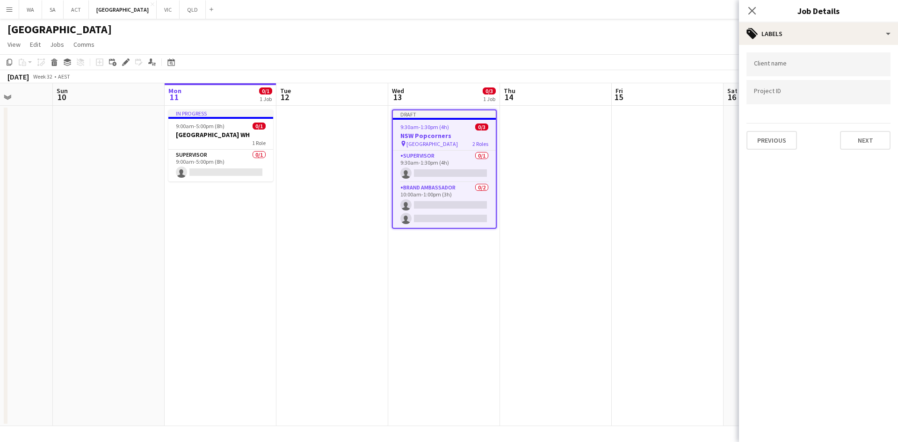
click at [812, 52] on div "Client name Project ID Previous Next" at bounding box center [818, 101] width 159 height 112
click at [808, 60] on div at bounding box center [819, 64] width 144 height 24
type input "***"
click at [806, 116] on div "Pepsi Co" at bounding box center [819, 115] width 144 height 22
click at [803, 98] on div at bounding box center [819, 92] width 144 height 24
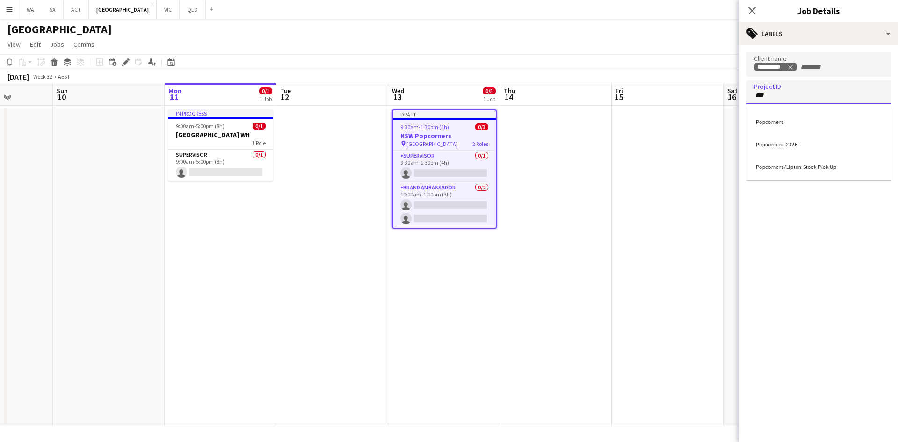
type input "***"
click at [787, 150] on div "Popcorners 2025" at bounding box center [819, 143] width 144 height 22
drag, startPoint x: 874, startPoint y: 124, endPoint x: 874, endPoint y: 135, distance: 10.3
click at [874, 124] on div "Previous Next" at bounding box center [819, 136] width 144 height 27
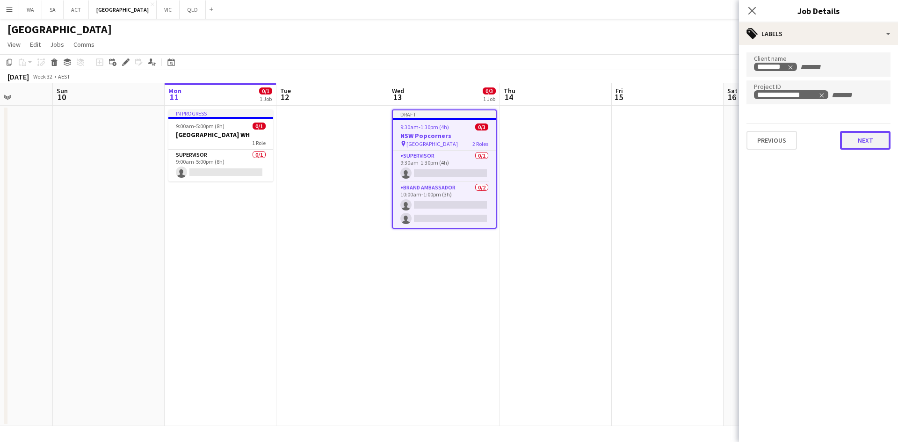
click at [874, 135] on button "Next" at bounding box center [865, 140] width 51 height 19
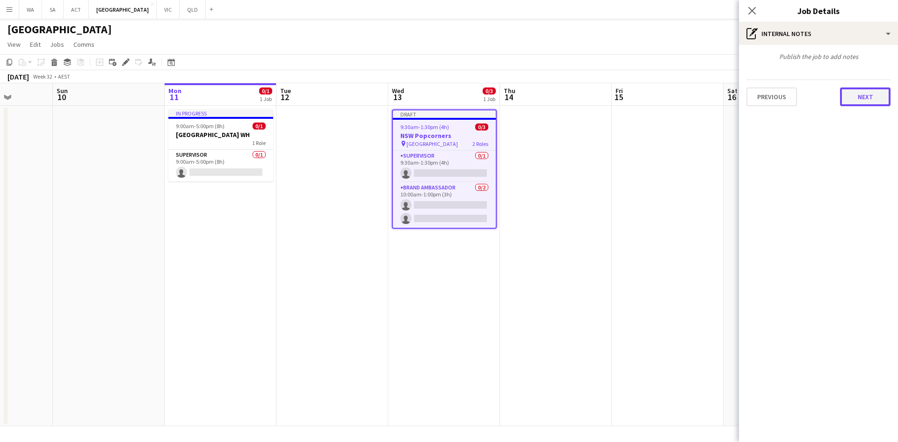
click at [883, 103] on button "Next" at bounding box center [865, 96] width 51 height 19
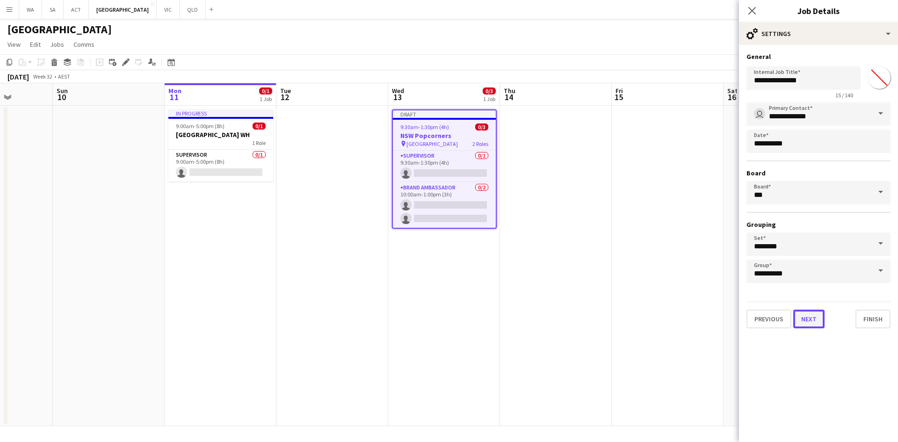
click at [810, 317] on button "Next" at bounding box center [808, 319] width 31 height 19
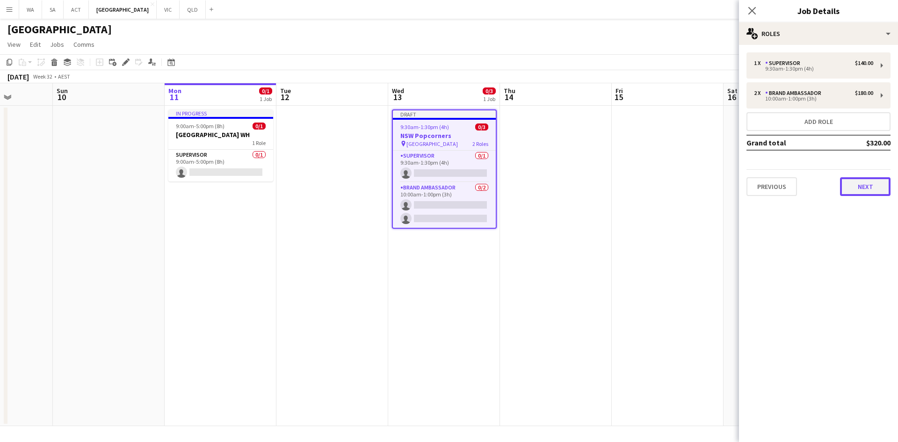
click at [851, 187] on button "Next" at bounding box center [865, 186] width 51 height 19
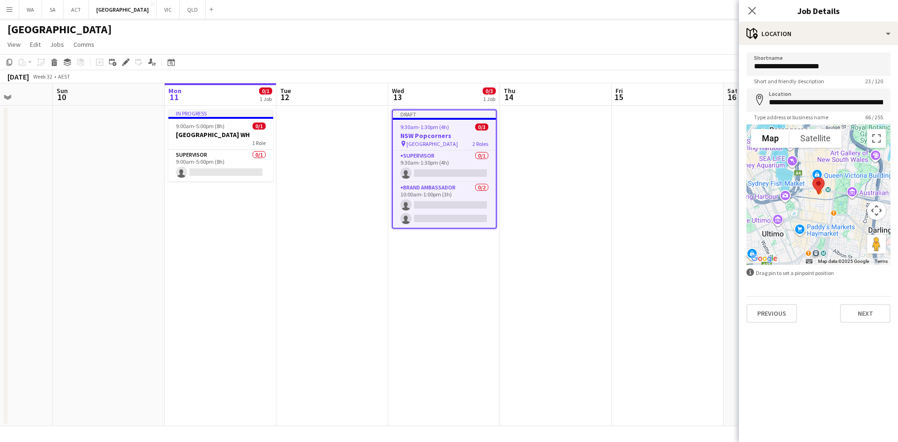
click at [871, 302] on div "Previous Next" at bounding box center [819, 309] width 144 height 27
click at [862, 324] on div "**********" at bounding box center [818, 187] width 159 height 285
click at [861, 310] on button "Next" at bounding box center [865, 313] width 51 height 19
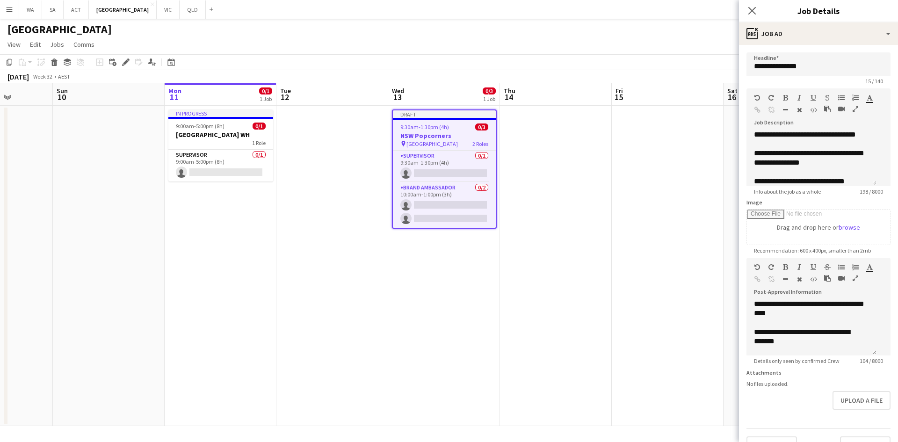
scroll to position [22, 0]
click at [688, 248] on app-date-cell at bounding box center [668, 266] width 112 height 320
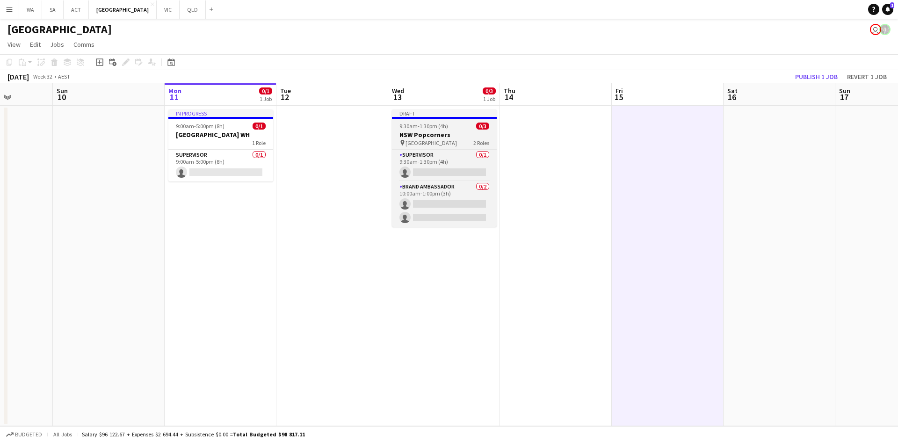
click at [487, 129] on span "0/3" at bounding box center [482, 126] width 13 height 7
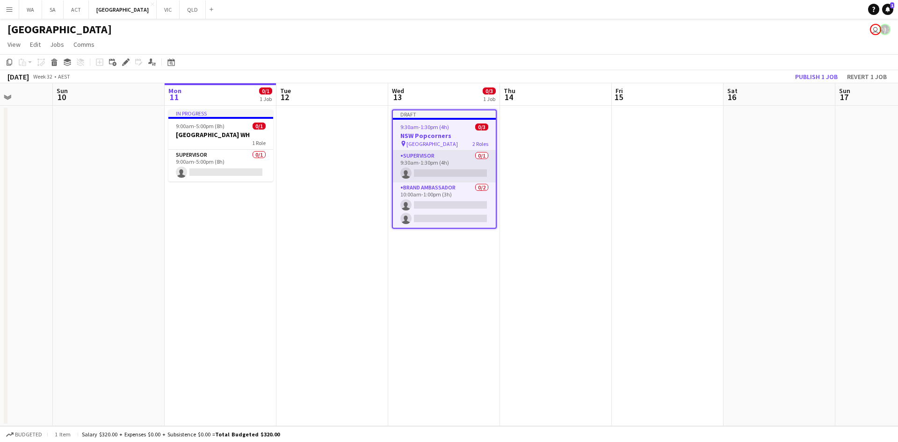
click at [445, 153] on app-card-role "Supervisor 0/1 9:30am-1:30pm (4h) single-neutral-actions" at bounding box center [444, 167] width 103 height 32
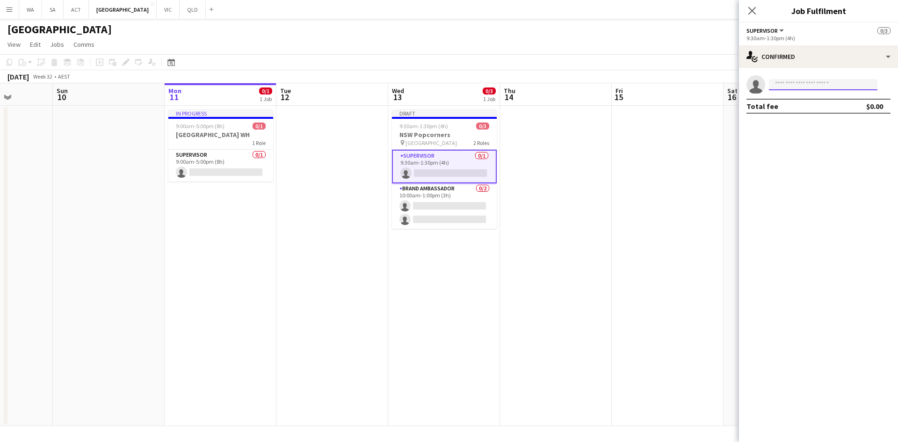
click at [784, 84] on input at bounding box center [823, 84] width 109 height 11
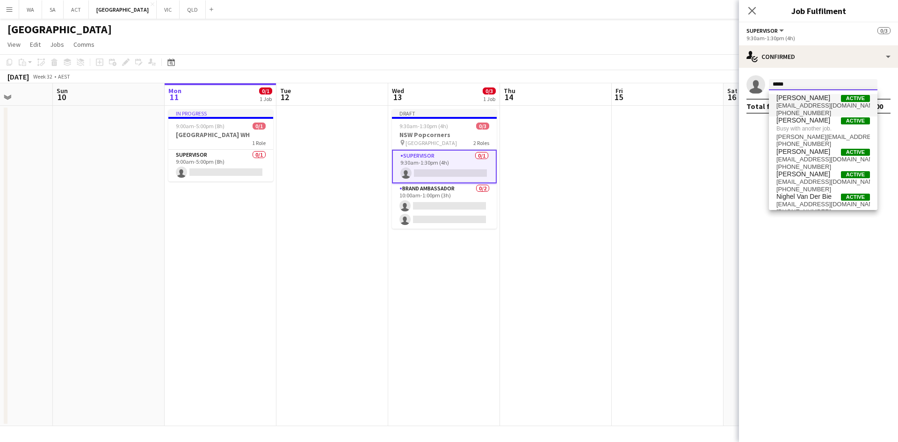
type input "*****"
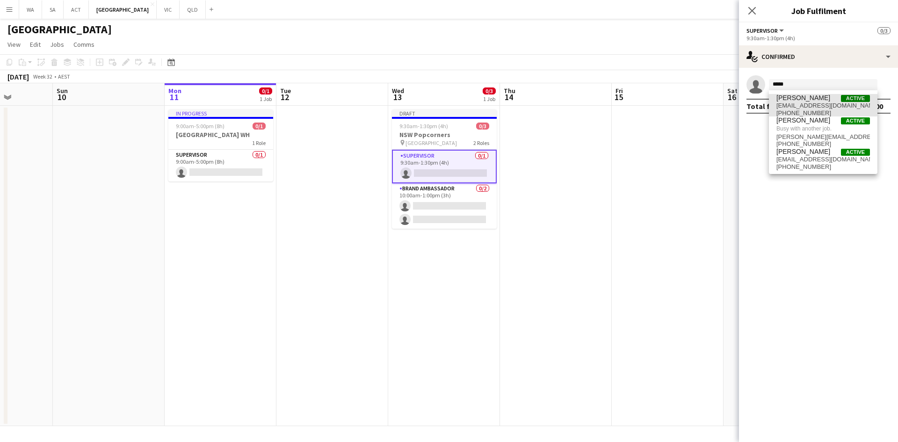
click at [812, 104] on span "[EMAIL_ADDRESS][DOMAIN_NAME]" at bounding box center [824, 105] width 94 height 7
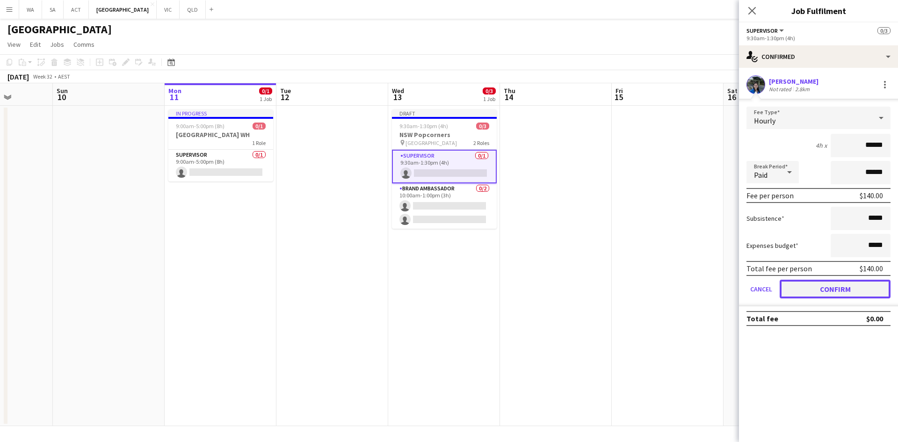
click at [863, 288] on button "Confirm" at bounding box center [835, 289] width 111 height 19
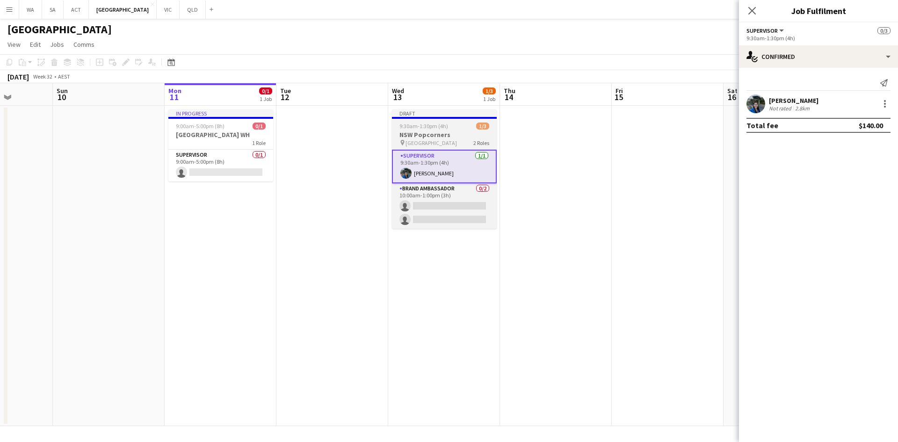
click at [472, 125] on div "9:30am-1:30pm (4h) 1/3" at bounding box center [444, 126] width 105 height 7
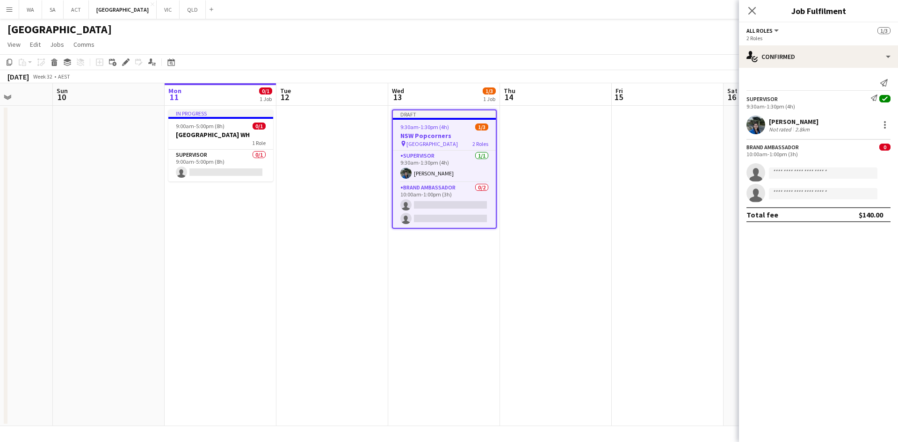
click at [601, 240] on app-date-cell at bounding box center [556, 266] width 112 height 320
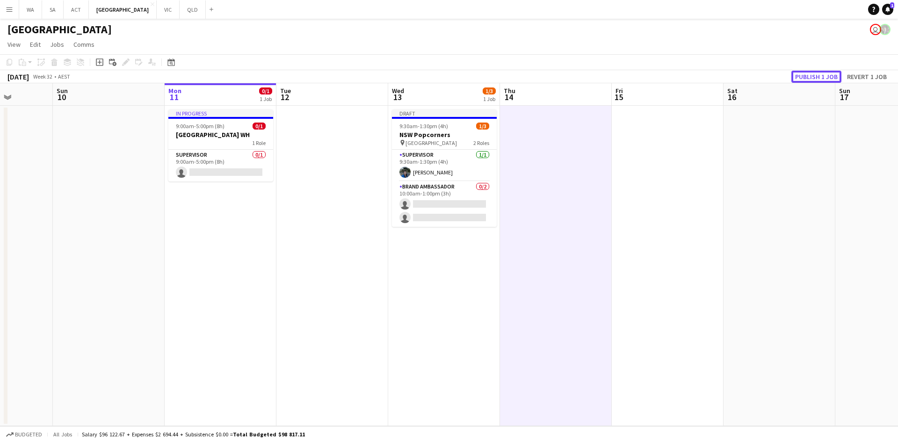
click at [820, 75] on button "Publish 1 job" at bounding box center [817, 77] width 50 height 12
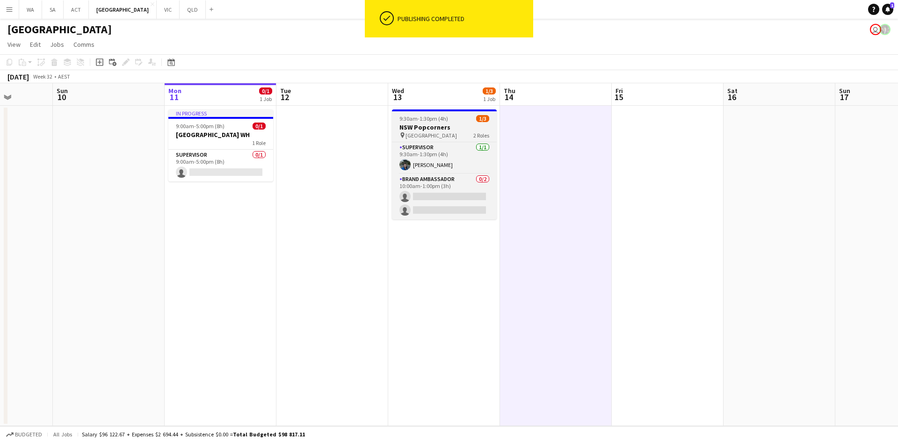
click at [444, 128] on h3 "NSW Popcorners" at bounding box center [444, 127] width 105 height 8
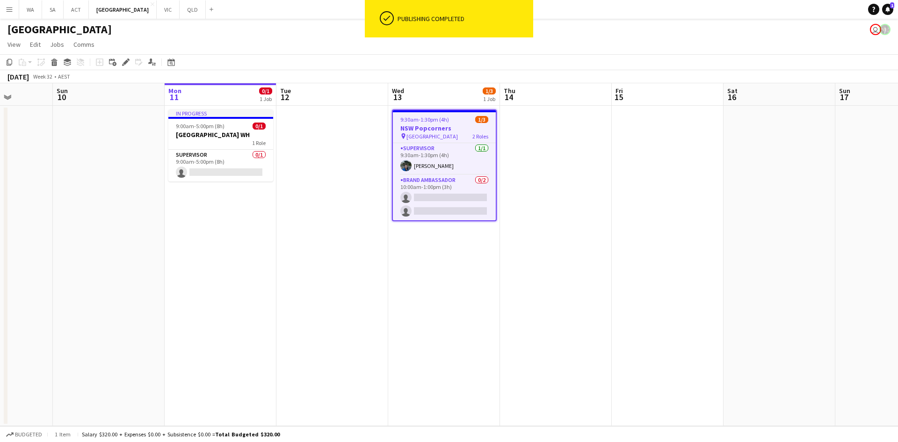
click at [531, 128] on app-date-cell at bounding box center [556, 266] width 112 height 320
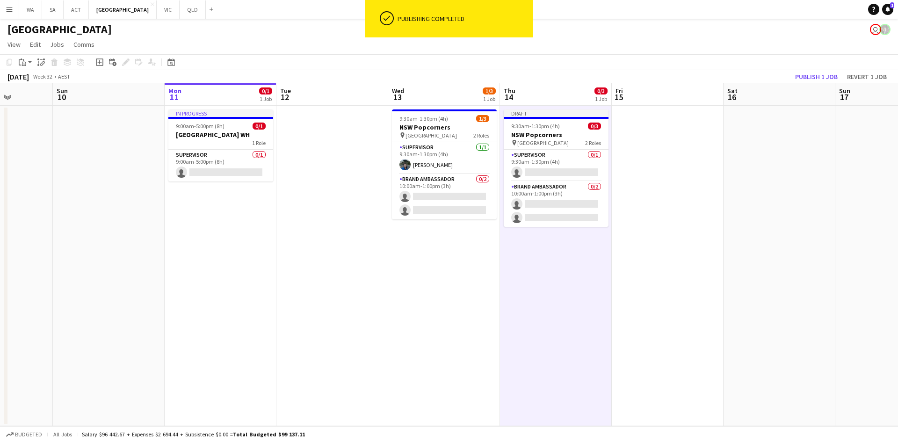
click at [641, 126] on app-date-cell at bounding box center [668, 266] width 112 height 320
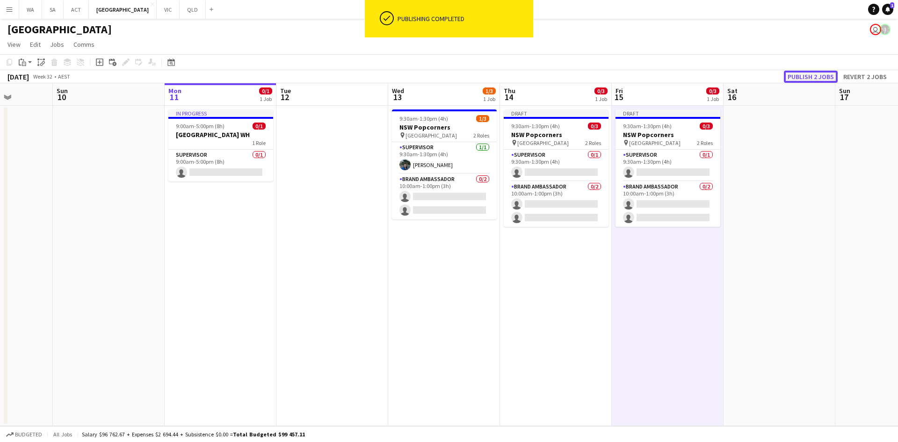
click at [814, 80] on button "Publish 2 jobs" at bounding box center [811, 77] width 54 height 12
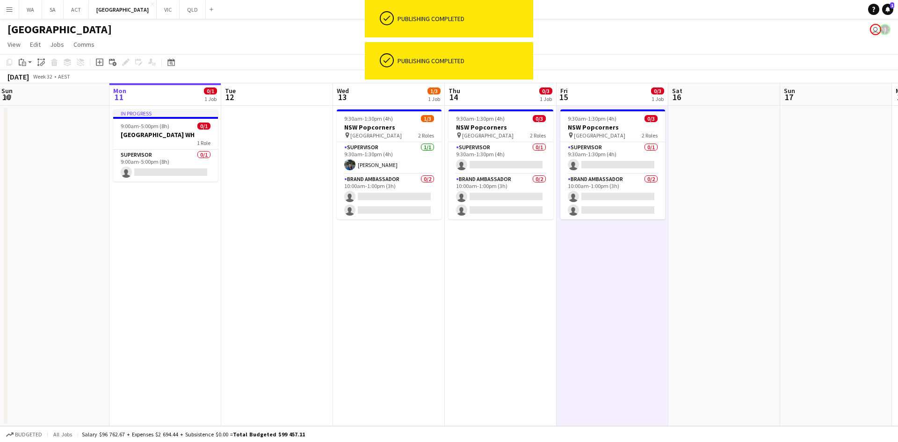
drag, startPoint x: 757, startPoint y: 129, endPoint x: 717, endPoint y: 134, distance: 39.6
click at [717, 134] on app-calendar-viewport "Thu 7 3/3 1 Job Fri 8 3/3 1 Job Sat 9 Sun 10 Mon 11 0/1 1 Job Tue 12 Wed 13 1/3…" at bounding box center [449, 254] width 898 height 343
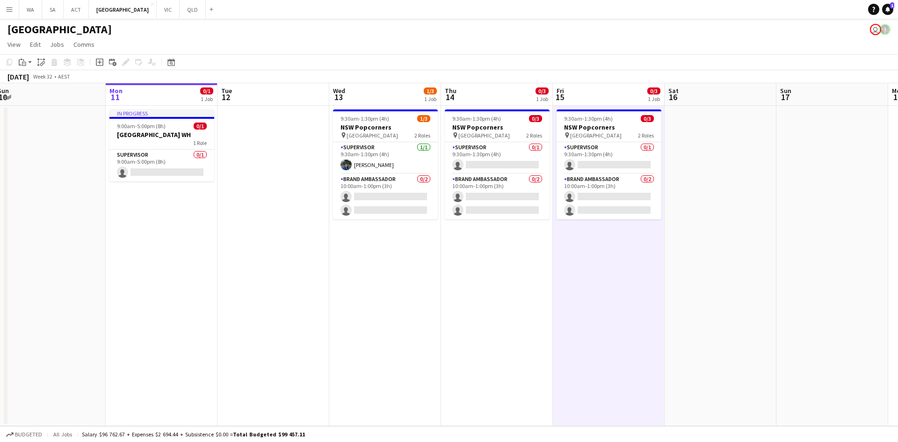
click at [610, 242] on app-date-cell "9:30am-1:30pm (4h) 0/3 NSW Popcorners pin [GEOGRAPHIC_DATA] 2 Roles Supervisor …" at bounding box center [609, 266] width 112 height 320
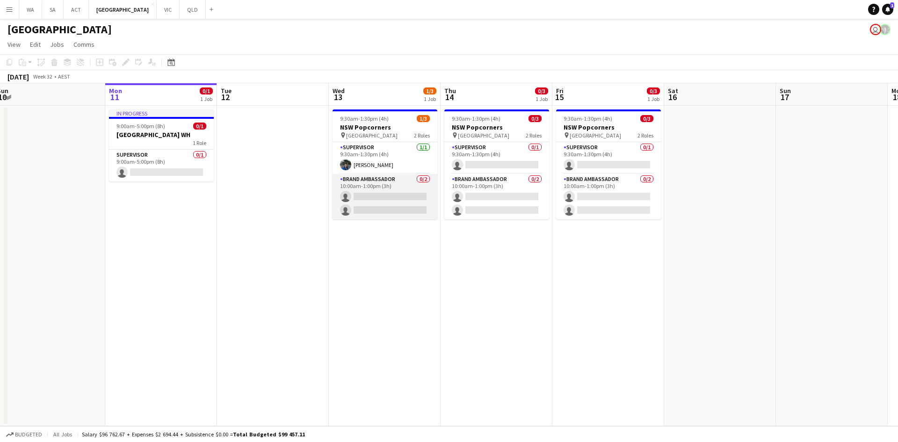
click at [346, 184] on app-card-role "Brand Ambassador 0/2 10:00am-1:00pm (3h) single-neutral-actions single-neutral-…" at bounding box center [385, 196] width 105 height 45
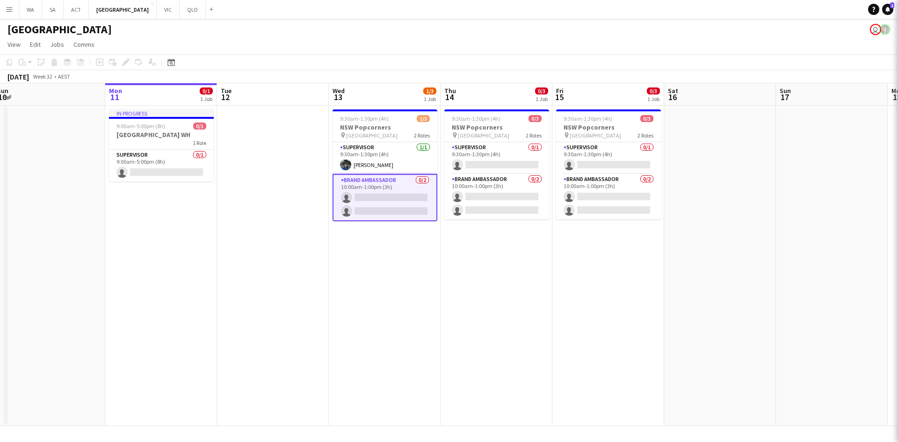
scroll to position [0, 342]
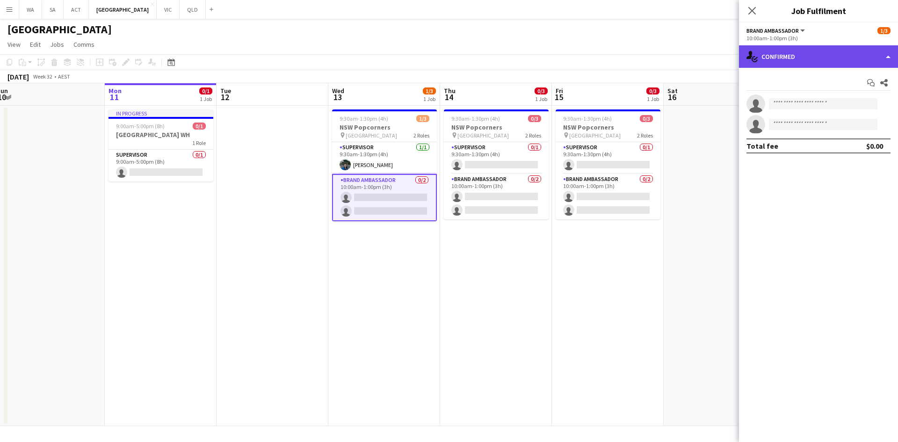
click at [781, 62] on div "single-neutral-actions-check-2 Confirmed" at bounding box center [818, 56] width 159 height 22
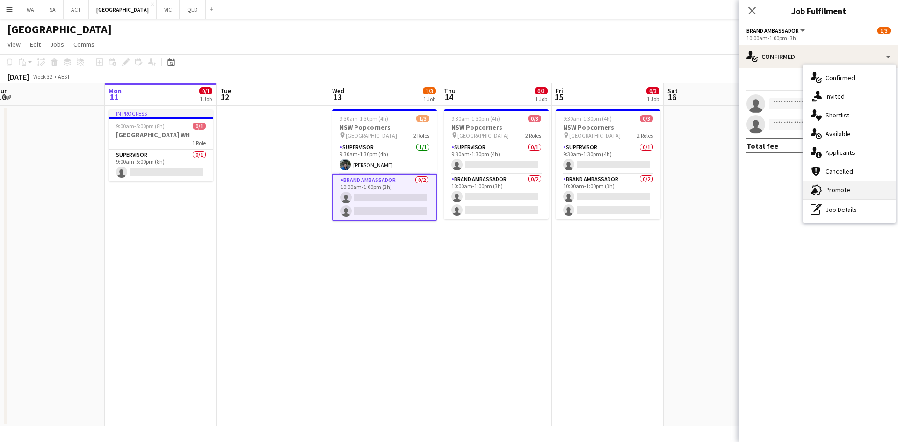
click at [832, 189] on div "advertising-megaphone Promote" at bounding box center [849, 190] width 93 height 19
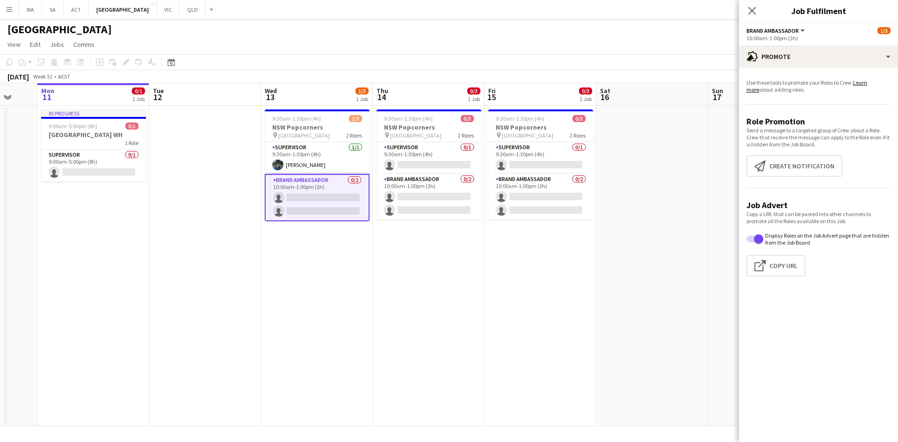
scroll to position [0, 438]
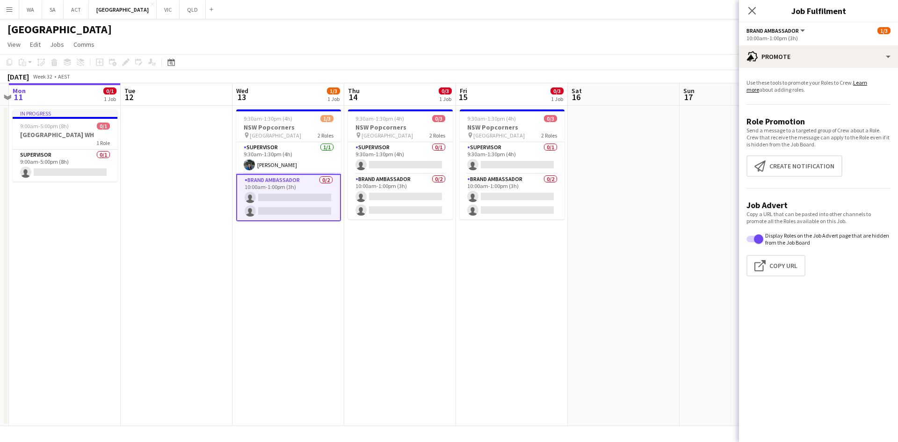
drag, startPoint x: 690, startPoint y: 127, endPoint x: 594, endPoint y: 139, distance: 96.7
click at [594, 139] on app-calendar-viewport "Thu 7 3/3 1 Job Fri 8 3/3 1 Job Sat 9 Sun 10 Mon 11 0/1 1 Job Tue 12 Wed 13 1/3…" at bounding box center [449, 254] width 898 height 343
click at [667, 229] on app-date-cell at bounding box center [624, 266] width 112 height 320
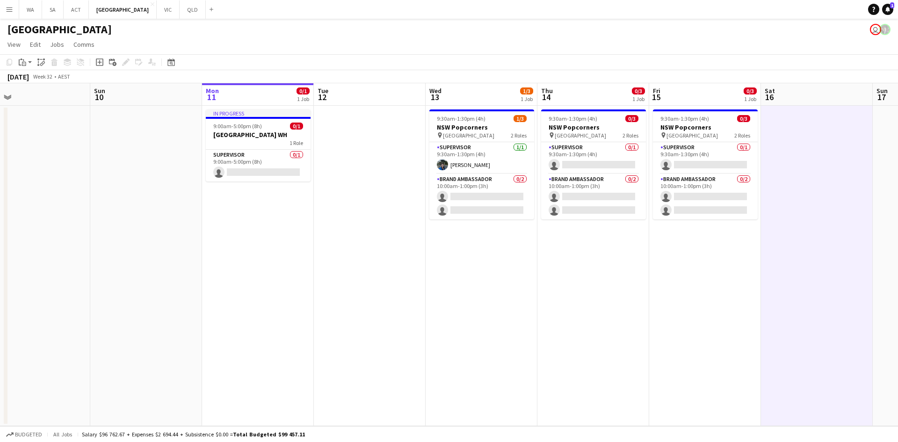
scroll to position [0, 244]
drag, startPoint x: 479, startPoint y: 292, endPoint x: 533, endPoint y: 293, distance: 54.7
click at [533, 293] on app-calendar-viewport "Thu 7 3/3 1 Job Fri 8 3/3 1 Job Sat 9 Sun 10 Mon 11 0/1 1 Job Tue 12 Wed 13 1/3…" at bounding box center [449, 254] width 898 height 343
click at [157, 7] on button "VIC Close" at bounding box center [168, 9] width 23 height 18
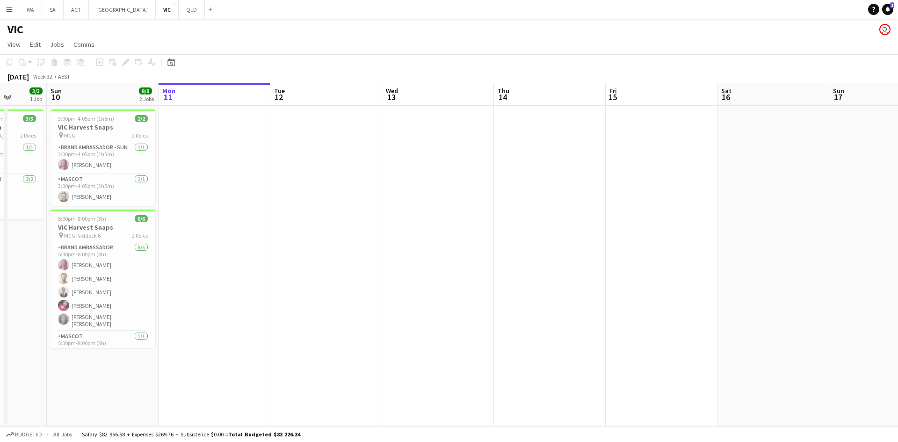
scroll to position [0, 286]
drag, startPoint x: 201, startPoint y: 239, endPoint x: 362, endPoint y: 247, distance: 161.6
click at [362, 247] on app-calendar-viewport "Thu 7 3/3 1 Job Fri 8 Sat 9 3/3 1 Job Sun 10 8/8 2 Jobs Mon 11 Tue 12 Wed 13 Th…" at bounding box center [449, 254] width 898 height 343
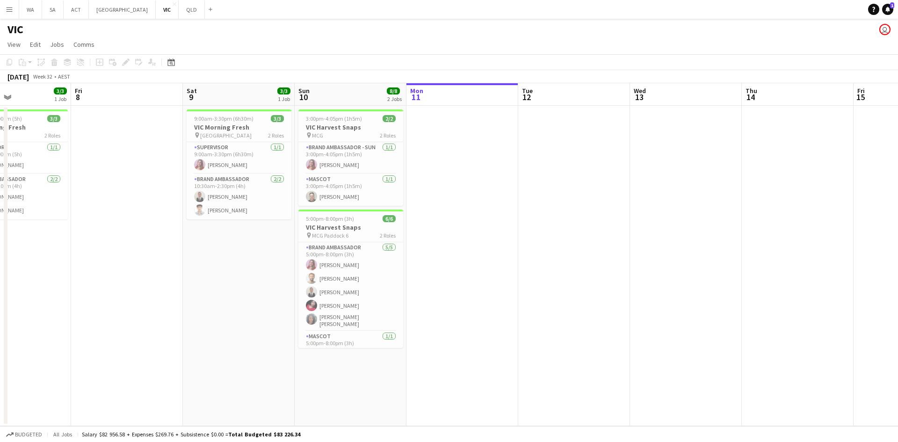
scroll to position [0, 212]
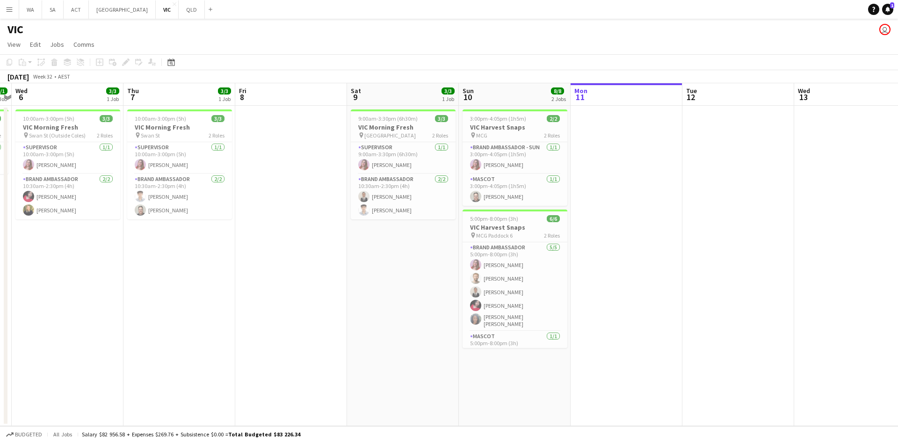
drag, startPoint x: 348, startPoint y: 170, endPoint x: 626, endPoint y: 164, distance: 278.9
click at [626, 164] on app-calendar-viewport "Mon 4 Tue 5 1/1 1 Job Wed 6 3/3 1 Job Thu 7 3/3 1 Job Fri 8 Sat 9 3/3 1 Job Sun…" at bounding box center [449, 254] width 898 height 343
click at [102, 15] on button "NSW Close" at bounding box center [122, 9] width 67 height 18
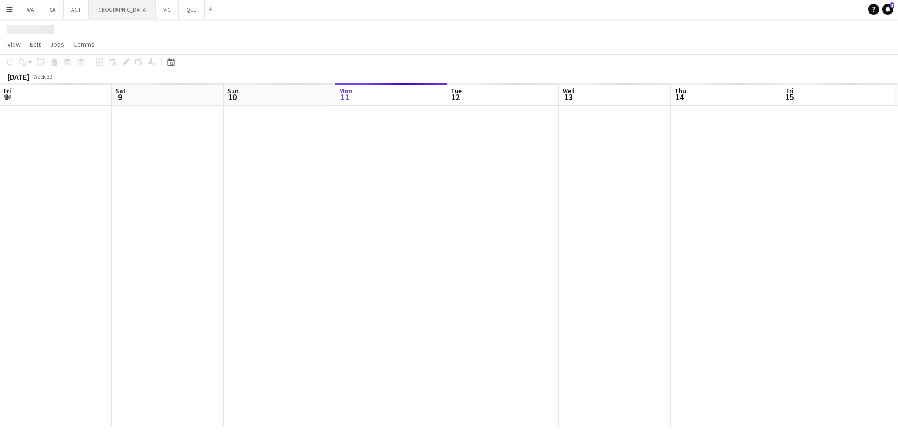
scroll to position [0, 224]
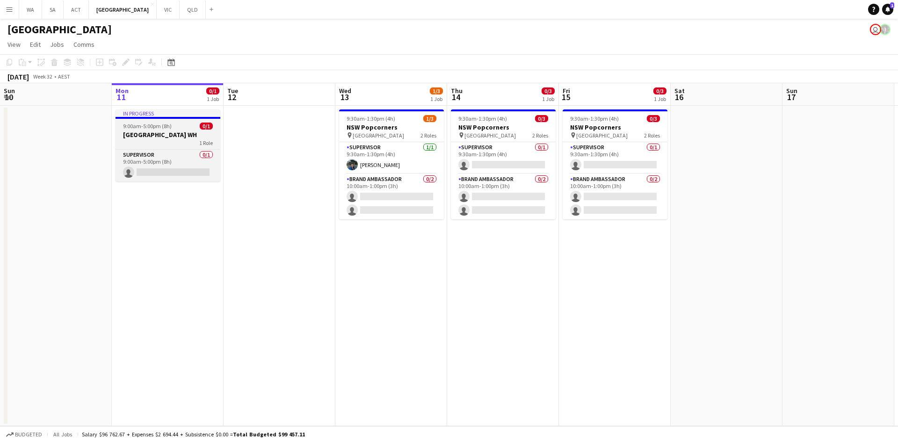
click at [165, 127] on span "9:00am-5:00pm (8h)" at bounding box center [147, 126] width 49 height 7
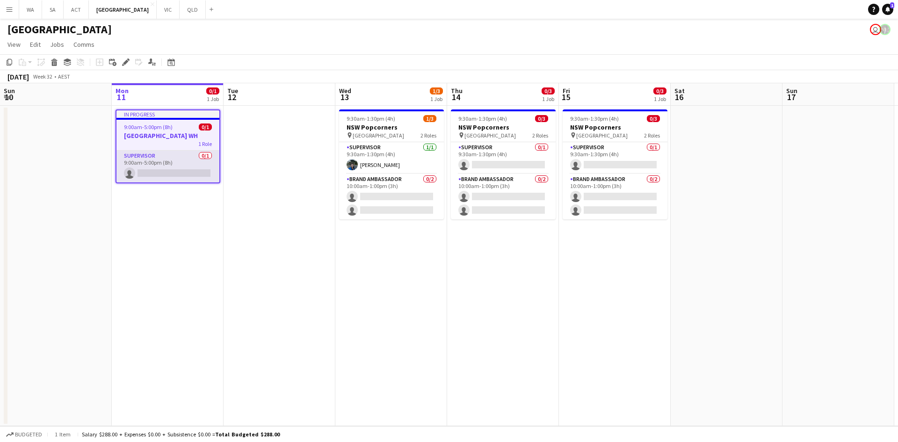
click at [167, 172] on app-card-role "Supervisor 0/1 9:00am-5:00pm (8h) single-neutral-actions" at bounding box center [167, 167] width 103 height 32
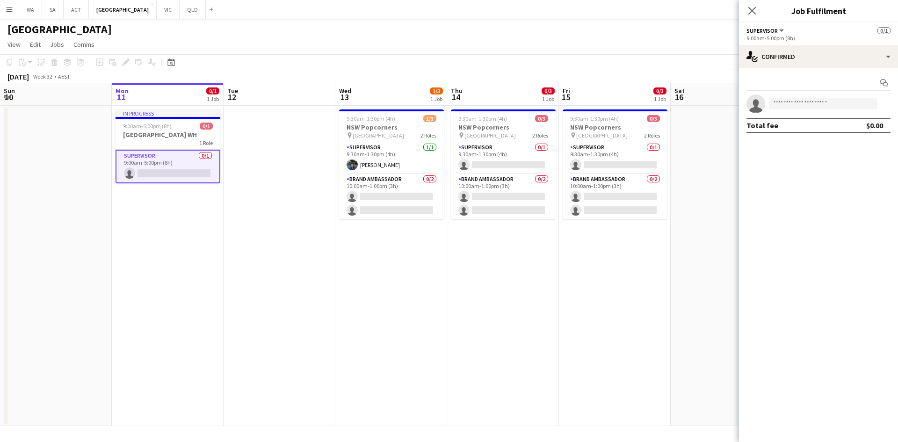
click at [297, 118] on app-date-cell at bounding box center [280, 266] width 112 height 320
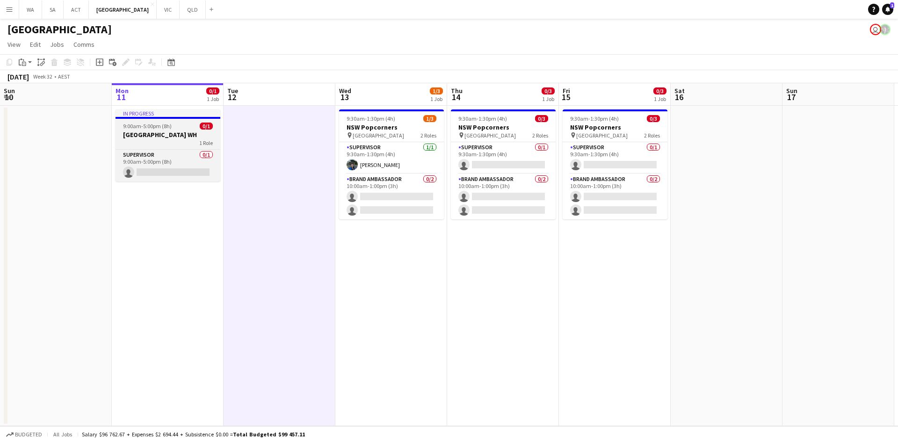
click at [154, 126] on span "9:00am-5:00pm (8h)" at bounding box center [147, 126] width 49 height 7
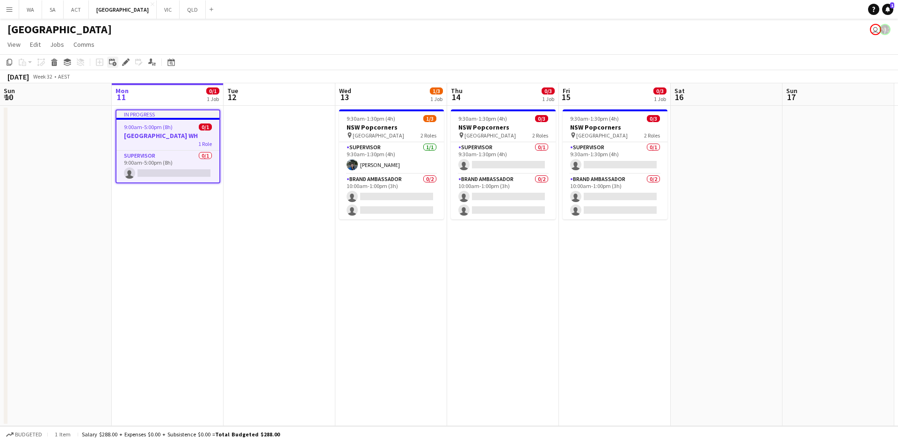
click at [116, 61] on div "Add linked Job" at bounding box center [112, 62] width 11 height 11
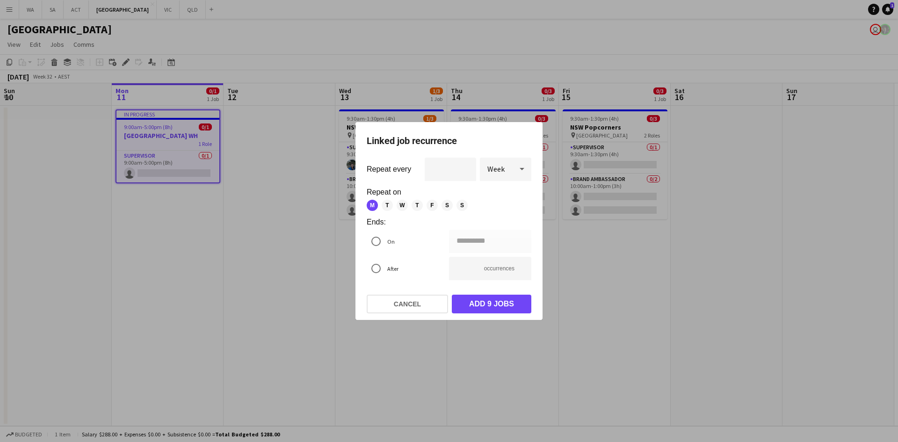
click at [164, 122] on div at bounding box center [449, 221] width 898 height 442
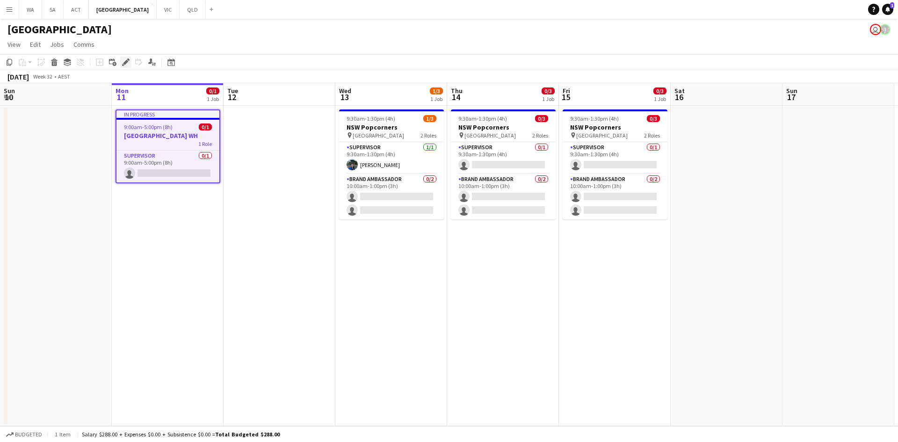
click at [120, 65] on div "Edit" at bounding box center [125, 62] width 11 height 11
